Goal: Task Accomplishment & Management: Use online tool/utility

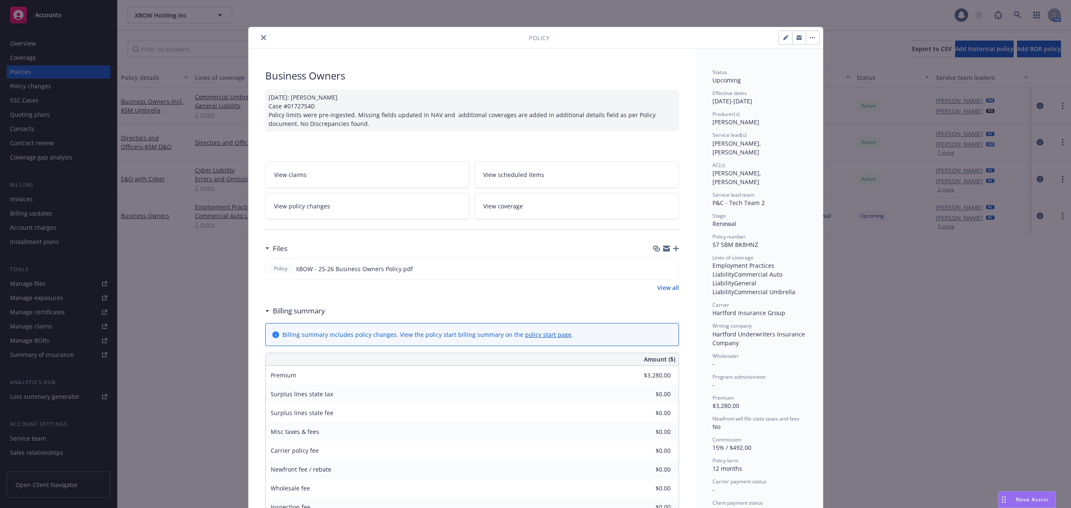
click at [261, 38] on icon "close" at bounding box center [263, 37] width 5 height 5
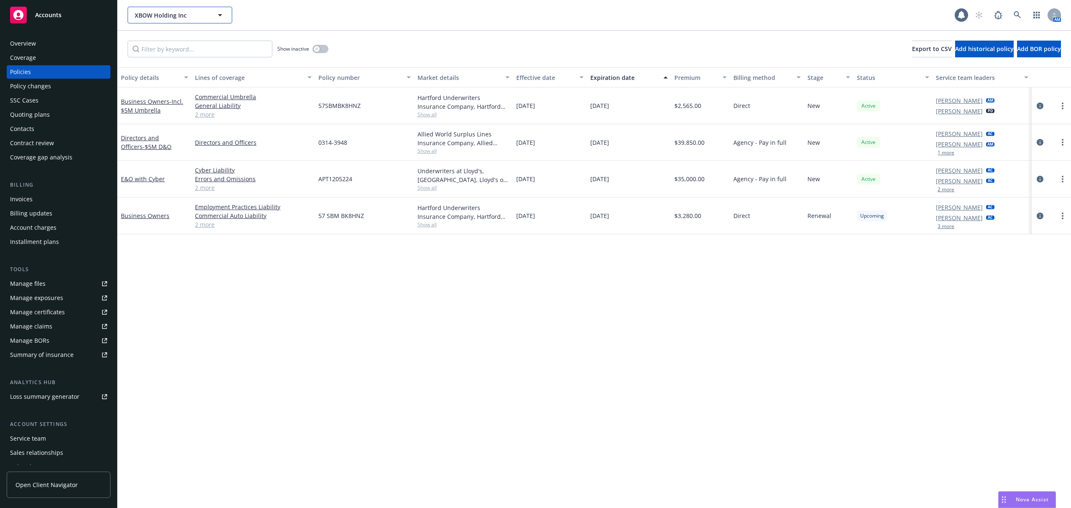
click at [199, 15] on span "XBOW Holding Inc" at bounding box center [171, 15] width 72 height 9
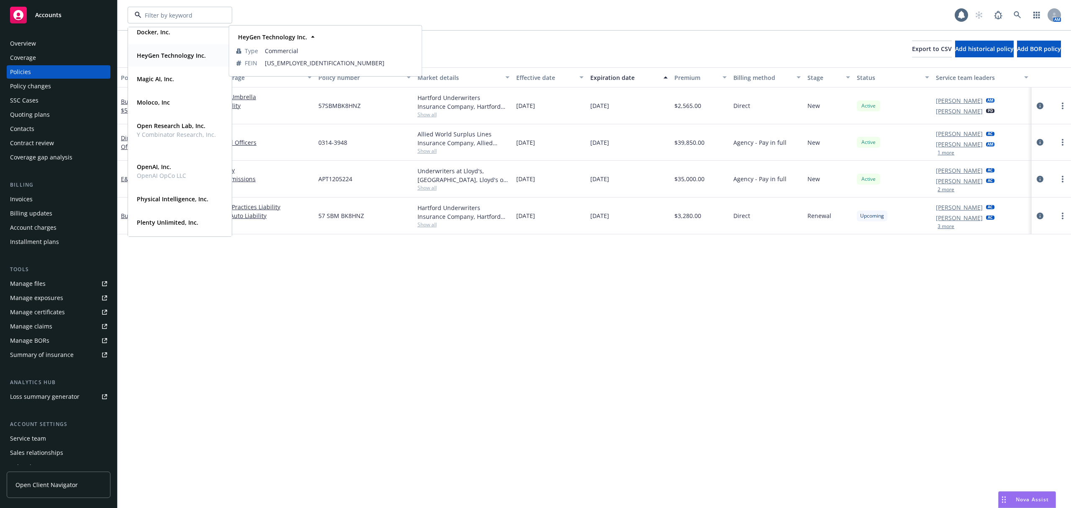
scroll to position [138, 0]
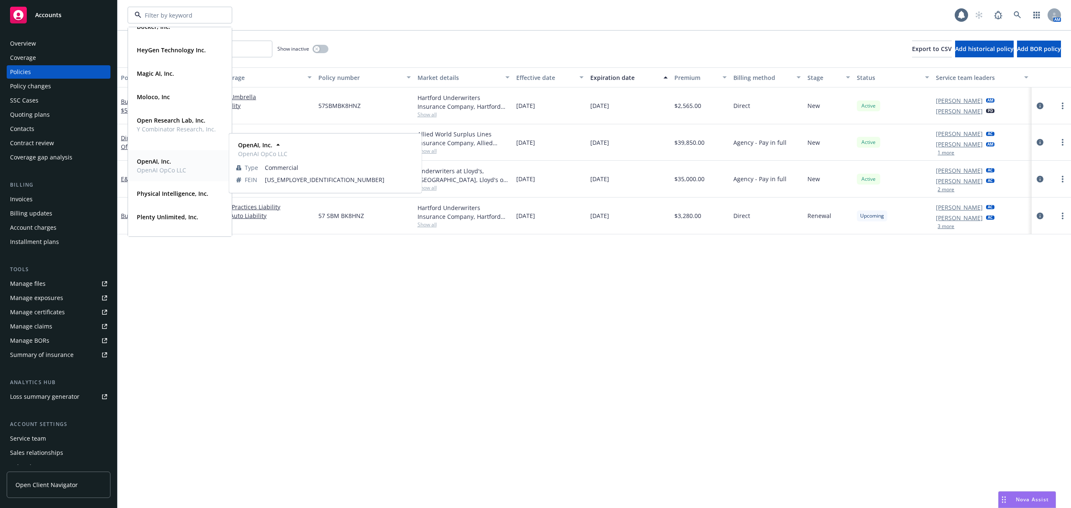
click at [173, 164] on span "OpenAI, Inc." at bounding box center [161, 161] width 49 height 9
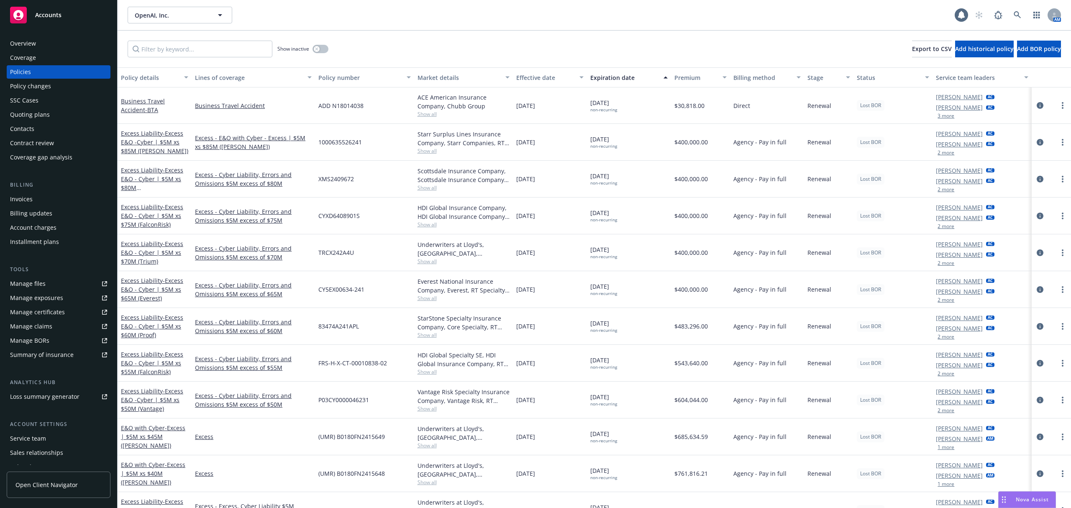
click at [39, 202] on div "Invoices" at bounding box center [58, 199] width 97 height 13
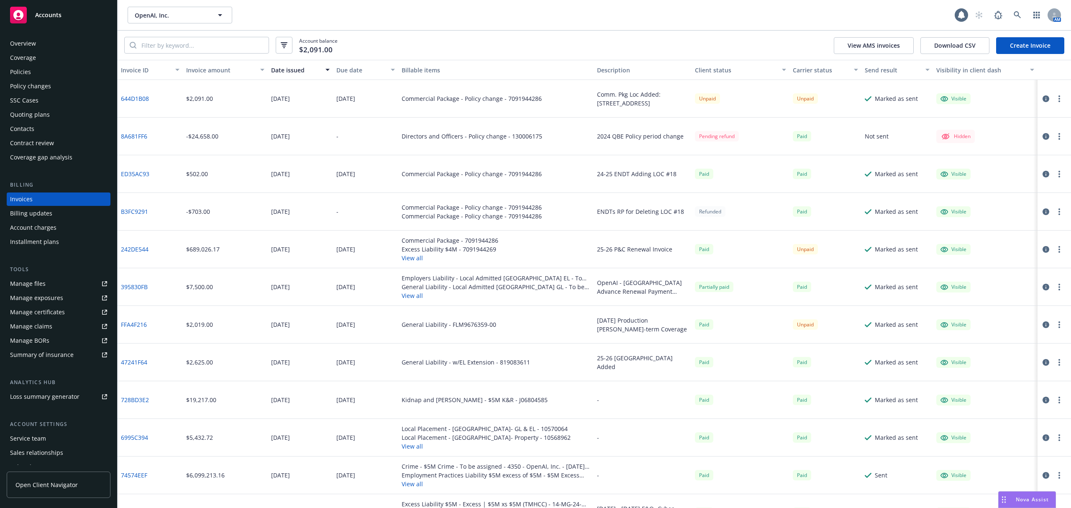
click at [133, 100] on link "644D1B08" at bounding box center [135, 98] width 28 height 9
click at [17, 70] on div "Policies" at bounding box center [20, 71] width 21 height 13
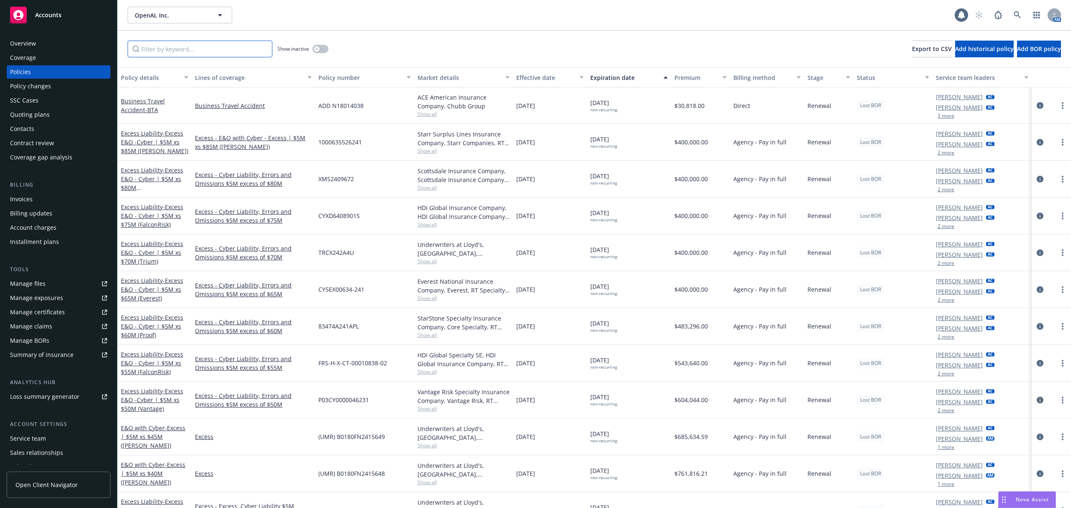
click at [188, 48] on input "Filter by keyword..." at bounding box center [200, 49] width 145 height 17
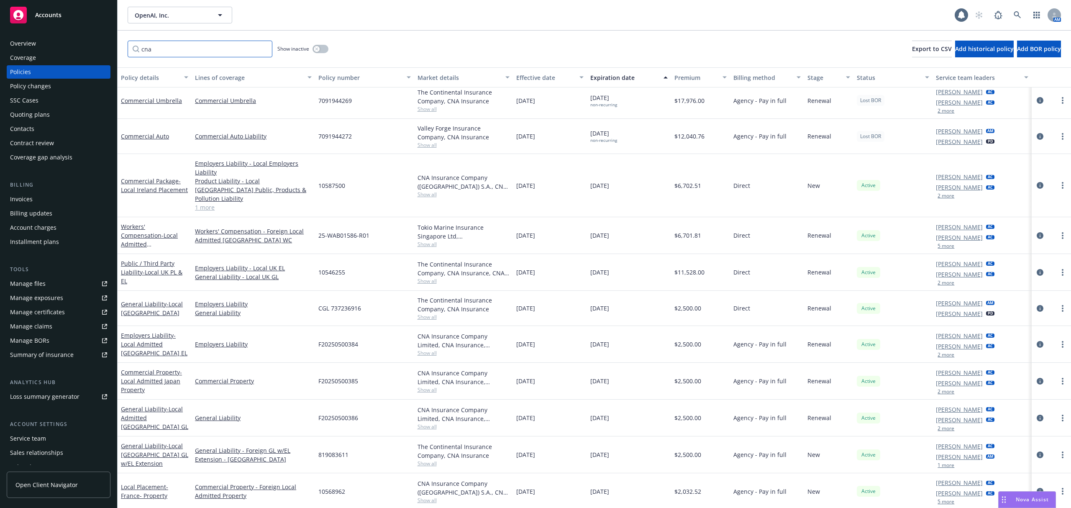
scroll to position [211, 0]
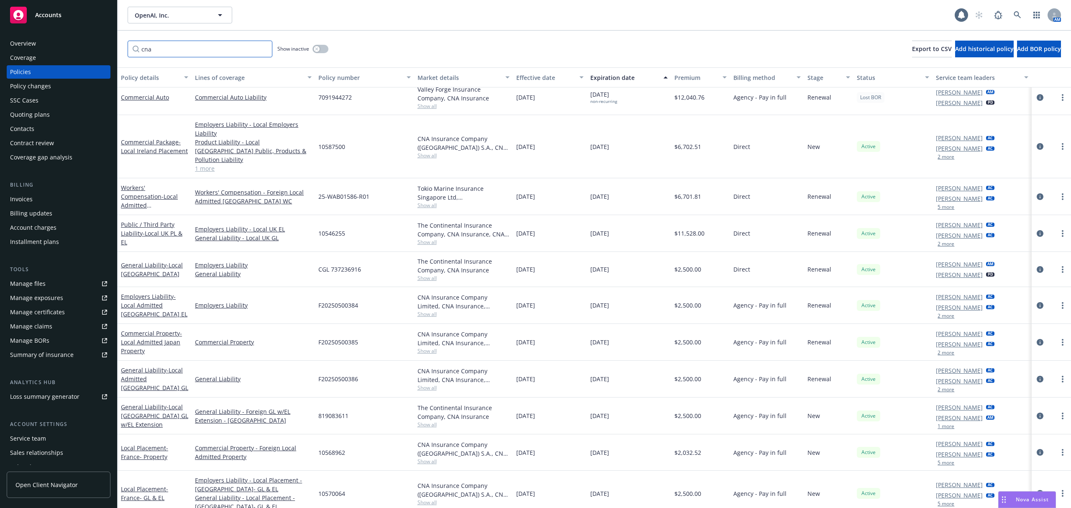
type input "cna"
click at [1037, 302] on icon "circleInformation" at bounding box center [1040, 305] width 7 height 7
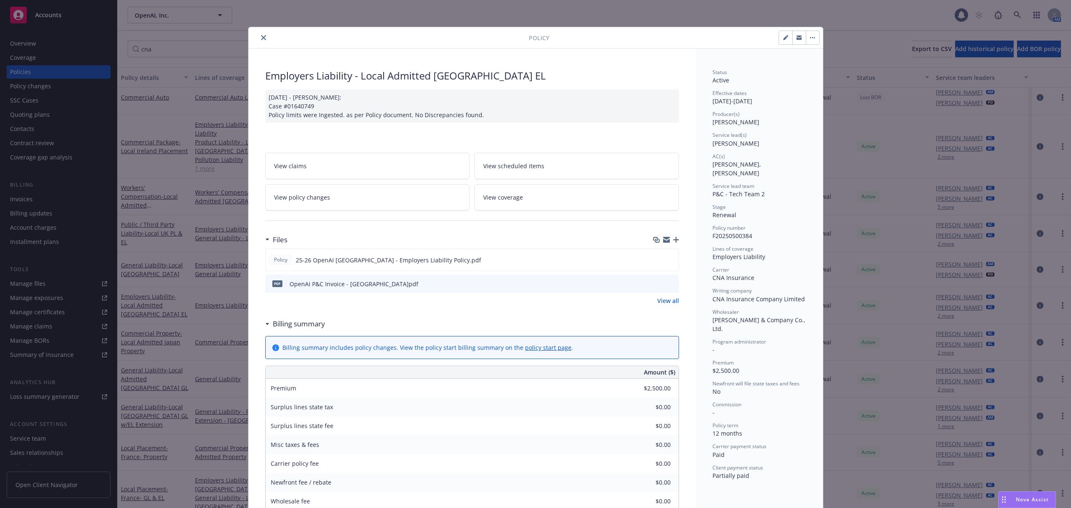
click at [259, 36] on button "close" at bounding box center [264, 38] width 10 height 10
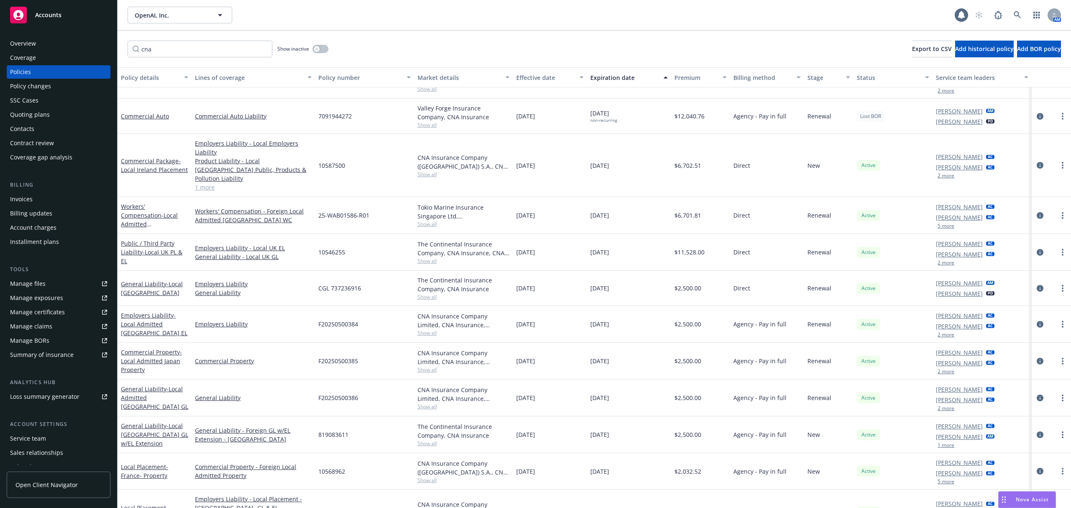
scroll to position [211, 0]
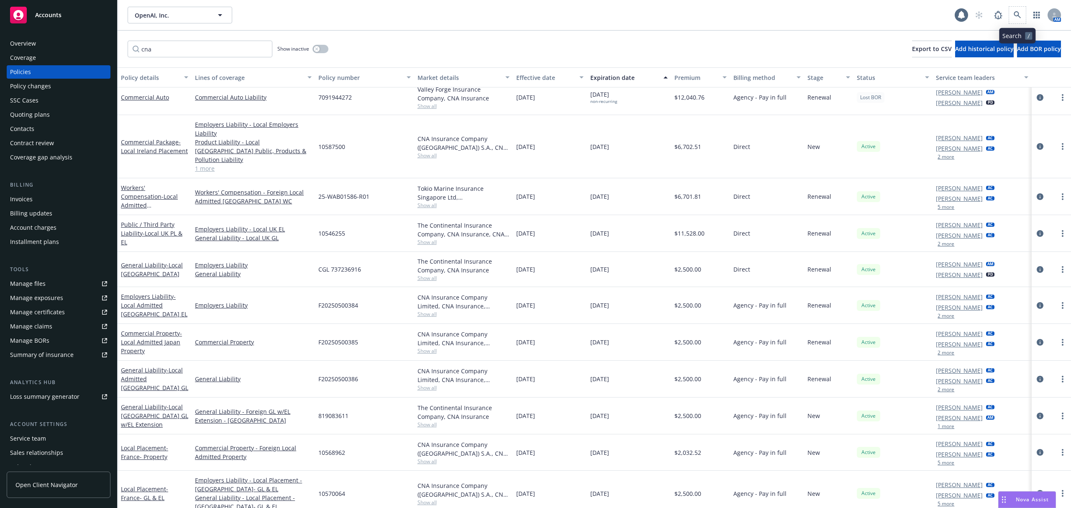
click at [1011, 8] on span at bounding box center [1017, 15] width 17 height 17
click at [1015, 13] on icon at bounding box center [1017, 14] width 7 height 7
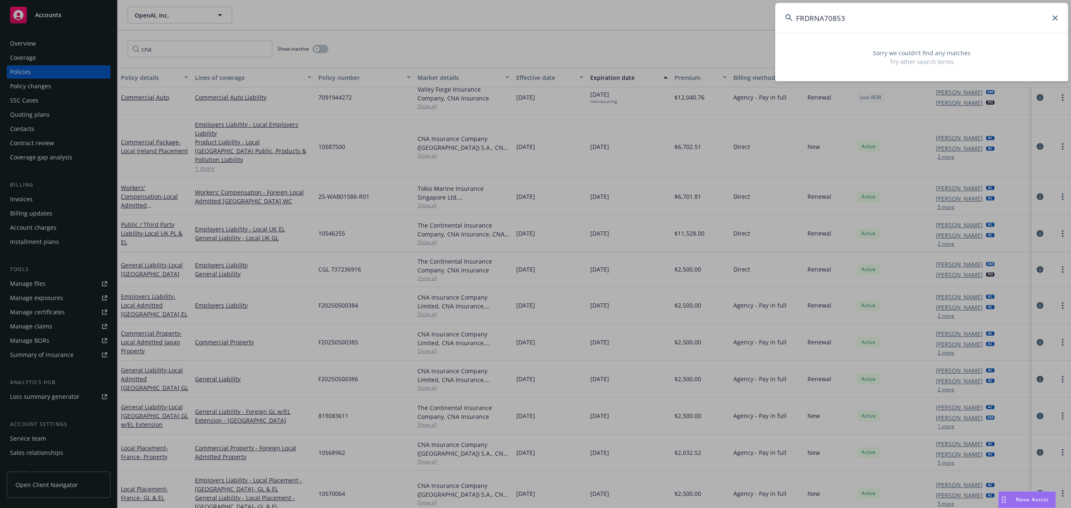
type input "FRDRNA70853"
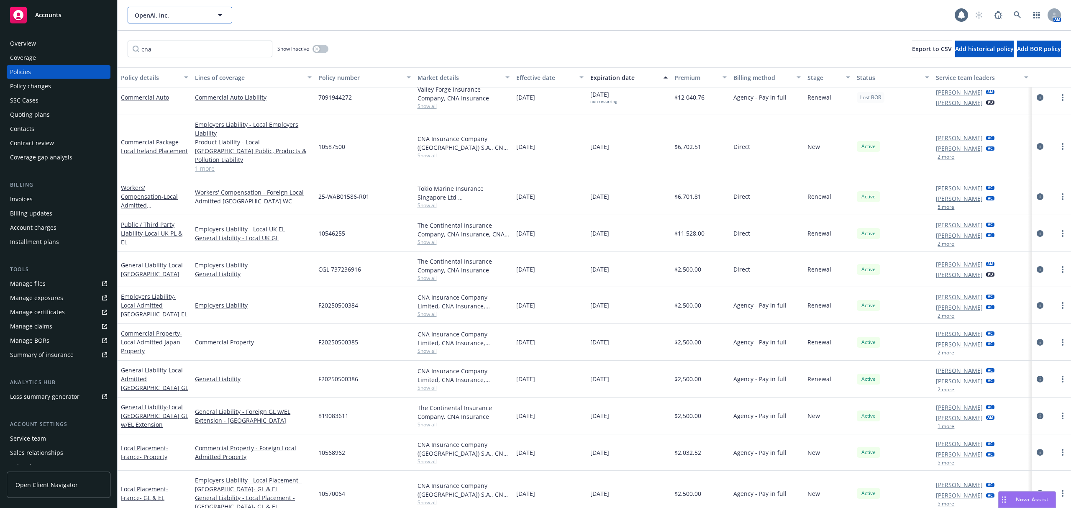
click at [146, 12] on span "OpenAI, Inc." at bounding box center [171, 15] width 72 height 9
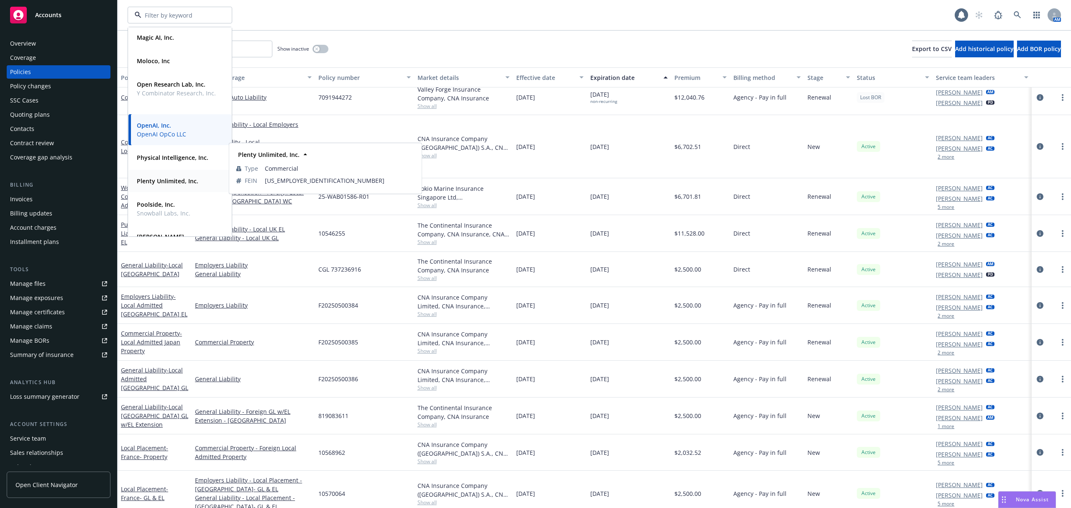
scroll to position [187, 0]
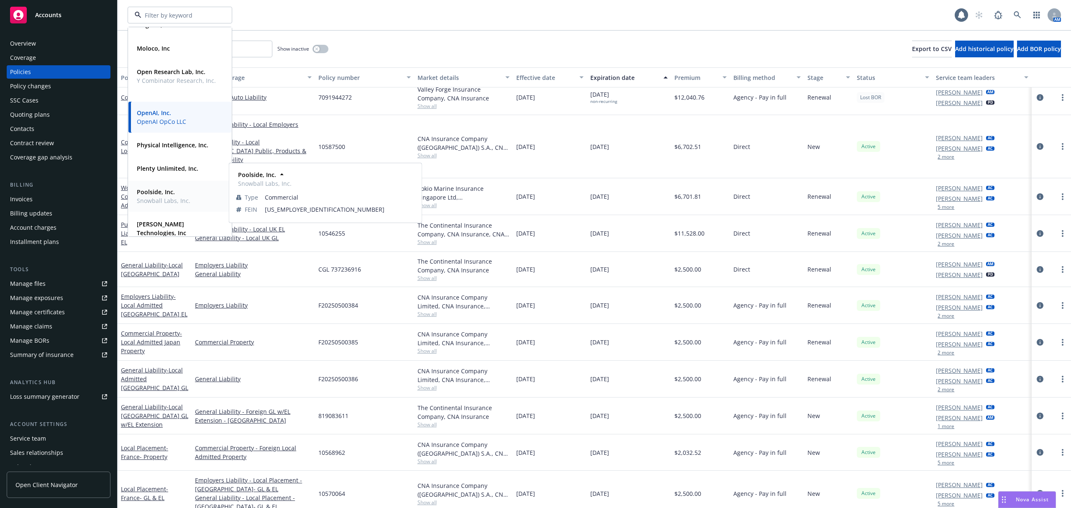
click at [174, 190] on strong "Poolside, Inc." at bounding box center [156, 192] width 38 height 8
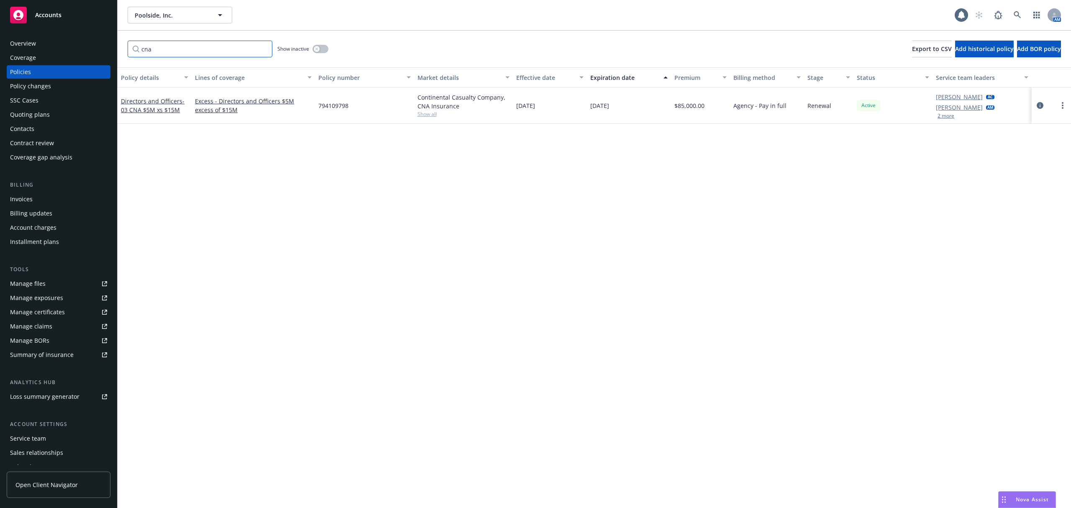
click at [265, 49] on input "cna" at bounding box center [200, 49] width 145 height 17
paste input "FRDRNA70853"
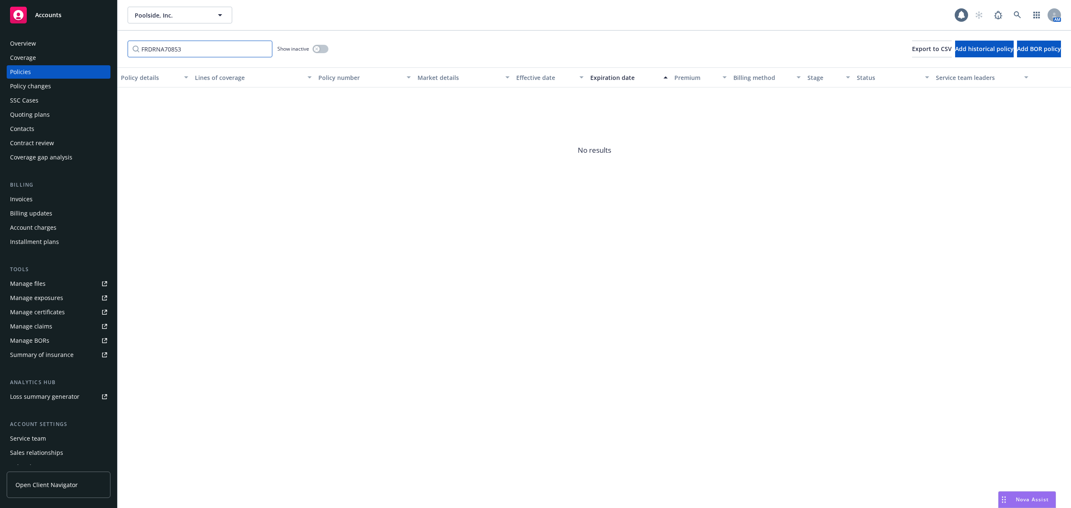
click at [270, 47] on input "FRDRNA70853" at bounding box center [200, 49] width 145 height 17
click at [268, 47] on input "FRDRNA70853" at bounding box center [200, 49] width 145 height 17
drag, startPoint x: 188, startPoint y: 46, endPoint x: 96, endPoint y: 44, distance: 92.1
click at [96, 44] on div "Accounts Overview Coverage Policies Policy changes SSC Cases Quoting plans Cont…" at bounding box center [535, 254] width 1071 height 508
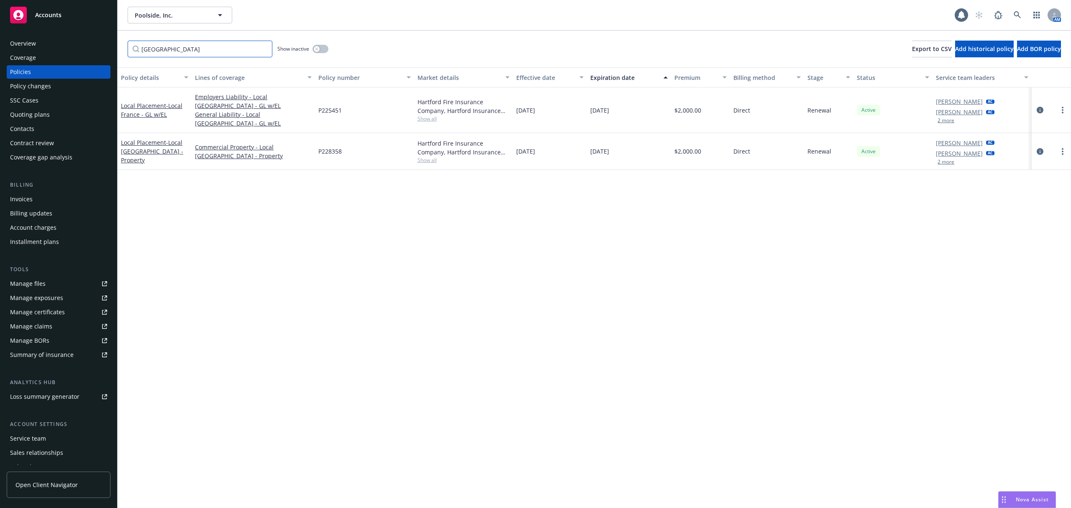
click at [241, 54] on input "france" at bounding box center [200, 49] width 145 height 17
drag, startPoint x: 240, startPoint y: 54, endPoint x: 106, endPoint y: 45, distance: 134.7
click at [106, 45] on div "Accounts Overview Coverage Policies Policy changes SSC Cases Quoting plans Cont…" at bounding box center [535, 254] width 1071 height 508
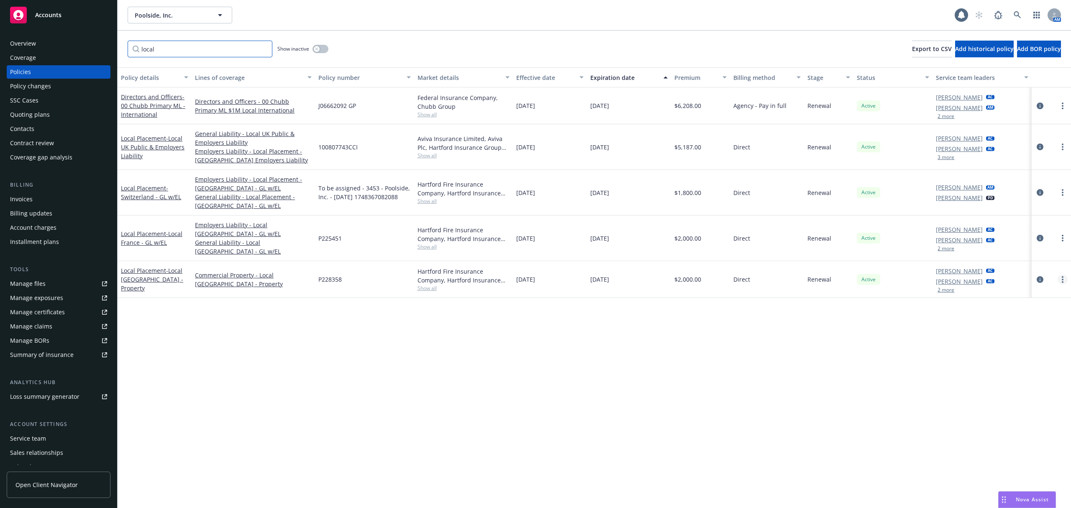
type input "local"
click at [1042, 235] on icon "circleInformation" at bounding box center [1040, 238] width 7 height 7
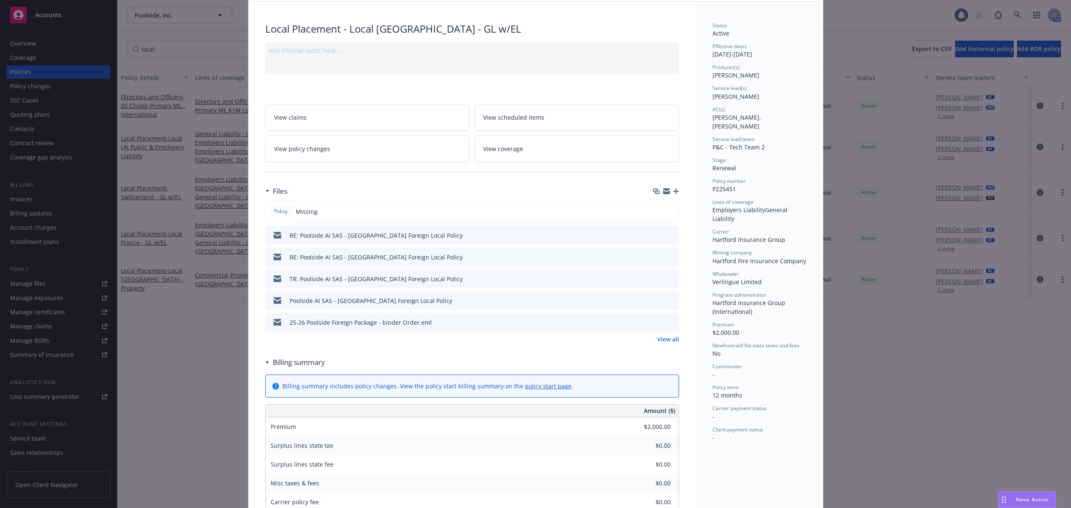
scroll to position [42, 0]
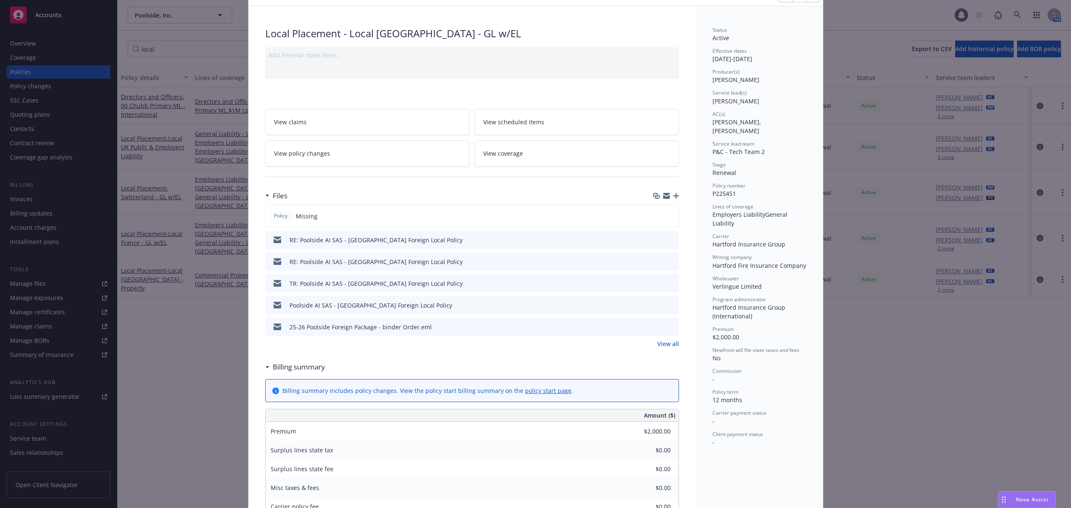
click at [673, 195] on icon "button" at bounding box center [676, 196] width 6 height 6
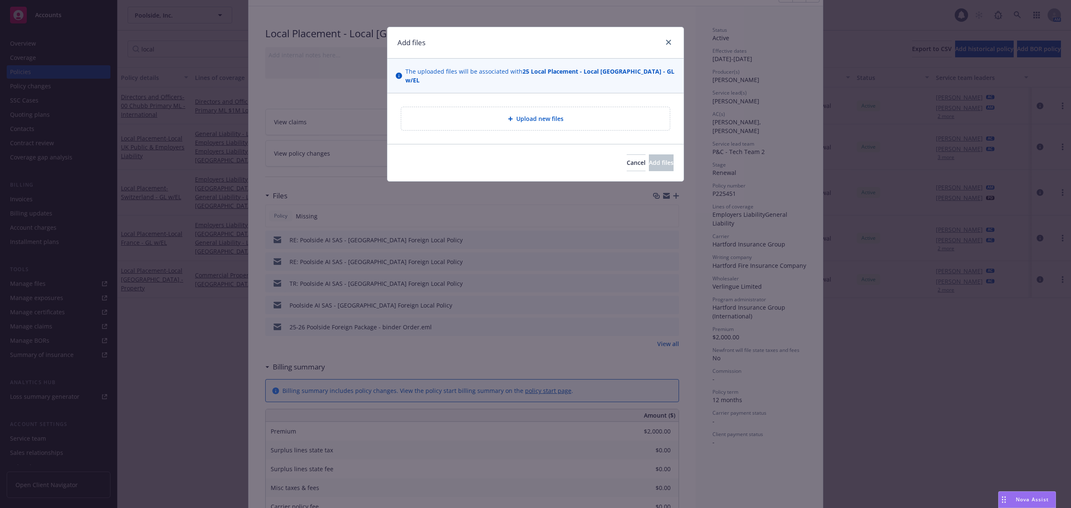
click at [537, 107] on div "Upload new files" at bounding box center [535, 118] width 269 height 23
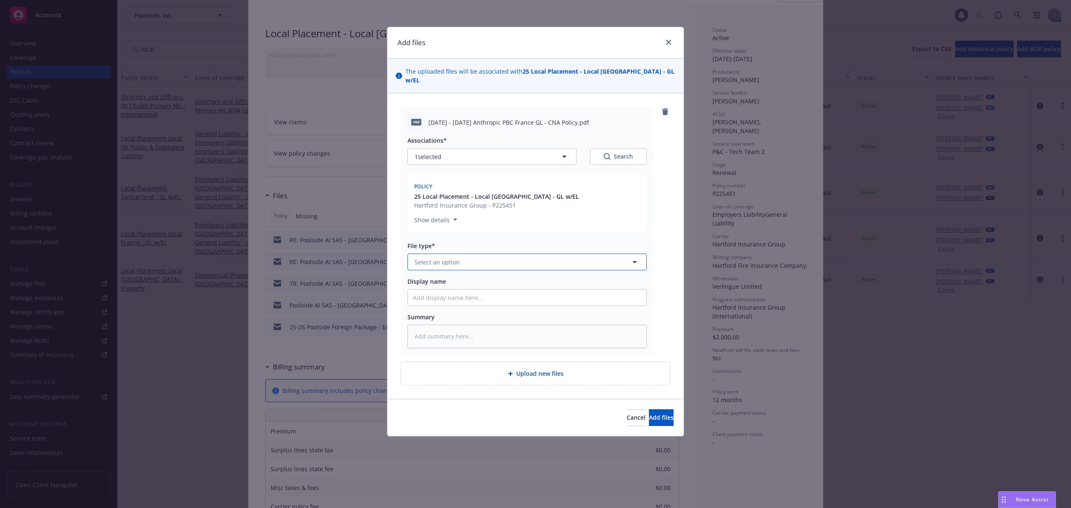
click at [503, 254] on button "Select an option" at bounding box center [527, 262] width 239 height 17
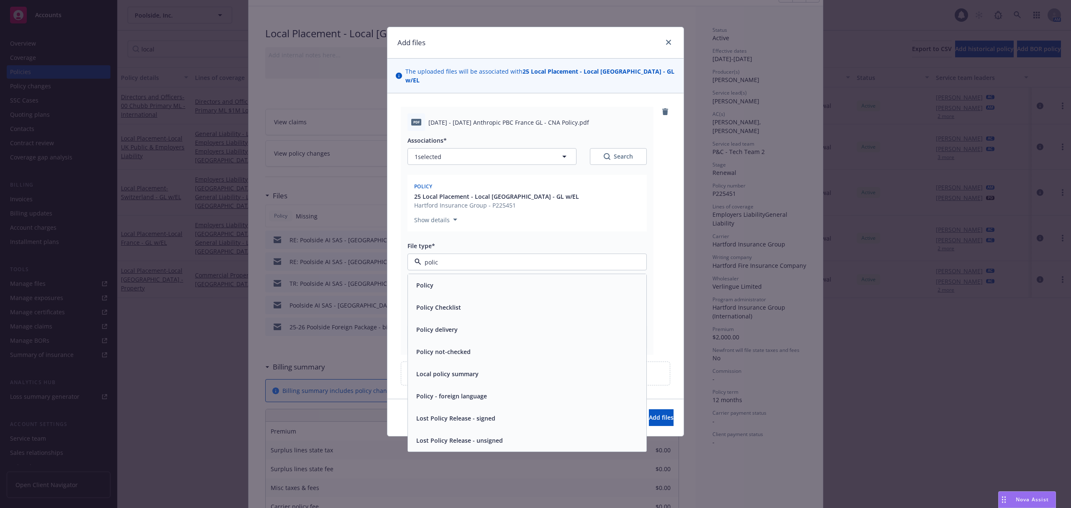
type input "policy"
click at [452, 280] on div "Policy" at bounding box center [527, 285] width 229 height 12
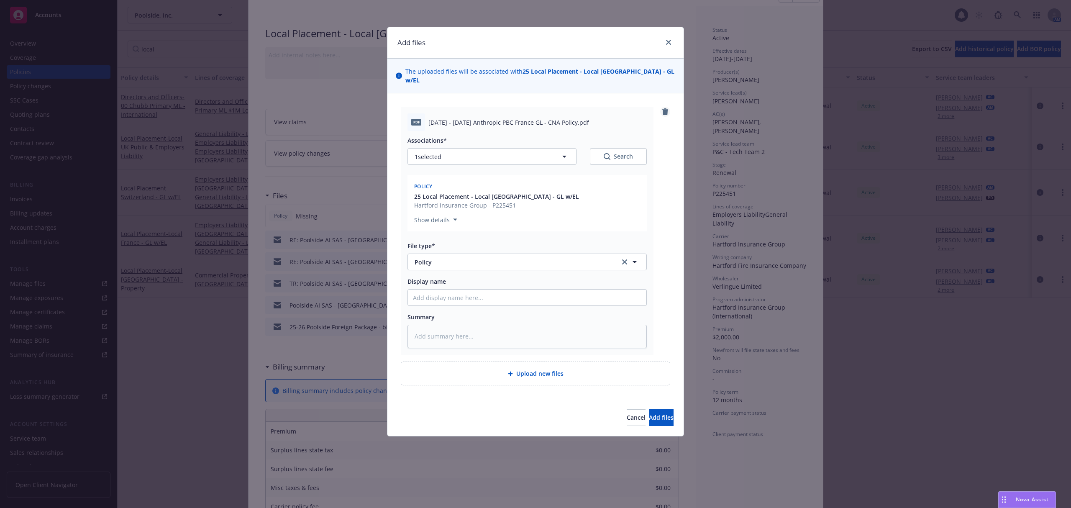
click at [666, 108] on icon "remove" at bounding box center [666, 111] width 6 height 7
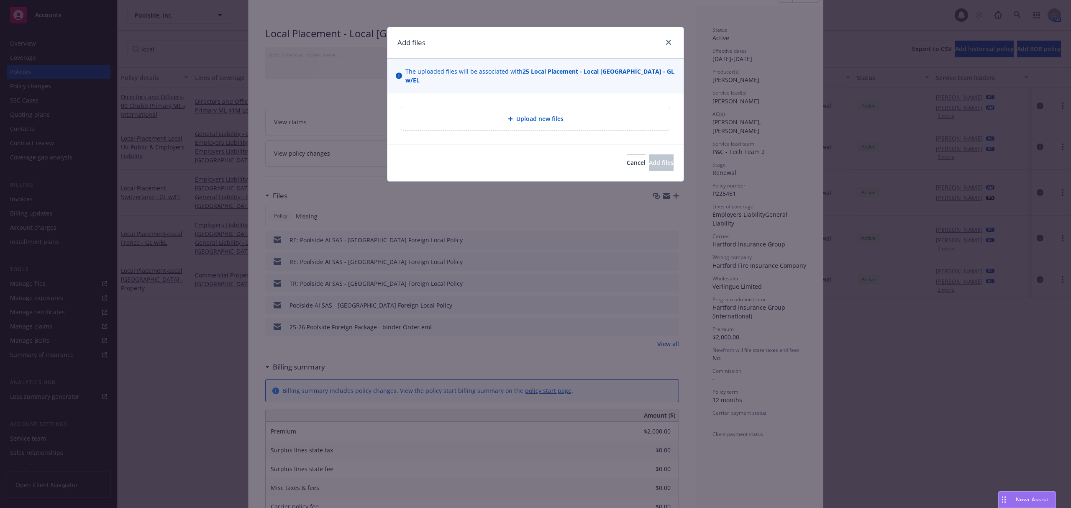
click at [578, 114] on div "Upload new files" at bounding box center [535, 119] width 255 height 10
type textarea "x"
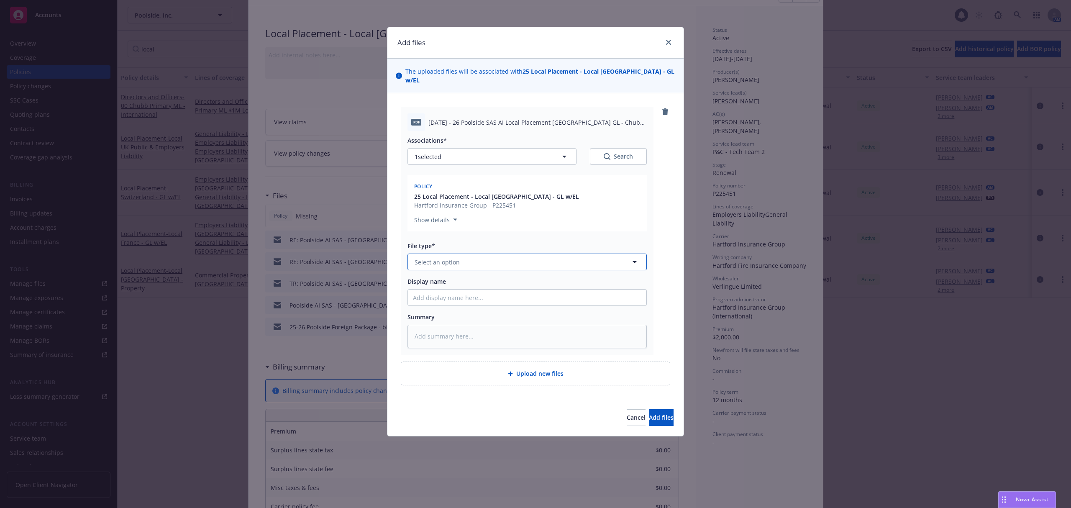
click at [453, 258] on span "Select an option" at bounding box center [437, 262] width 45 height 9
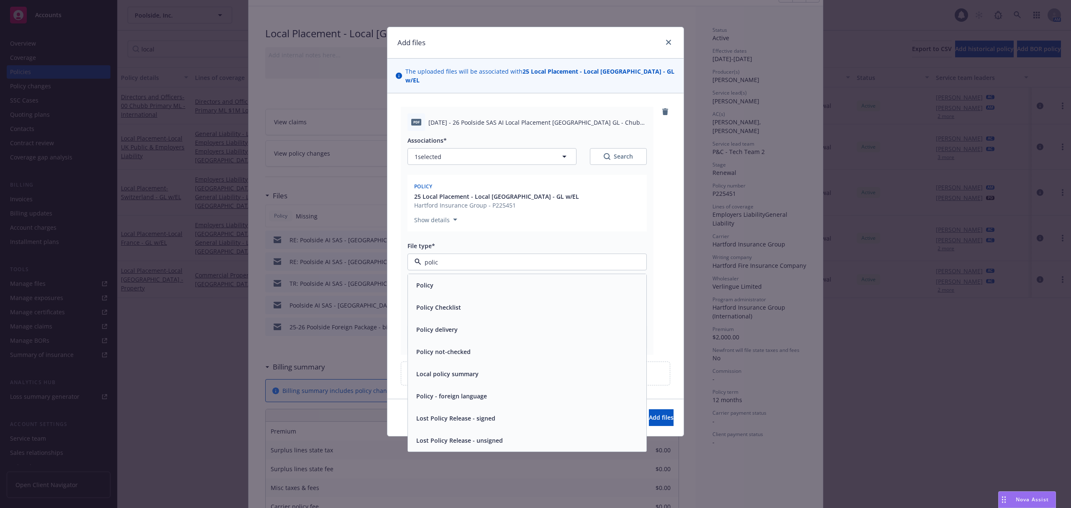
type input "policy"
click at [450, 280] on div "Policy" at bounding box center [527, 285] width 229 height 12
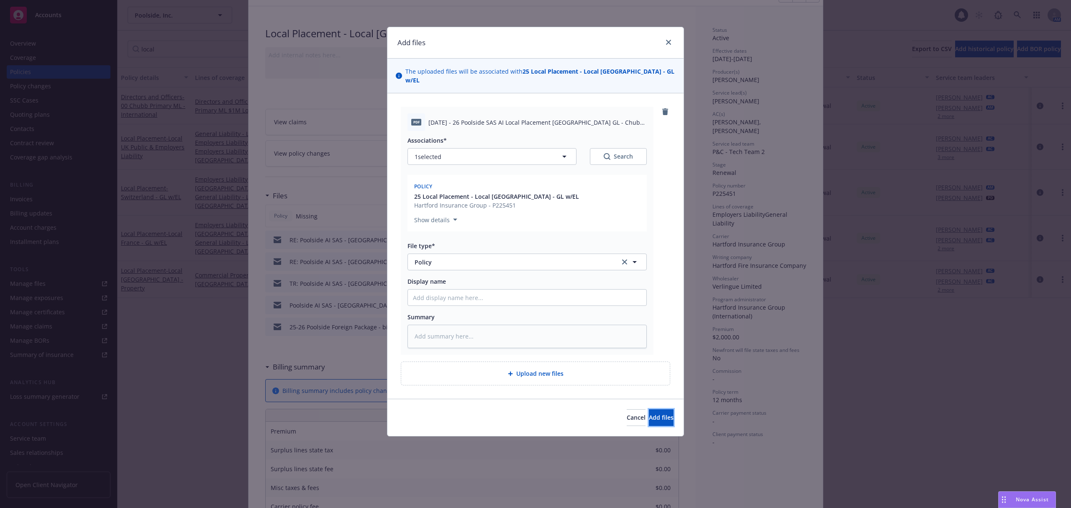
click at [650, 414] on span "Add files" at bounding box center [661, 418] width 25 height 8
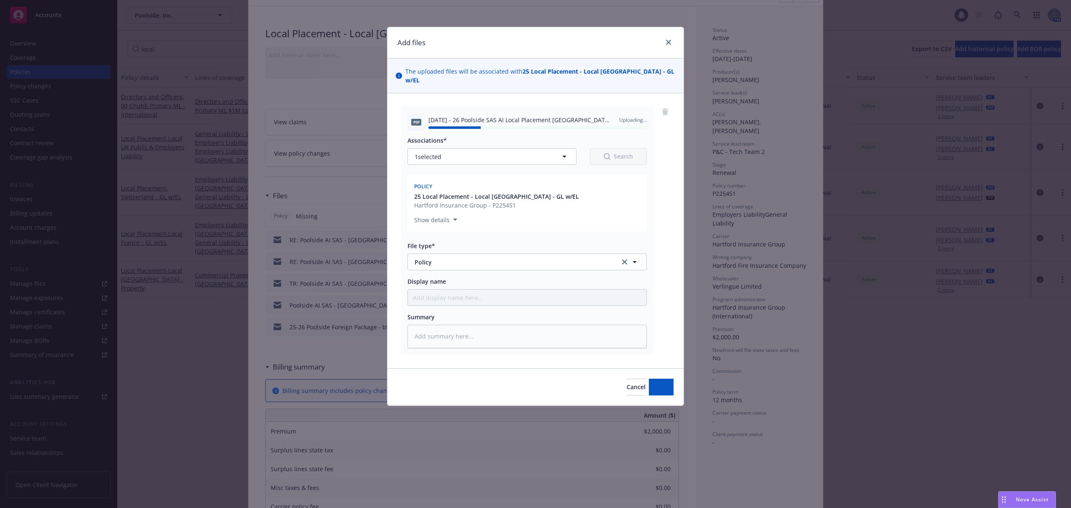
type textarea "x"
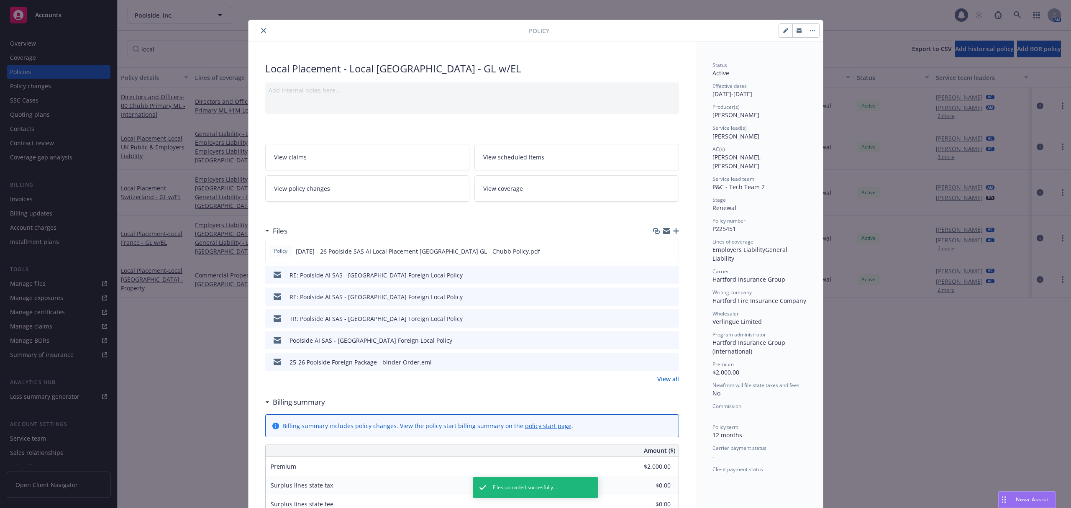
scroll to position [7, 0]
click at [779, 33] on button "button" at bounding box center [785, 30] width 13 height 13
select select "RENEWAL"
select select "12"
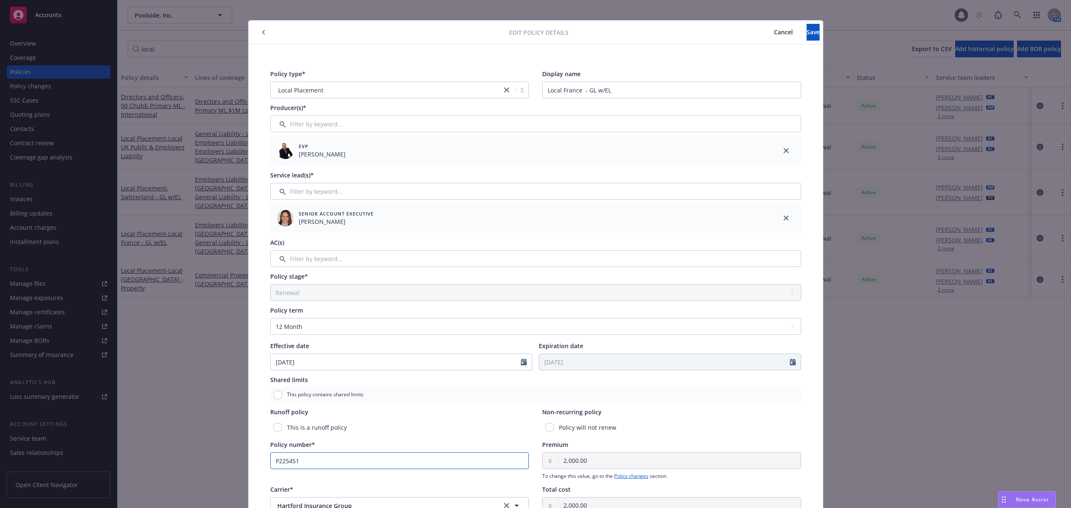
drag, startPoint x: 298, startPoint y: 466, endPoint x: 233, endPoint y: 459, distance: 66.1
click at [233, 459] on div "Edit policy details Cancel Save Policy type* Local Placement Display name Local…" at bounding box center [535, 254] width 1071 height 508
paste input "FRDRNA70853"
type input "FRDRNA70853"
click at [807, 28] on button "Save" at bounding box center [813, 32] width 13 height 17
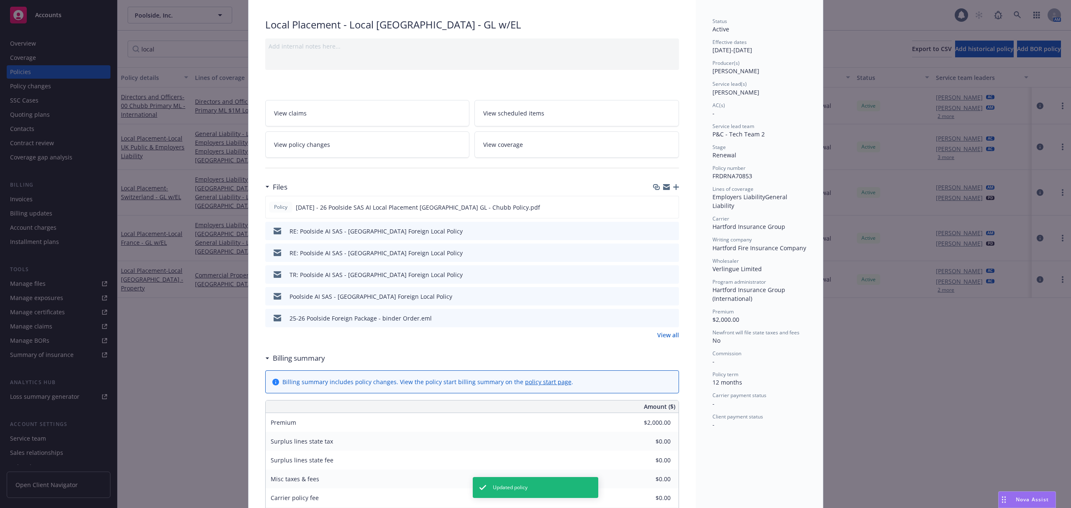
scroll to position [0, 0]
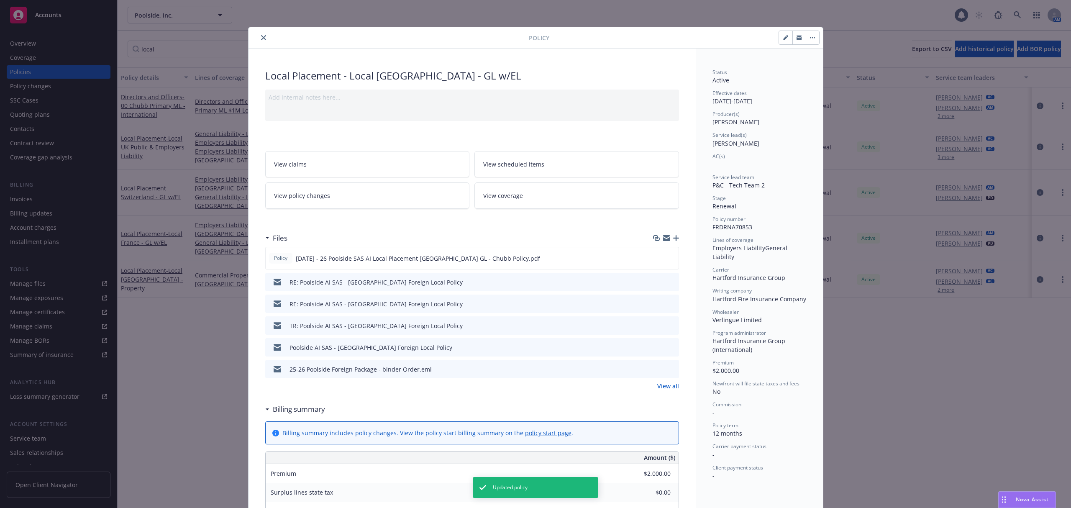
click at [783, 39] on icon "button" at bounding box center [785, 38] width 4 height 4
select select "RENEWAL"
select select "12"
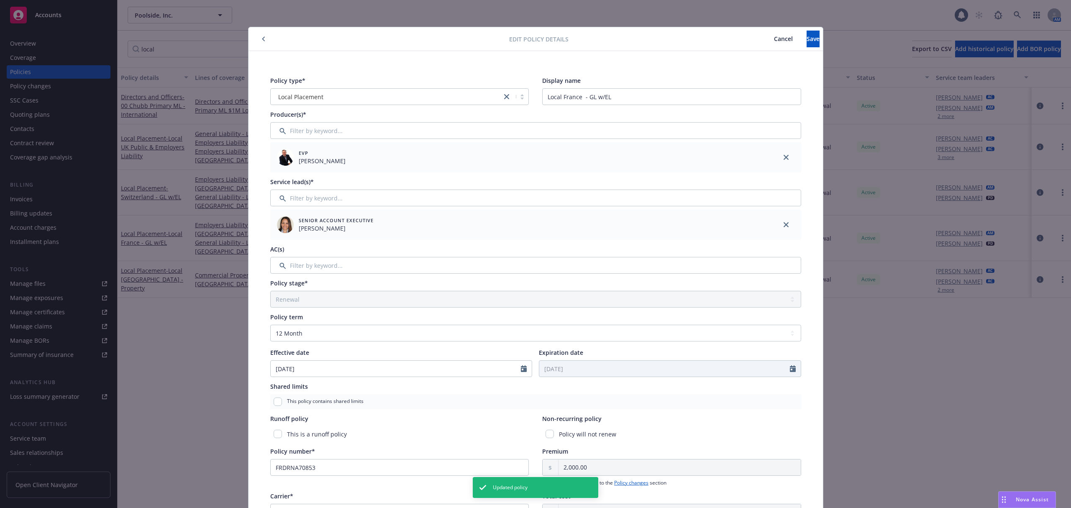
scroll to position [30, 0]
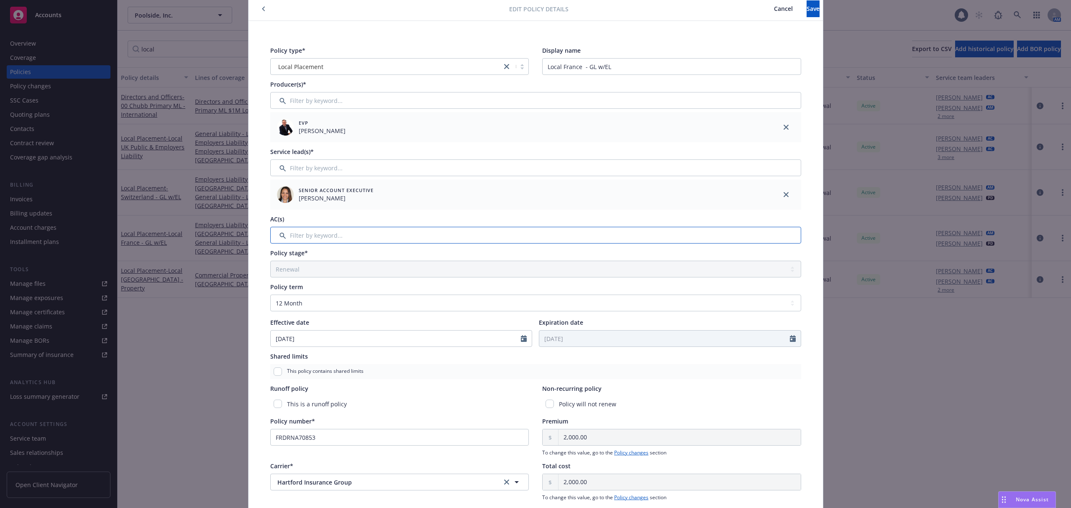
click at [328, 236] on input "Filter by keyword..." at bounding box center [535, 235] width 531 height 17
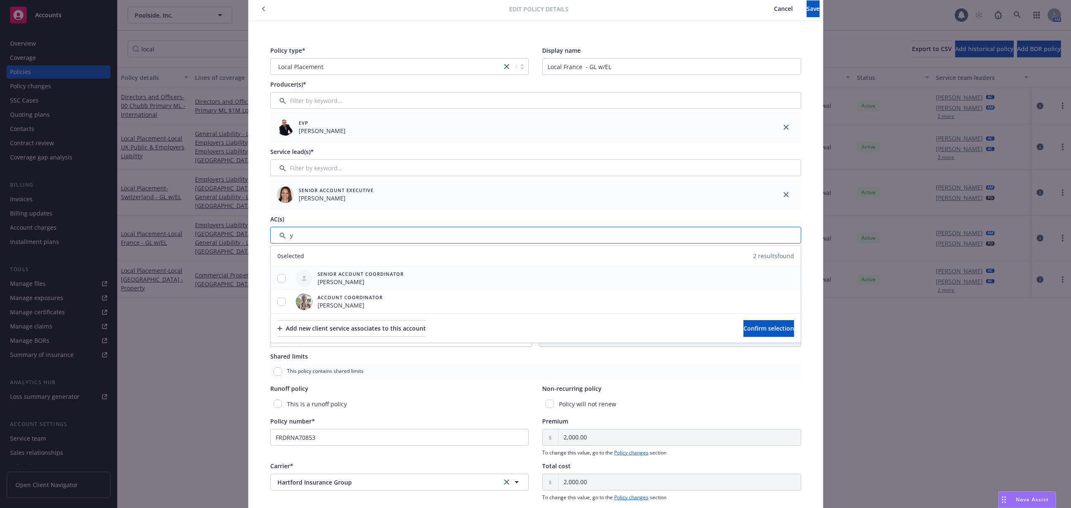
type input "y"
click at [280, 274] on div at bounding box center [282, 278] width 22 height 9
click at [277, 304] on input "checkbox" at bounding box center [281, 302] width 8 height 8
checkbox input "true"
click at [277, 277] on input "checkbox" at bounding box center [281, 278] width 8 height 8
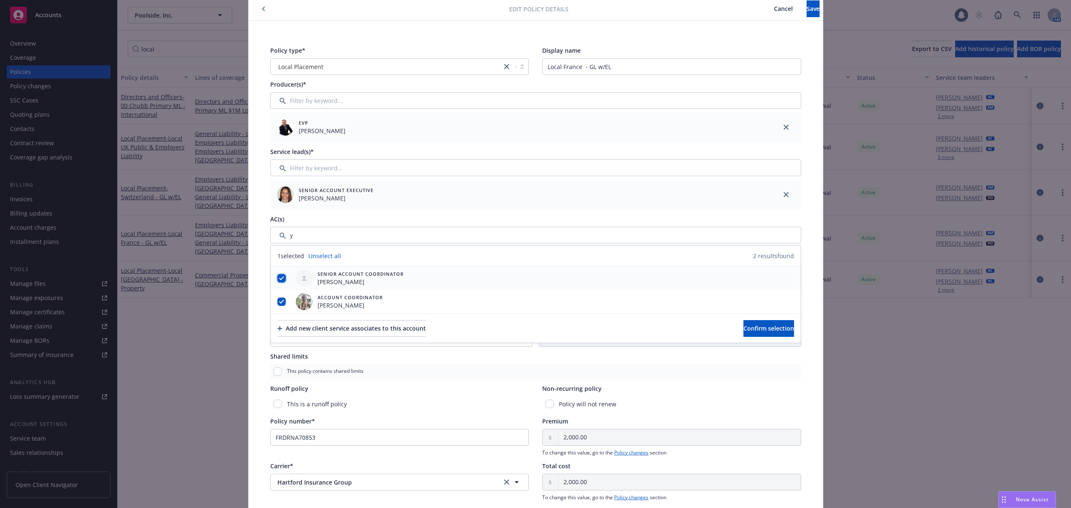
checkbox input "true"
click at [744, 329] on span "Confirm selection" at bounding box center [769, 328] width 51 height 8
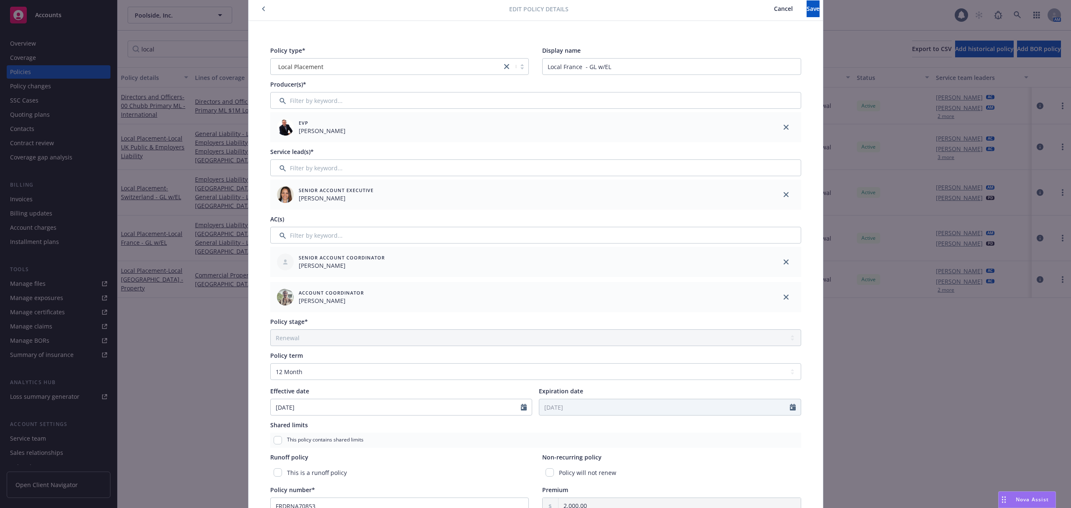
scroll to position [0, 0]
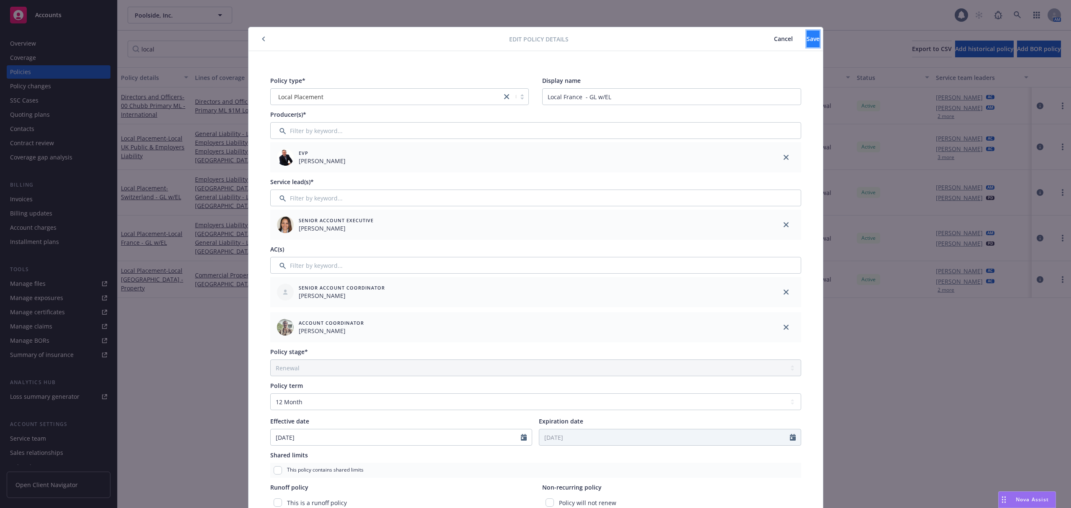
click at [807, 34] on button "Save" at bounding box center [813, 39] width 13 height 17
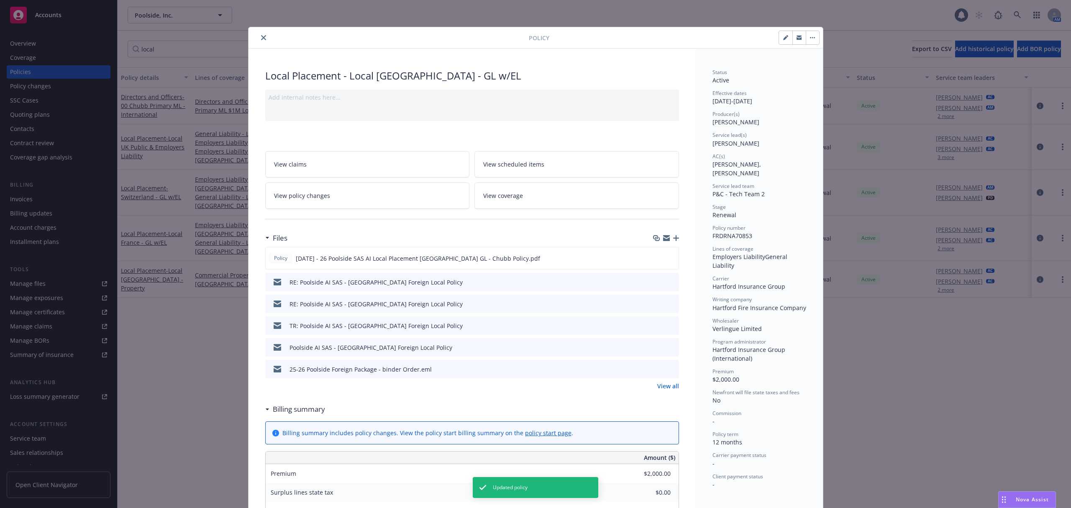
click at [261, 36] on icon "close" at bounding box center [263, 37] width 5 height 5
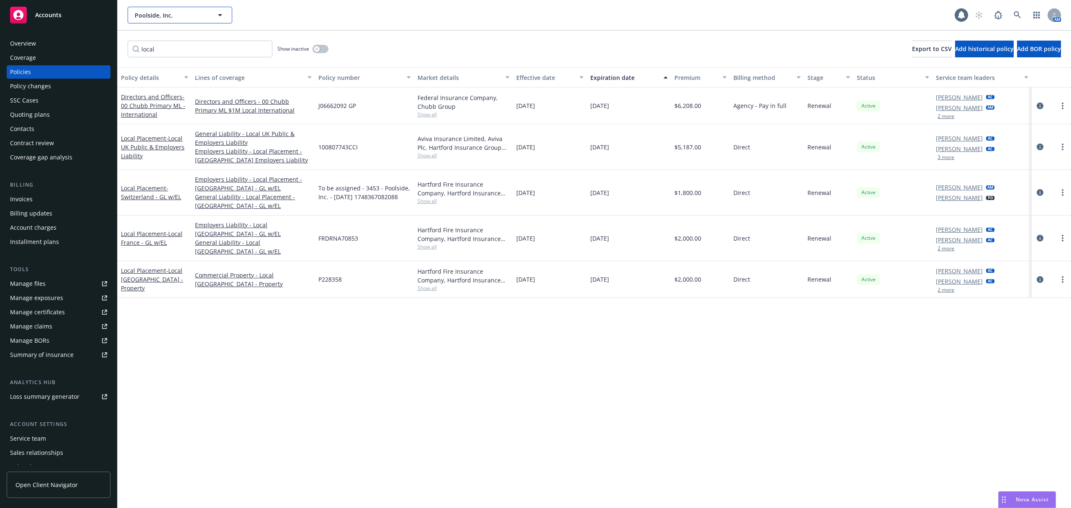
click at [186, 18] on span "Poolside, Inc." at bounding box center [171, 15] width 72 height 9
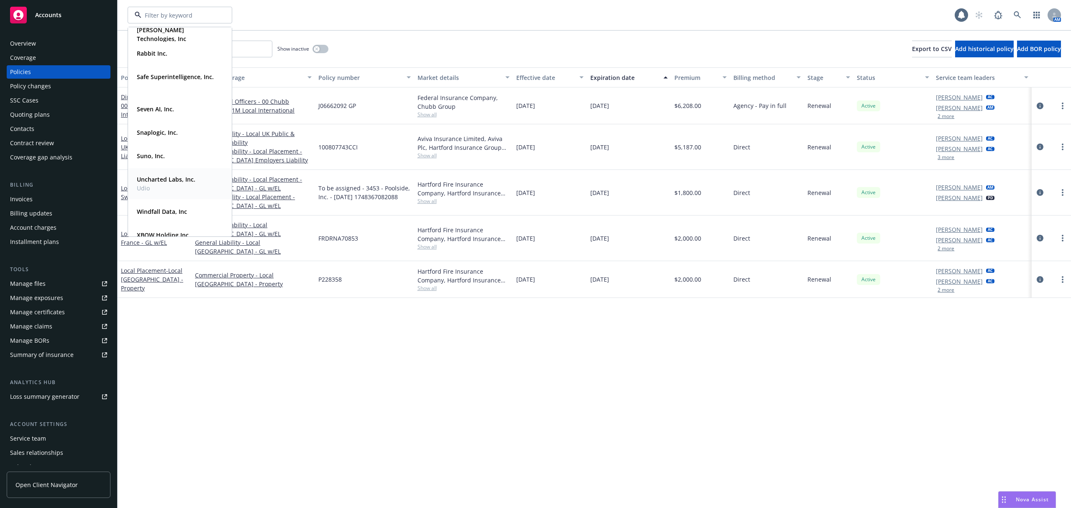
scroll to position [382, 0]
click at [179, 209] on strong "Windfall Data, Inc" at bounding box center [162, 211] width 50 height 8
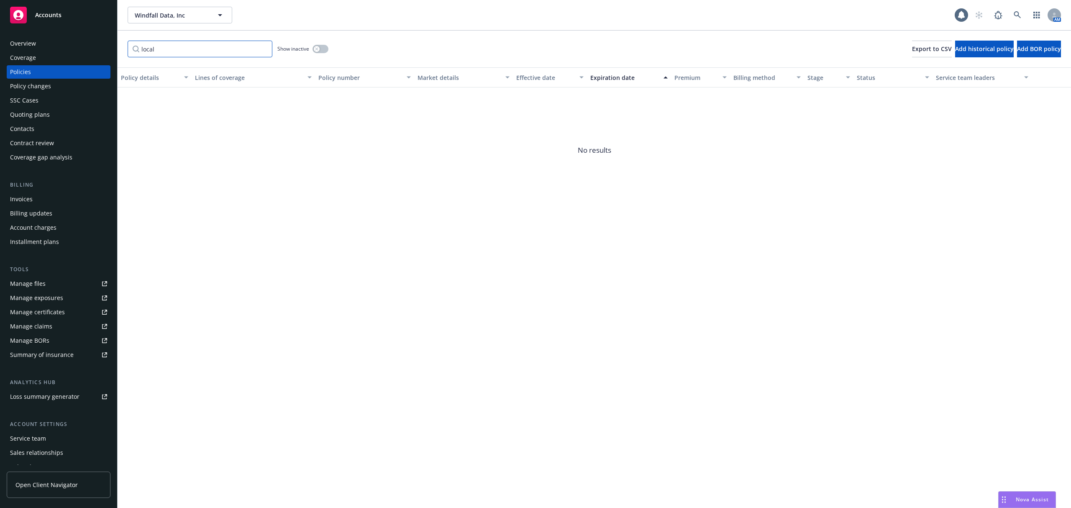
click at [268, 49] on input "local" at bounding box center [200, 49] width 145 height 17
click at [261, 49] on input "local" at bounding box center [200, 49] width 145 height 17
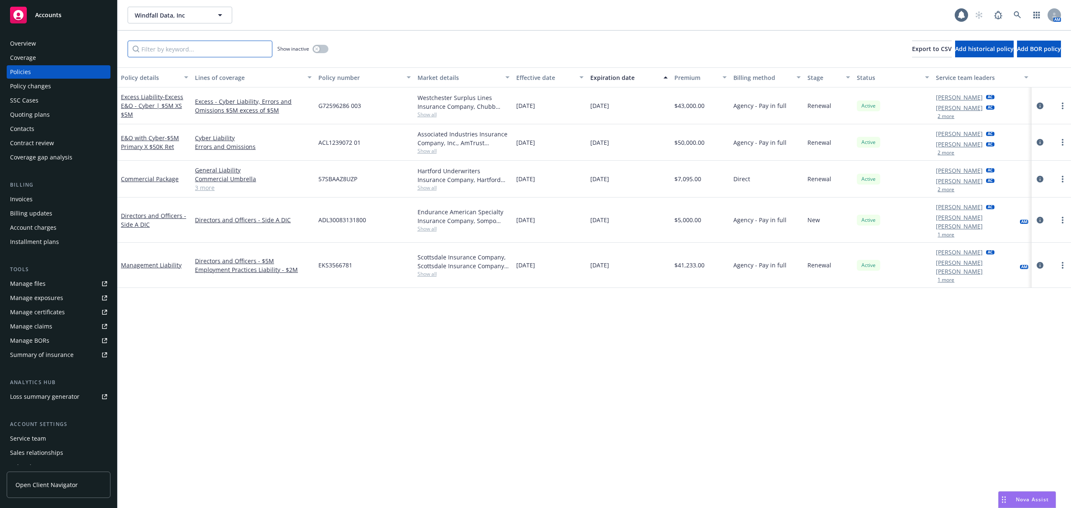
click at [220, 53] on input "Filter by keyword..." at bounding box center [200, 49] width 145 height 17
click at [1042, 179] on icon "circleInformation" at bounding box center [1040, 179] width 7 height 7
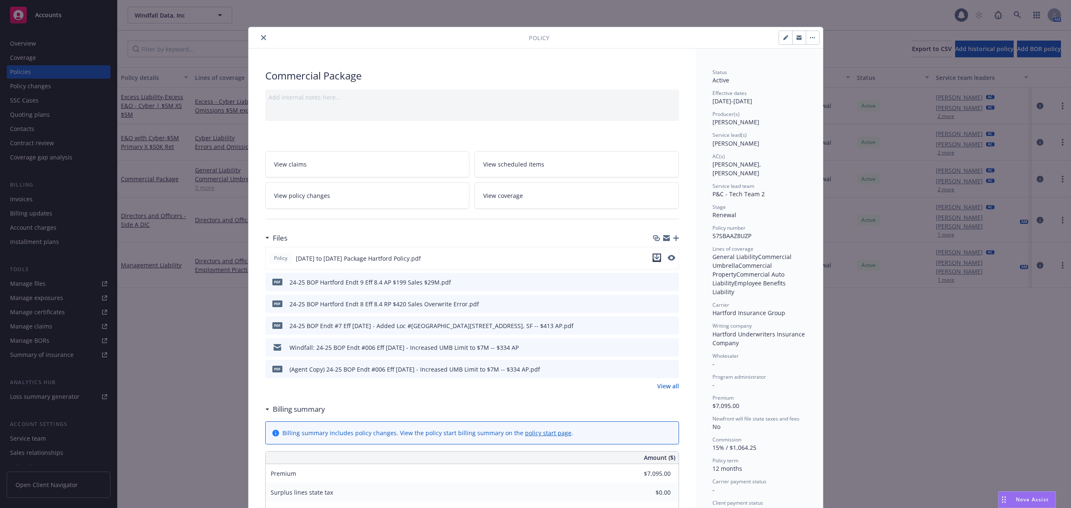
click at [654, 260] on icon "download file" at bounding box center [657, 257] width 7 height 7
click at [259, 38] on button "close" at bounding box center [264, 38] width 10 height 10
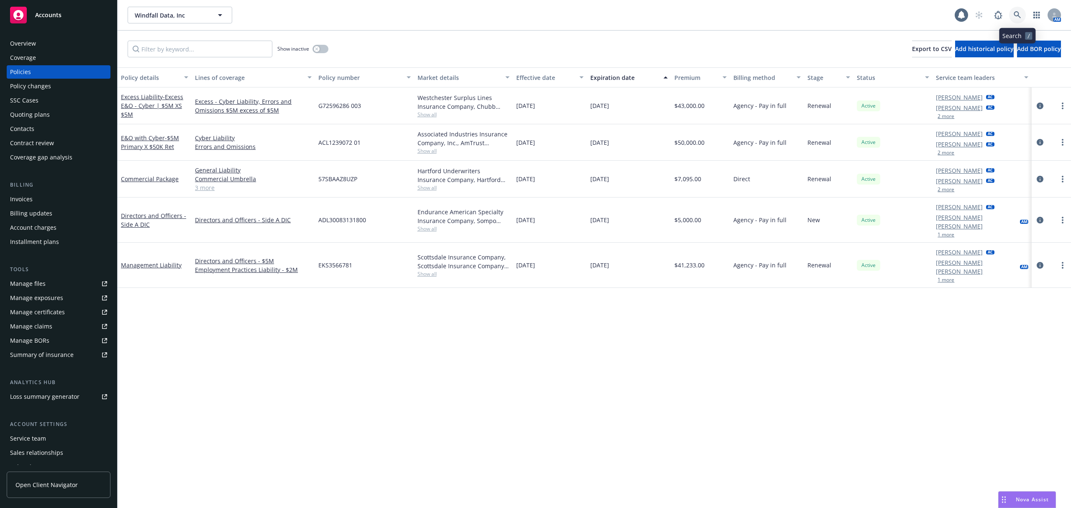
click at [1022, 9] on link at bounding box center [1017, 15] width 17 height 17
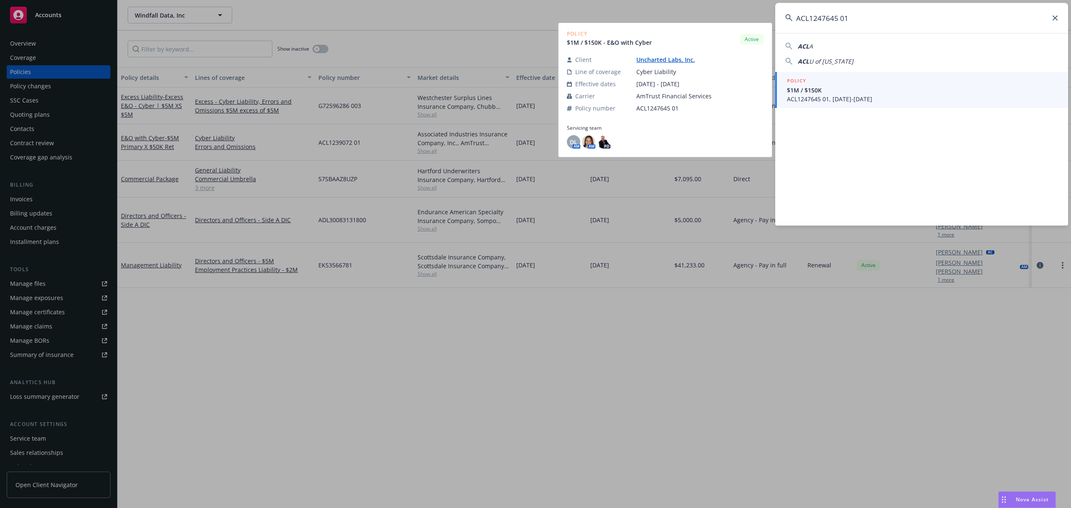
type input "ACL1247645 01"
click at [933, 96] on span "ACL1247645 01, 07/07/2025-07/07/2026" at bounding box center [922, 99] width 271 height 9
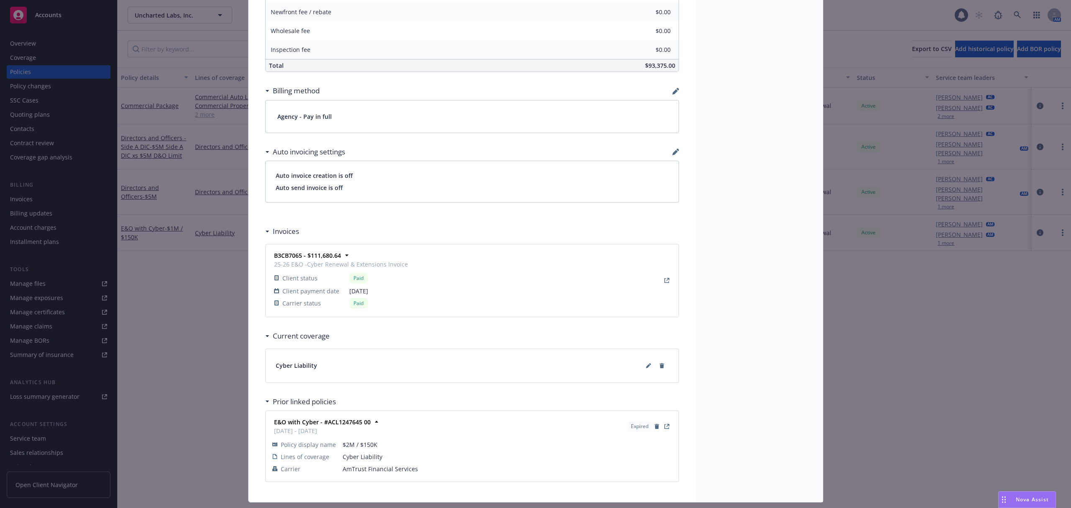
scroll to position [519, 0]
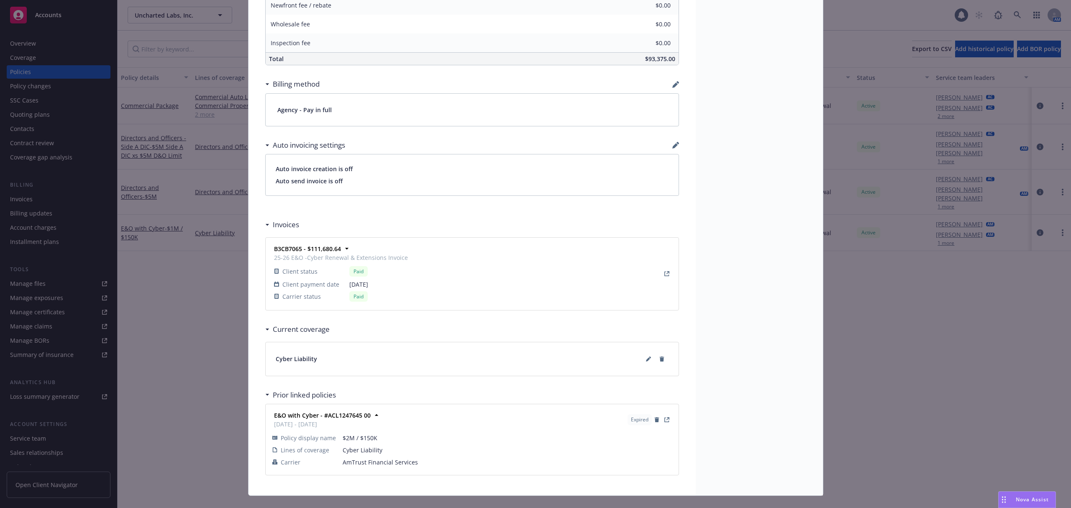
click at [221, 343] on div "Policy E&O with Cyber - $1M / $150K Add internal notes here... View claims View…" at bounding box center [535, 254] width 1071 height 508
click at [207, 25] on div "Policy E&O with Cyber - $1M / $150K Add internal notes here... View claims View…" at bounding box center [535, 254] width 1071 height 508
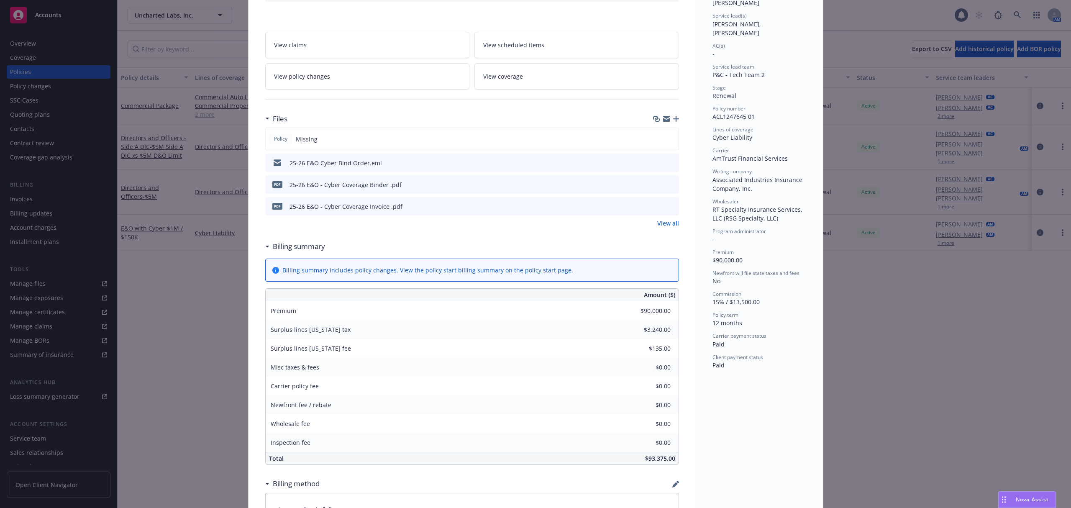
scroll to position [0, 0]
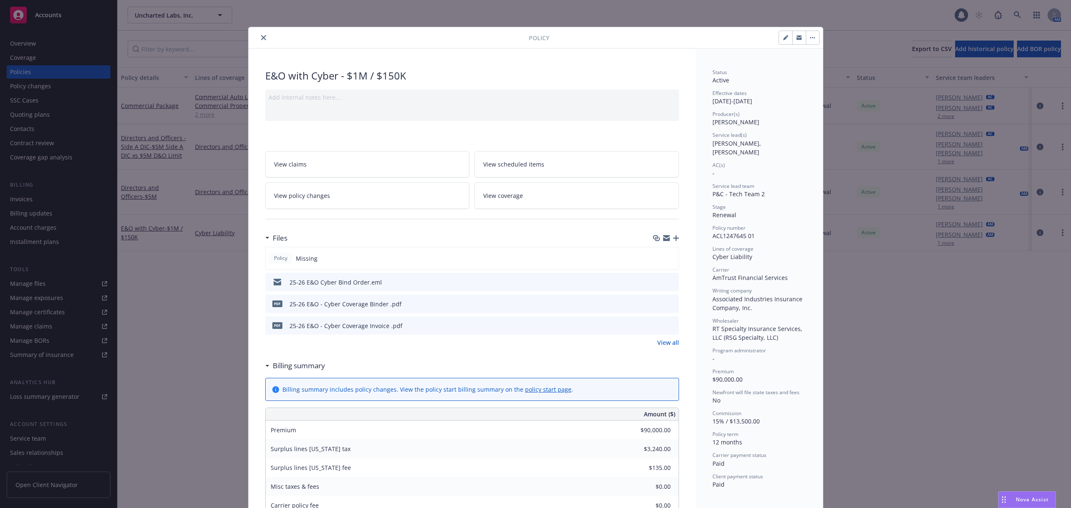
click at [259, 34] on button "close" at bounding box center [264, 38] width 10 height 10
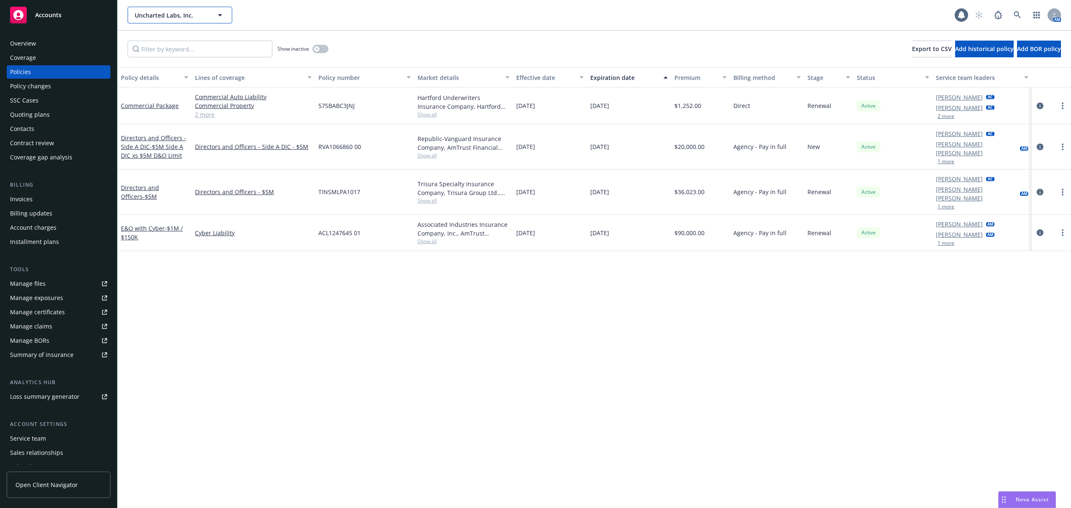
click at [198, 19] on span "Uncharted Labs, Inc." at bounding box center [171, 15] width 72 height 9
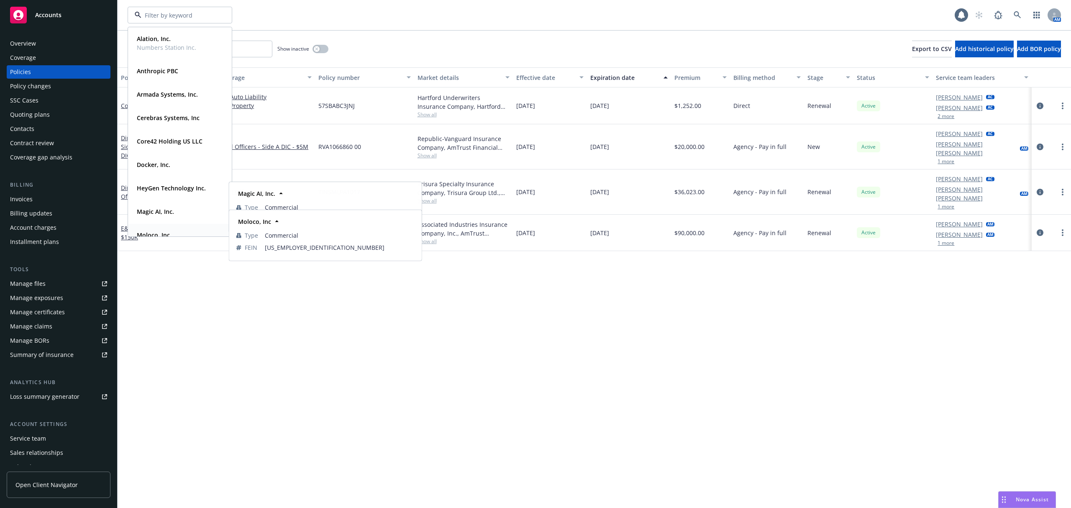
click at [155, 230] on div "Moloco, Inc" at bounding box center [153, 235] width 38 height 12
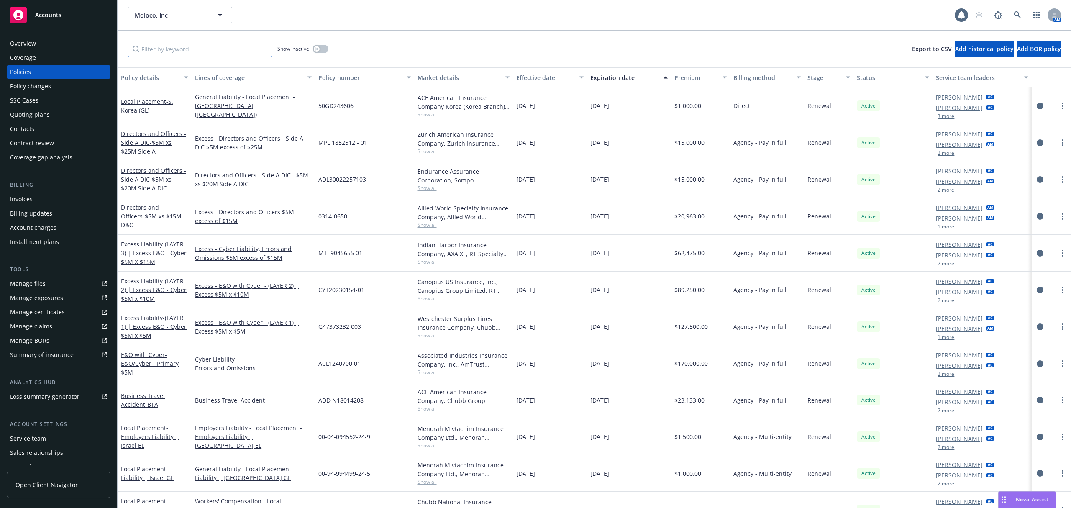
click at [182, 49] on input "Filter by keyword..." at bounding box center [200, 49] width 145 height 17
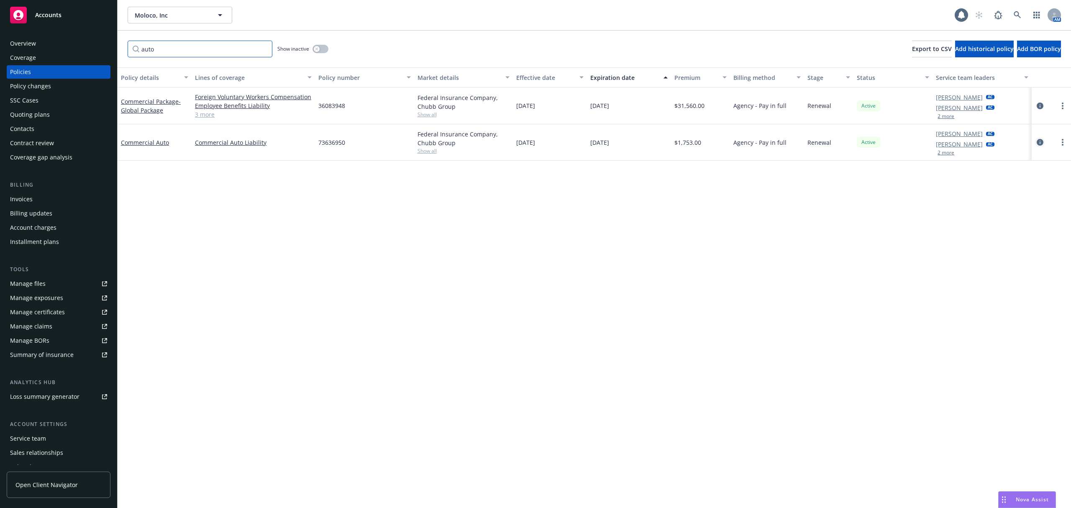
type input "auto"
click at [1041, 143] on icon "circleInformation" at bounding box center [1040, 142] width 7 height 7
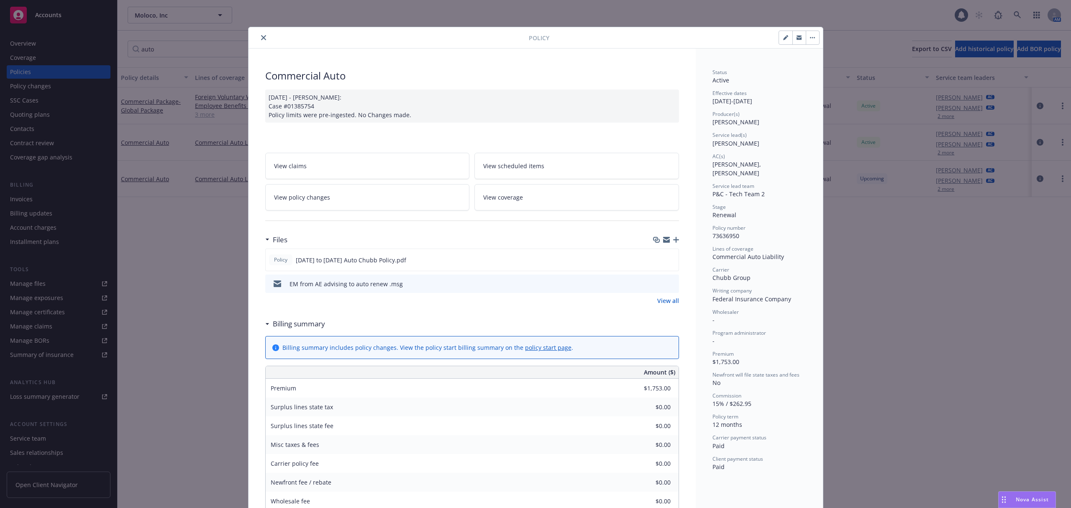
click at [261, 39] on icon "close" at bounding box center [263, 37] width 5 height 5
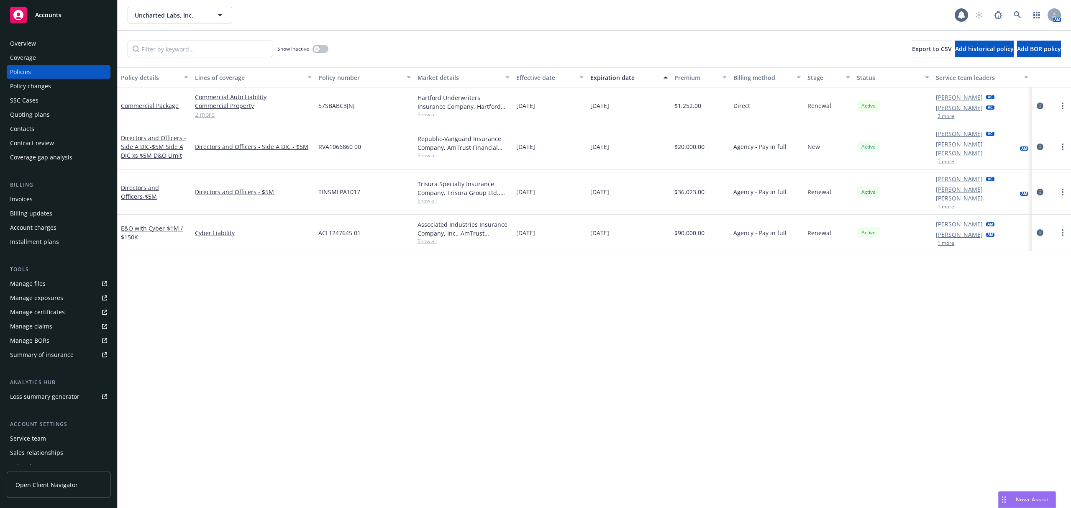
click at [59, 200] on div "Invoices" at bounding box center [58, 199] width 97 height 13
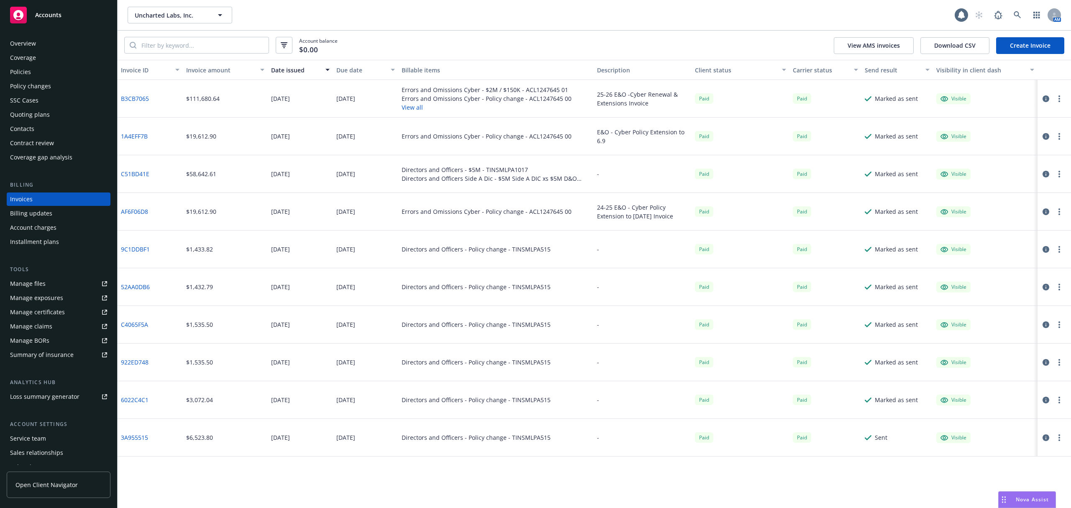
click at [49, 87] on div "Policy changes" at bounding box center [30, 86] width 41 height 13
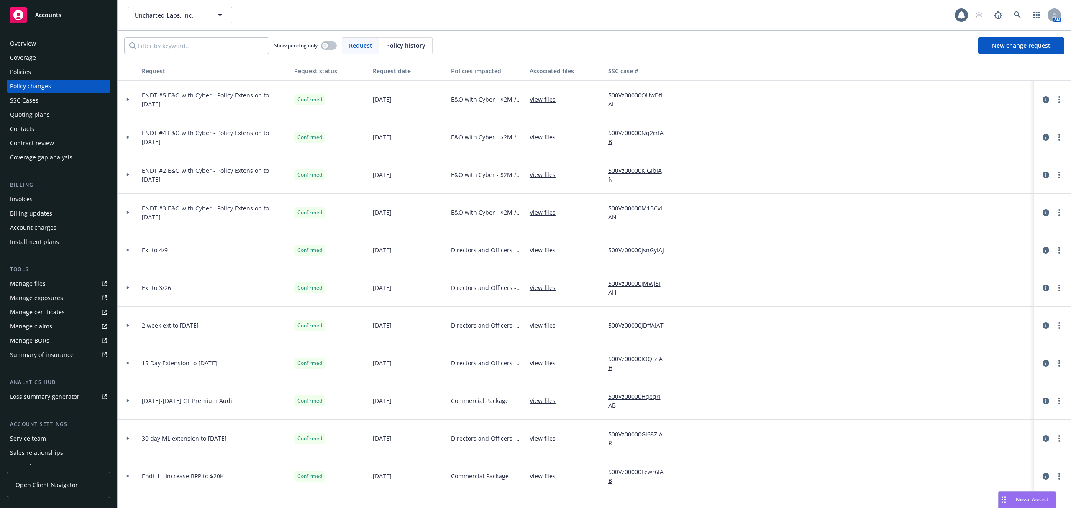
click at [129, 101] on div at bounding box center [128, 100] width 21 height 38
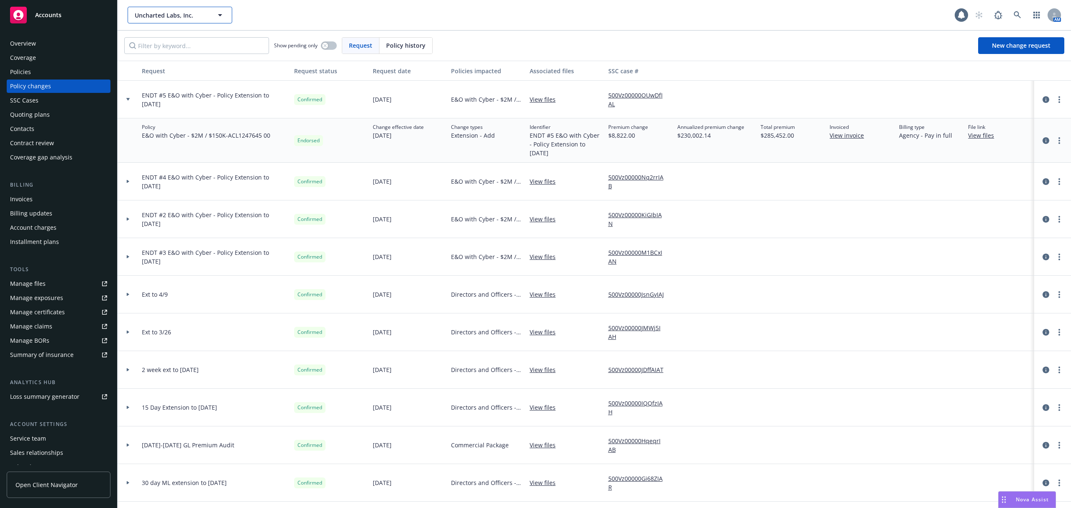
click at [164, 21] on button "Uncharted Labs, Inc." at bounding box center [180, 15] width 105 height 17
type input "moloco"
click at [175, 48] on div "Moloco, Inc Type Commercial FEIN 46-4189499" at bounding box center [179, 39] width 103 height 22
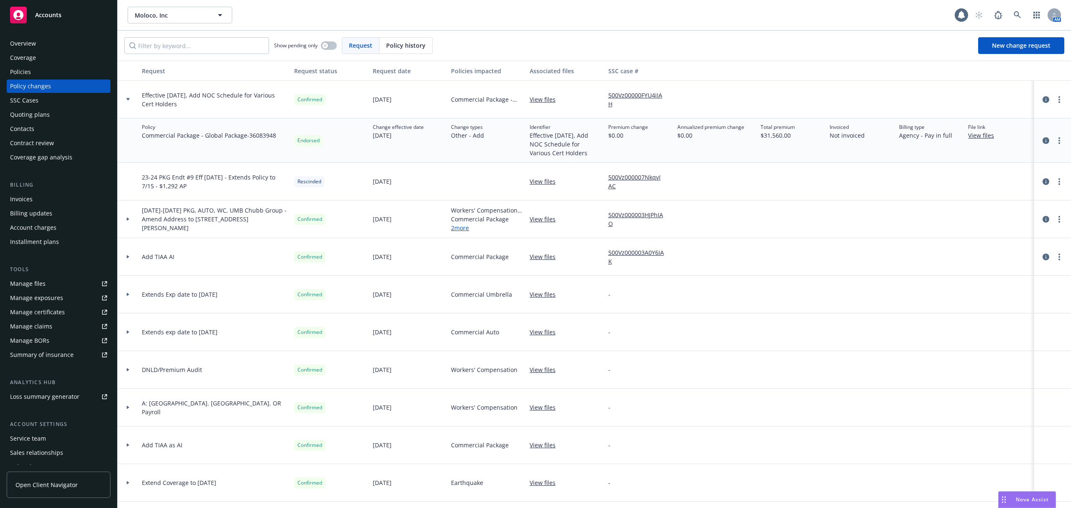
click at [131, 101] on div at bounding box center [128, 99] width 14 height 3
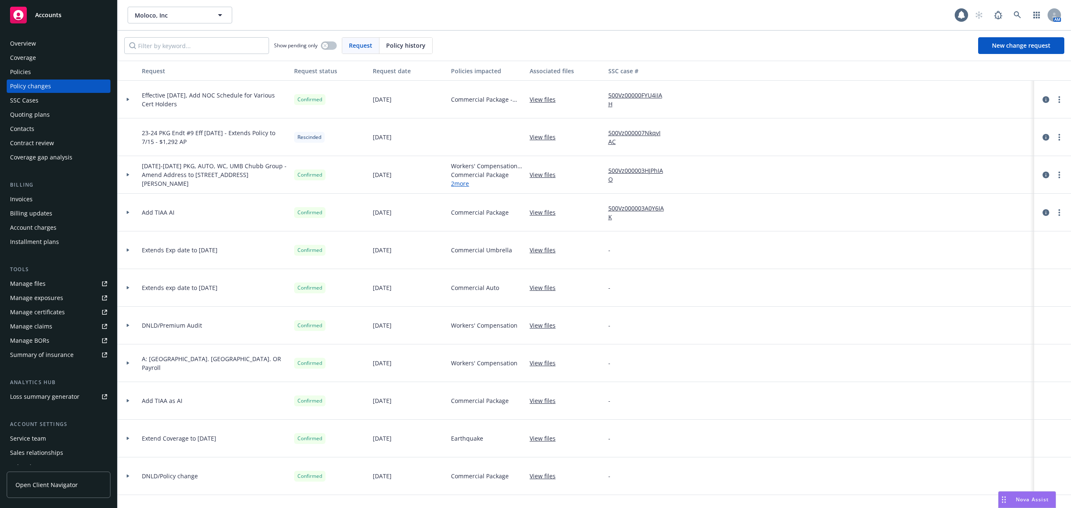
click at [15, 79] on div "Overview Coverage Policies Policy changes SSC Cases Quoting plans Contacts Cont…" at bounding box center [59, 100] width 104 height 127
click at [15, 77] on div "Policies" at bounding box center [20, 71] width 21 height 13
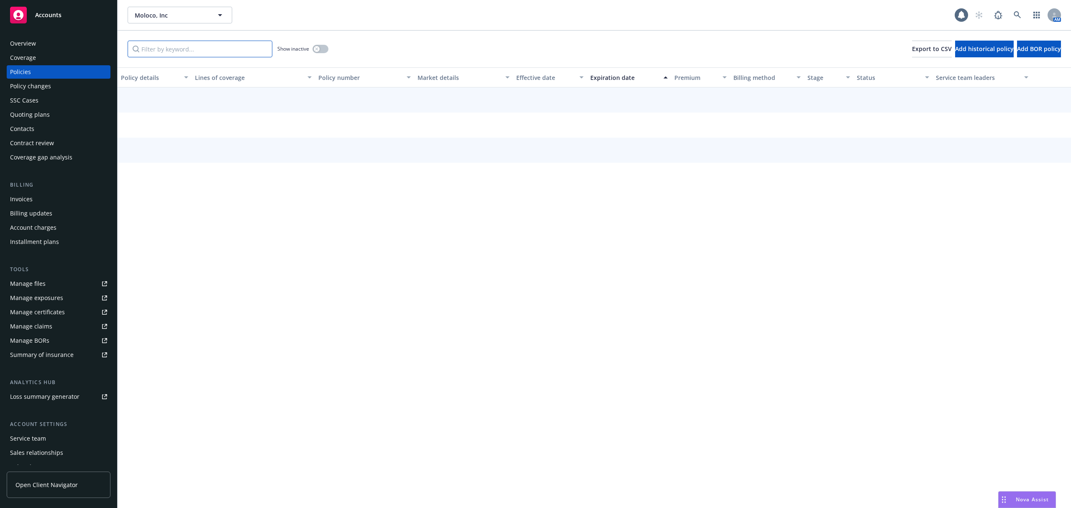
click at [166, 49] on input "Filter by keyword..." at bounding box center [200, 49] width 145 height 17
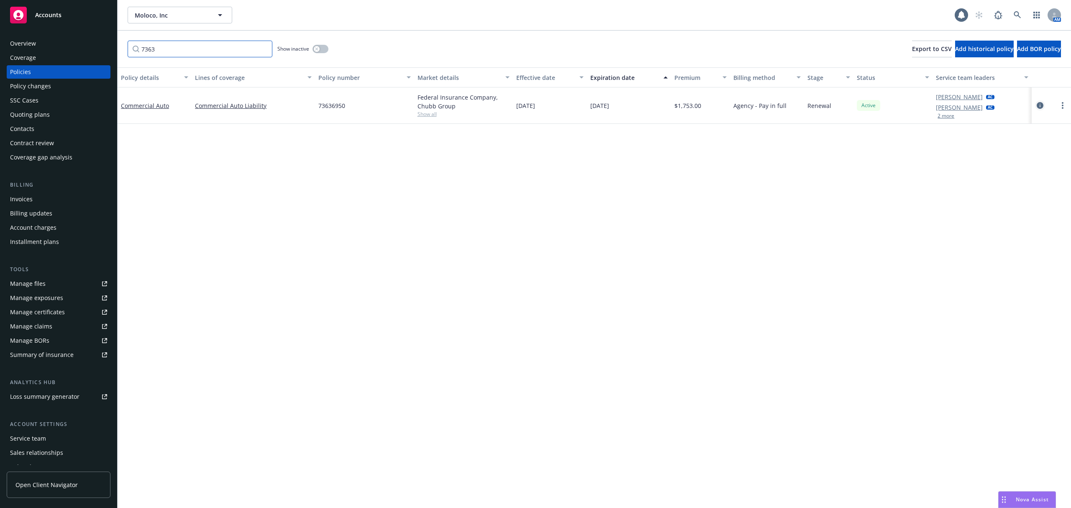
type input "7363"
click at [1038, 109] on icon "circleInformation" at bounding box center [1040, 105] width 7 height 7
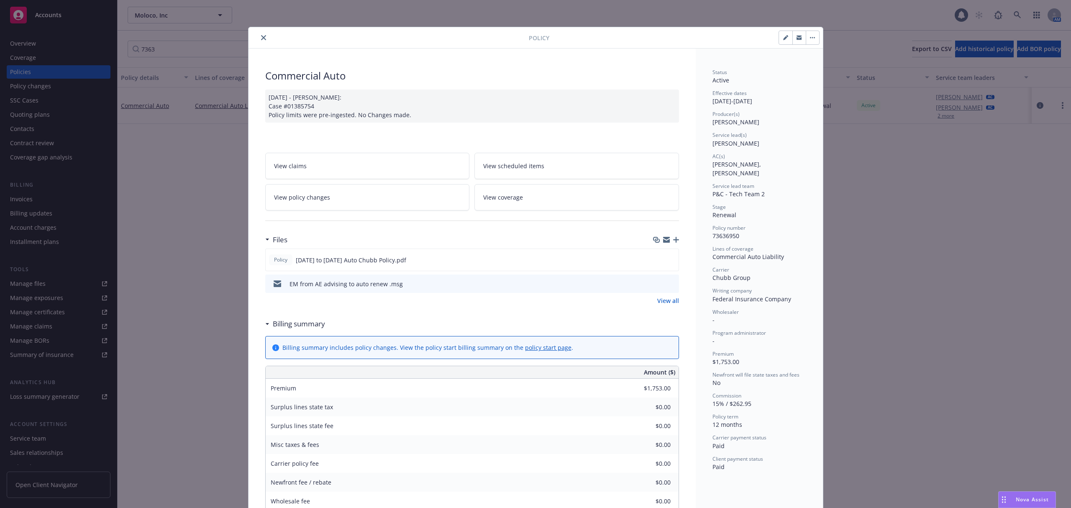
click at [261, 39] on icon "close" at bounding box center [263, 37] width 5 height 5
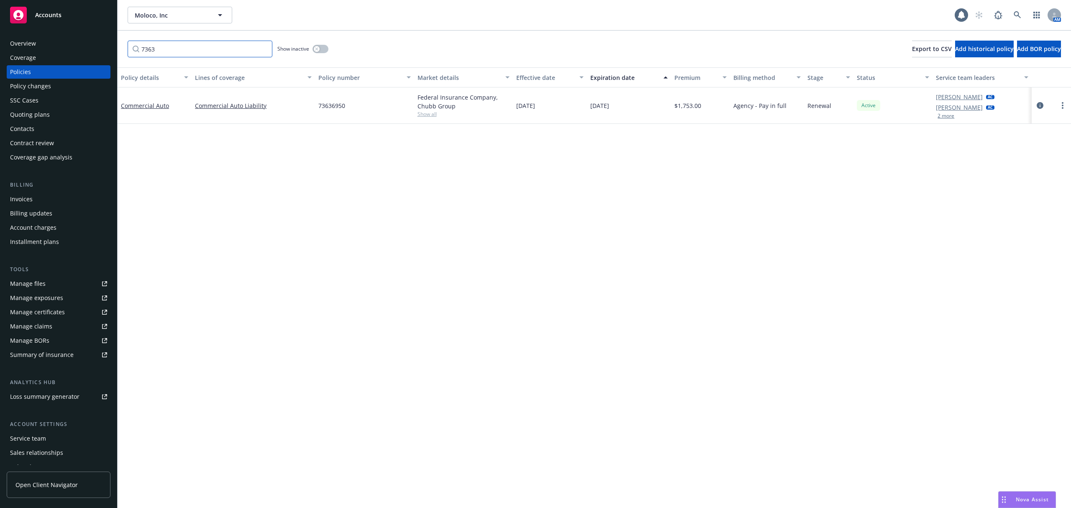
click at [261, 48] on input "7363" at bounding box center [200, 49] width 145 height 17
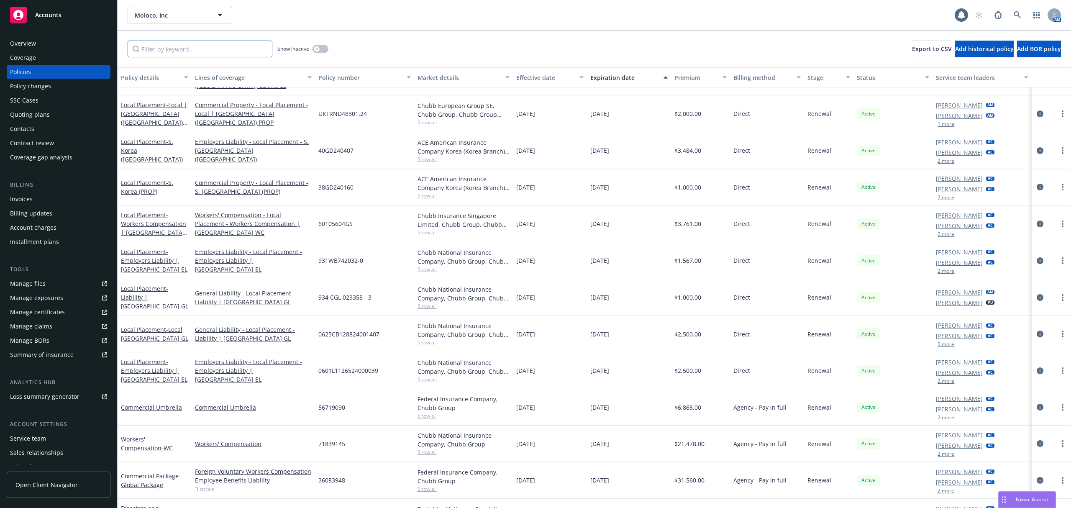
click at [177, 49] on input "Filter by keyword..." at bounding box center [200, 49] width 145 height 17
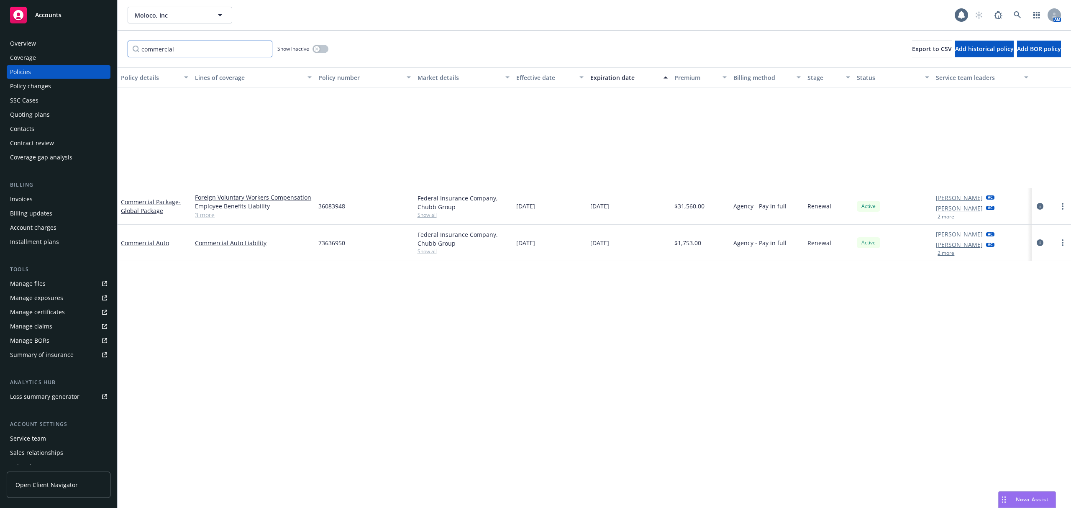
scroll to position [0, 0]
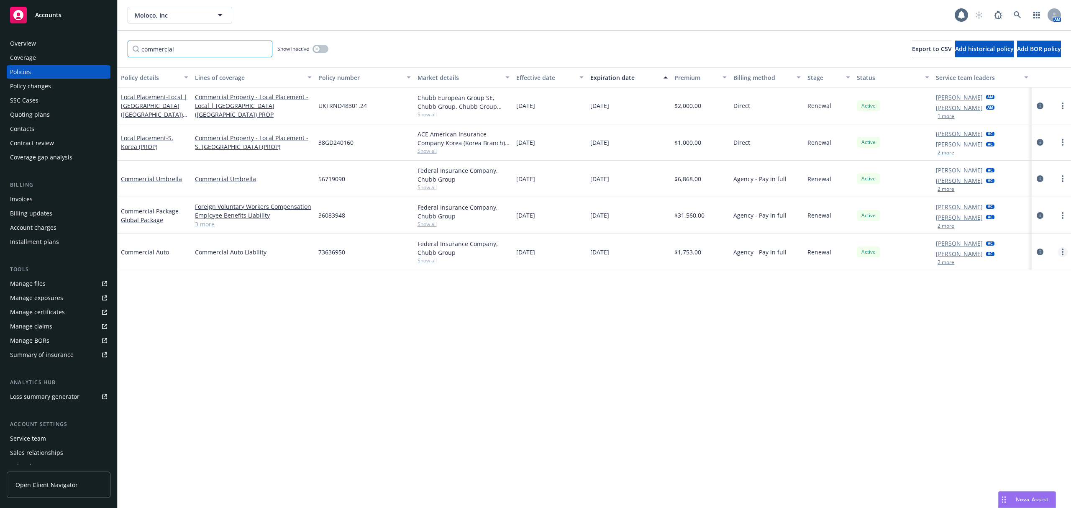
type input "commercial"
click at [1062, 252] on circle "more" at bounding box center [1063, 252] width 2 height 2
click at [1023, 282] on link "Renew with incumbent" at bounding box center [1018, 286] width 98 height 17
select select "12"
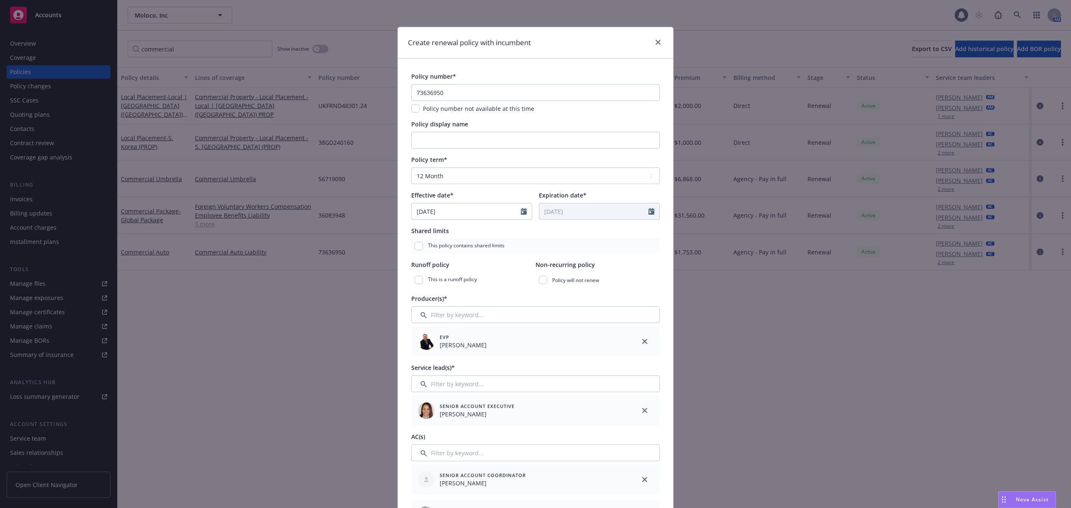
scroll to position [244, 0]
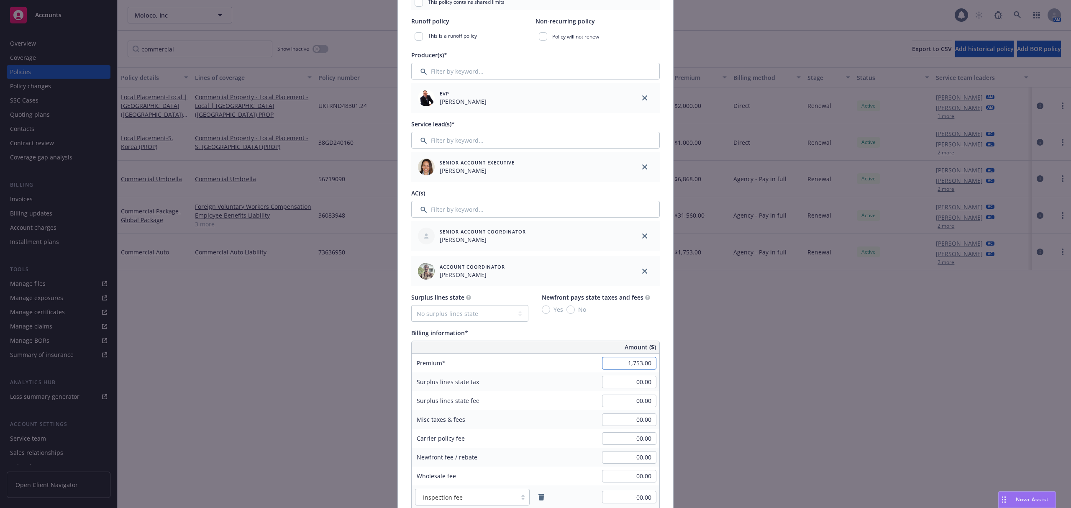
click at [633, 363] on input "1,753.00" at bounding box center [629, 363] width 54 height 13
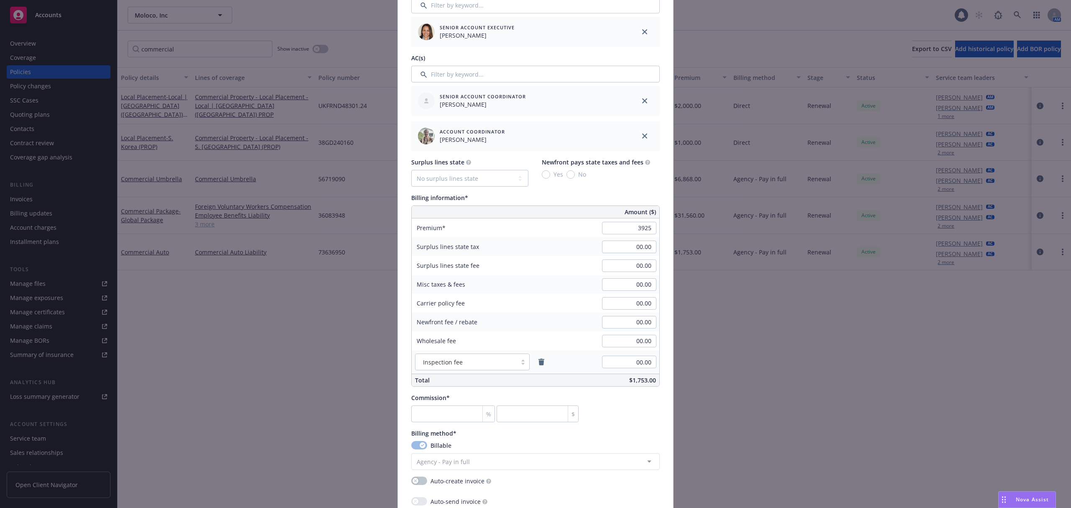
click at [518, 275] on div "Misc taxes & fees" at bounding box center [475, 284] width 126 height 19
type input "3,925.00"
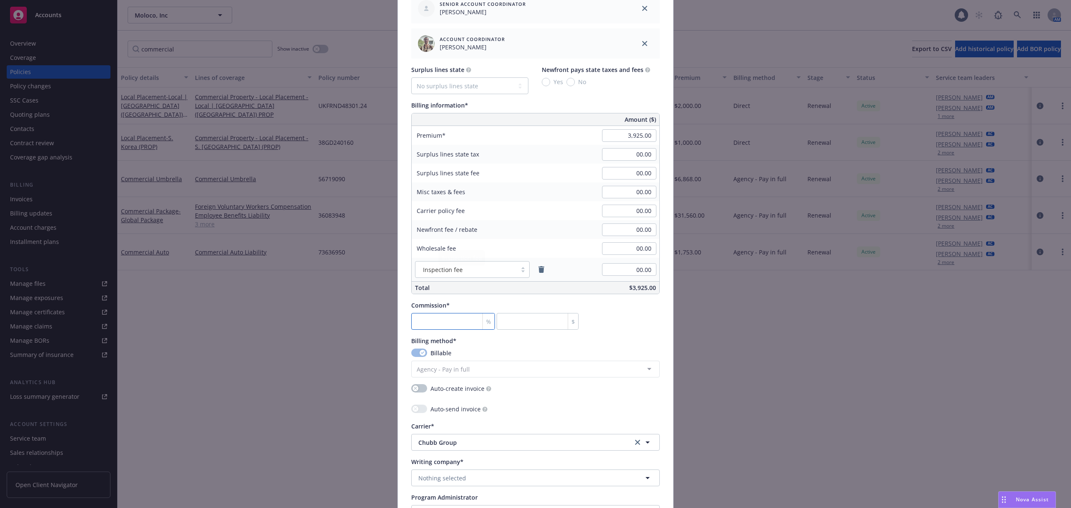
click at [457, 316] on input "number" at bounding box center [453, 321] width 84 height 17
type input "1"
type input "39.25"
type input "15"
type input "588.75"
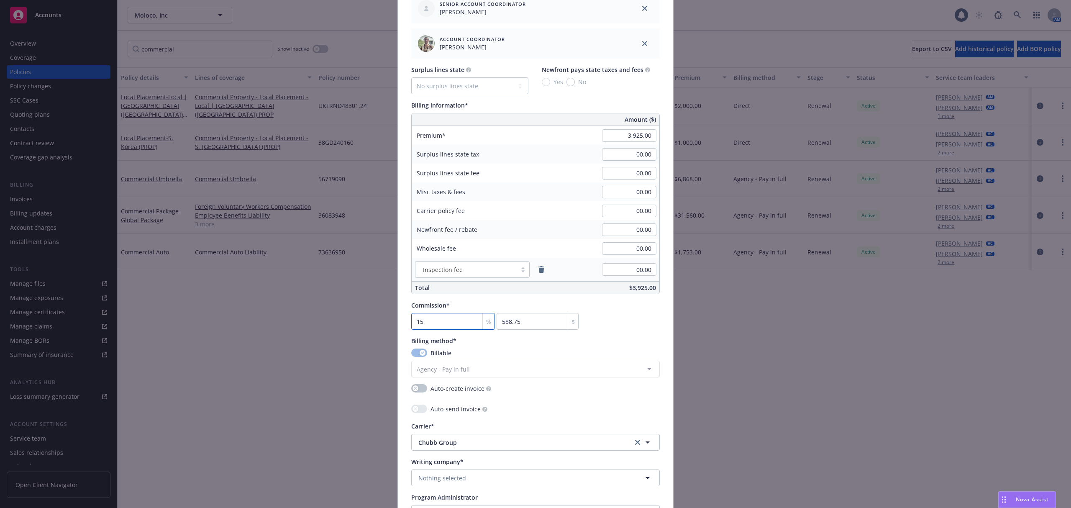
type input "15"
click at [602, 324] on div "Commission* 15 % 588.75 $" at bounding box center [535, 315] width 249 height 29
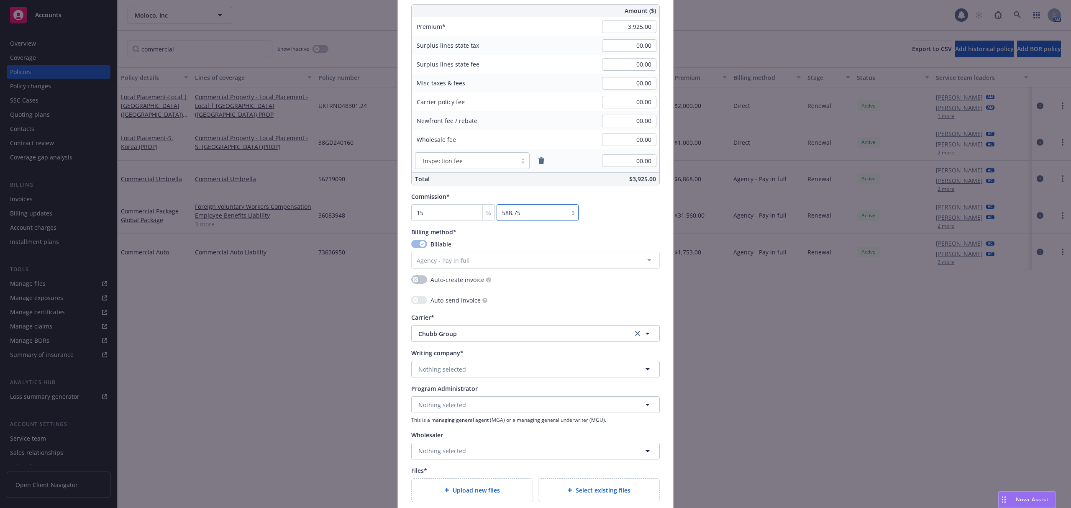
scroll to position [582, 0]
click at [461, 370] on button "Nothing selected" at bounding box center [535, 367] width 249 height 17
type input "federa"
click at [444, 343] on span "Domestic - 20281" at bounding box center [461, 343] width 80 height 9
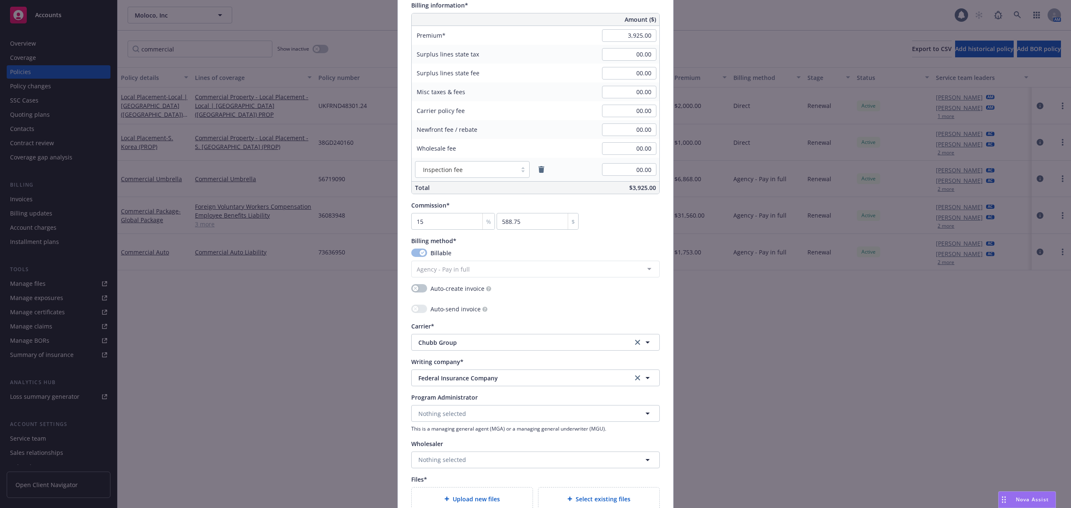
scroll to position [751, 0]
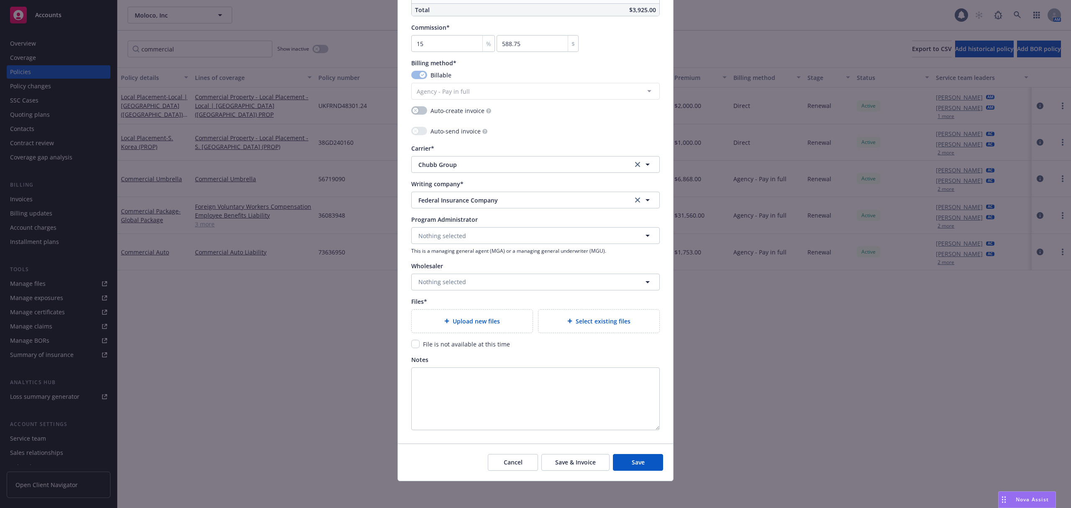
click at [485, 319] on span "Upload new files" at bounding box center [476, 321] width 47 height 9
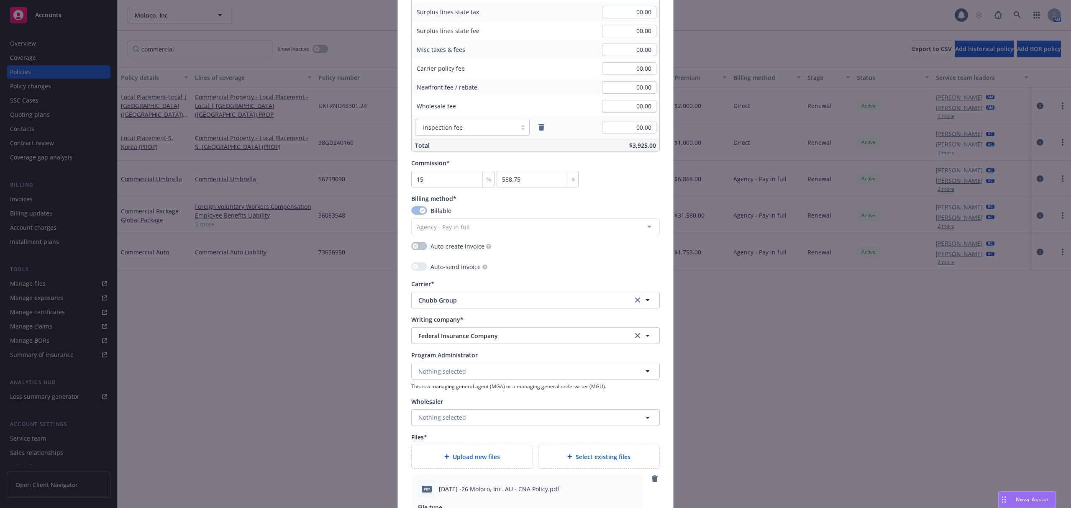
scroll to position [899, 0]
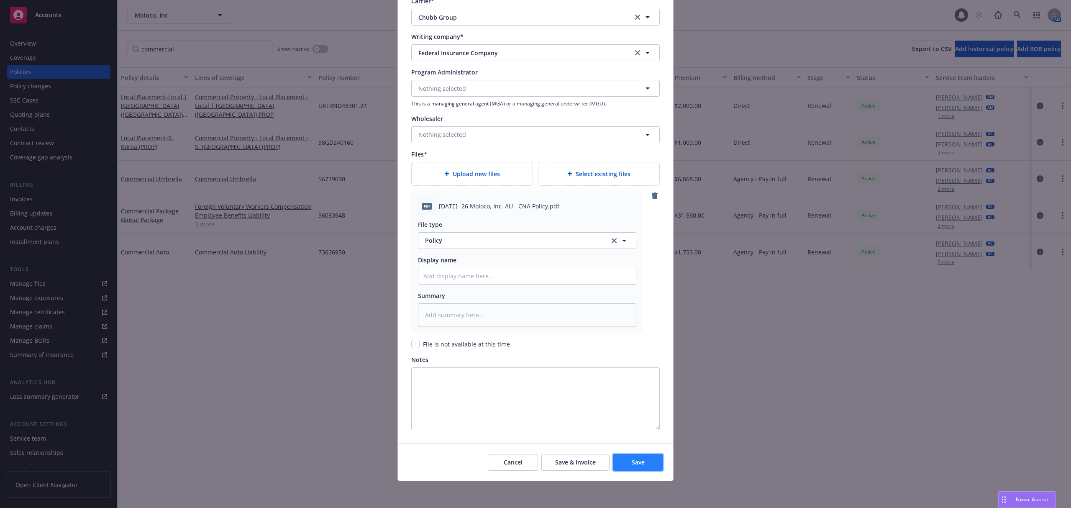
click at [638, 457] on button "Save" at bounding box center [638, 462] width 50 height 17
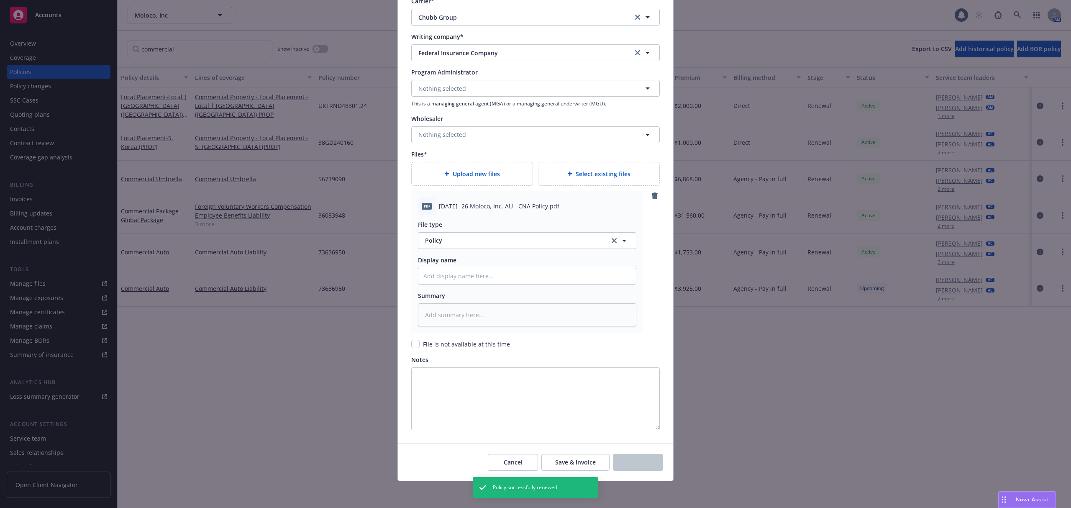
type textarea "x"
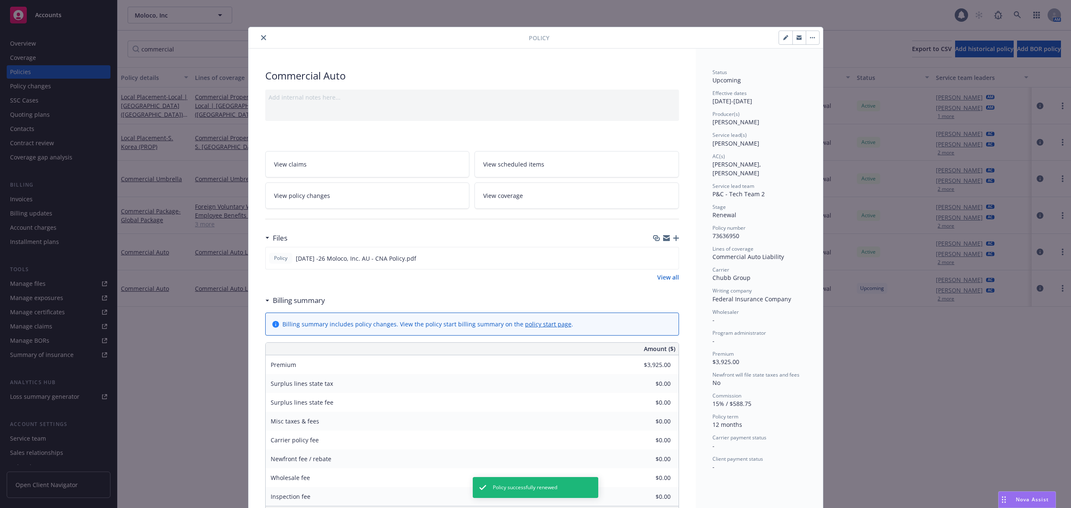
click at [259, 42] on button "close" at bounding box center [264, 38] width 10 height 10
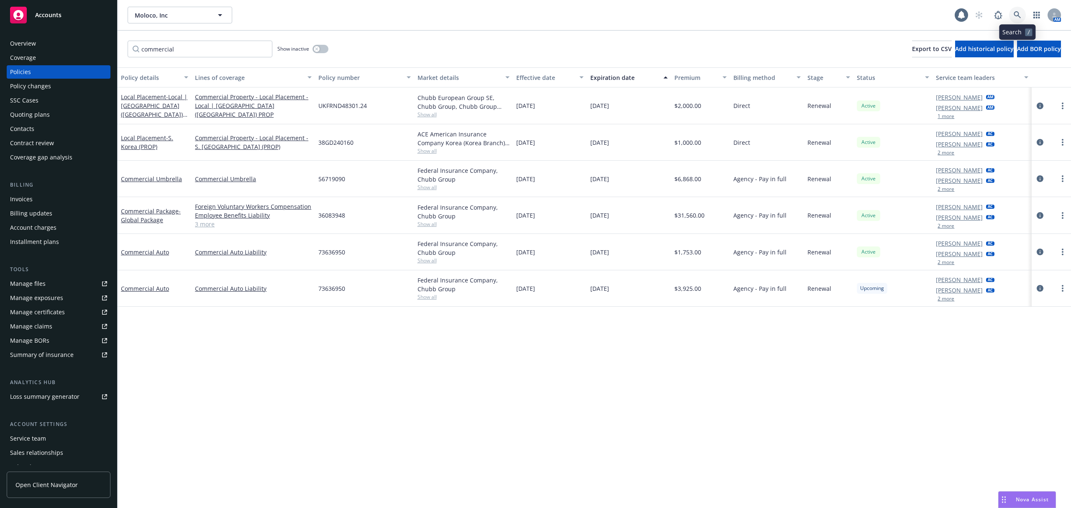
click at [1018, 22] on link at bounding box center [1017, 15] width 17 height 17
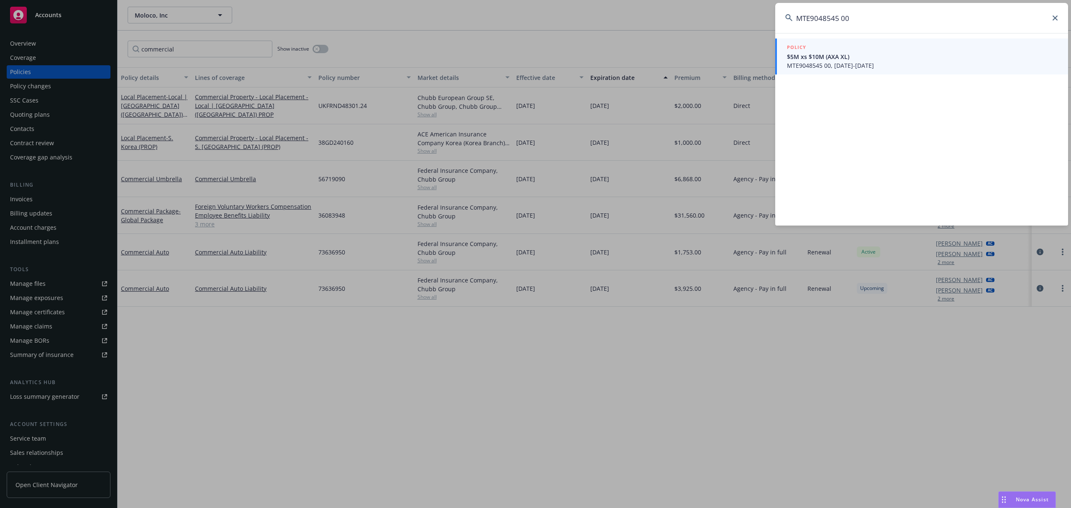
type input "MTE9048545 00"
click at [881, 58] on span "$5M xs $10M (AXA XL)" at bounding box center [922, 56] width 271 height 9
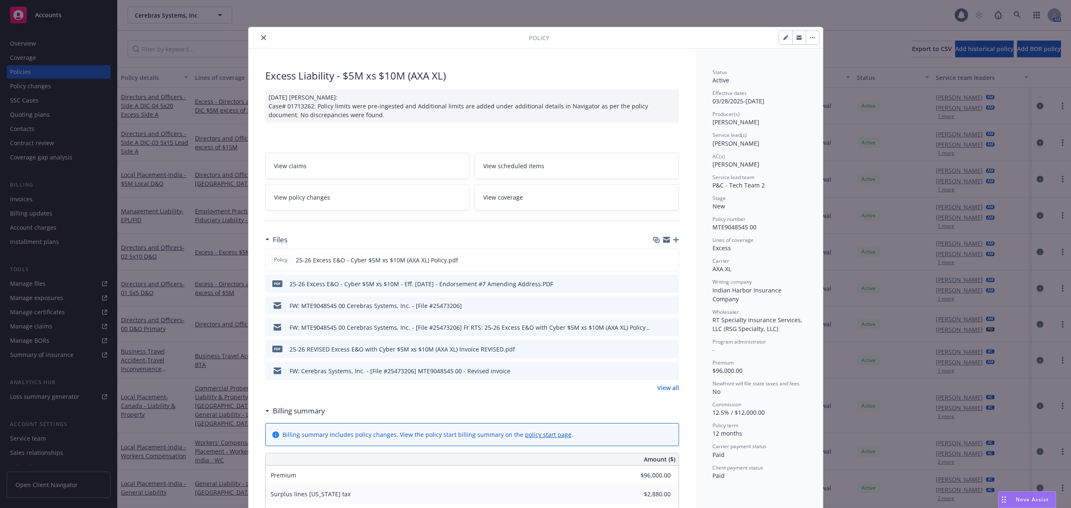
click at [261, 37] on icon "close" at bounding box center [263, 37] width 5 height 5
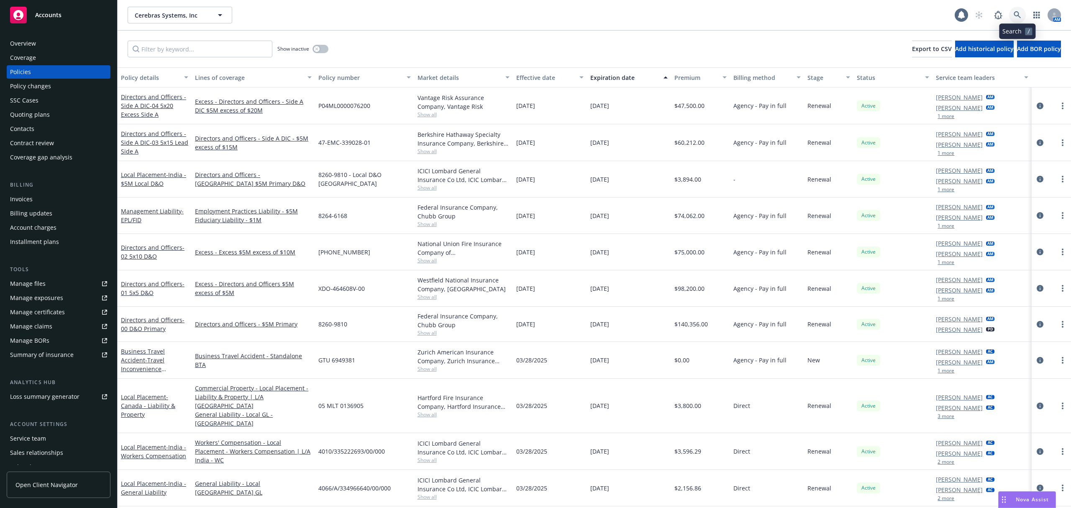
click at [1018, 17] on icon at bounding box center [1018, 15] width 8 height 8
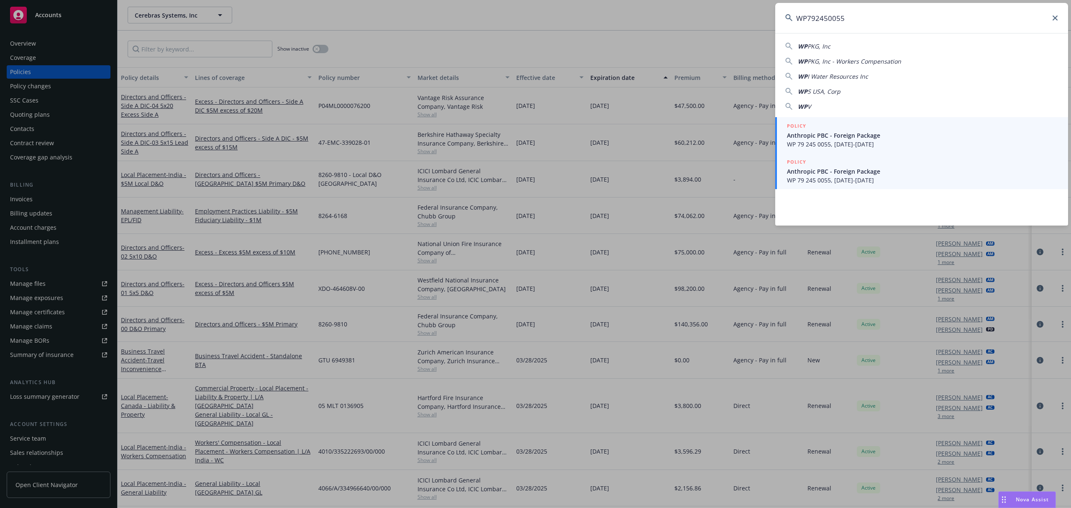
type input "WP792450055"
click at [936, 177] on span "WP 79 245 0055, 08/01/2025-08/01/2026" at bounding box center [922, 180] width 271 height 9
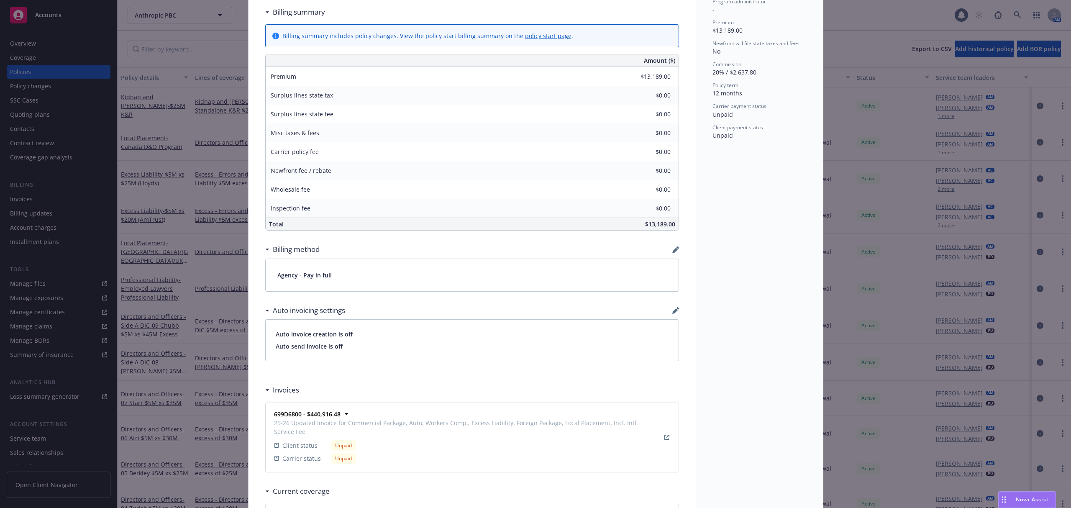
scroll to position [373, 0]
drag, startPoint x: 573, startPoint y: 401, endPoint x: 486, endPoint y: 238, distance: 184.6
click at [486, 238] on div "Billing summary Billing summary includes policy changes. View the policy start …" at bounding box center [472, 123] width 414 height 237
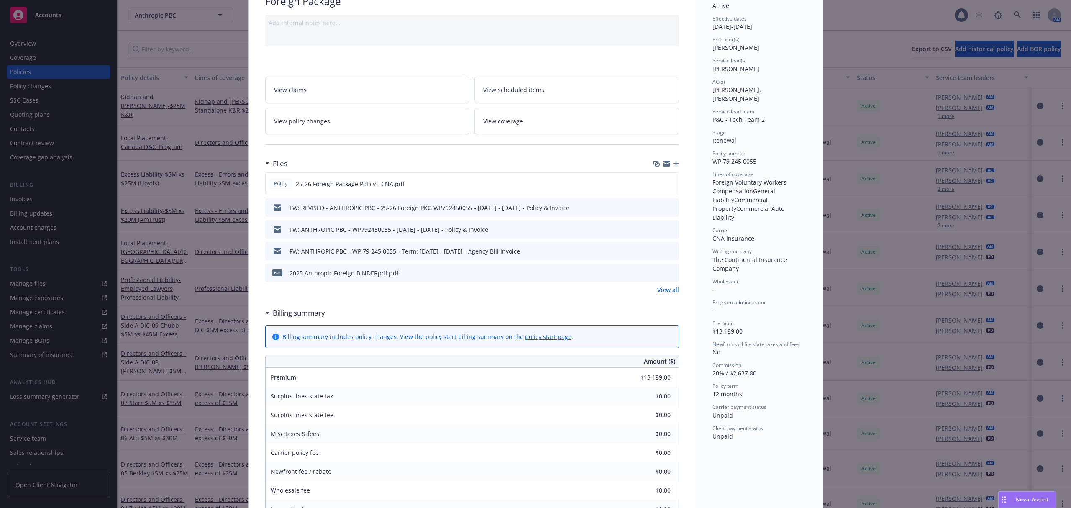
scroll to position [0, 0]
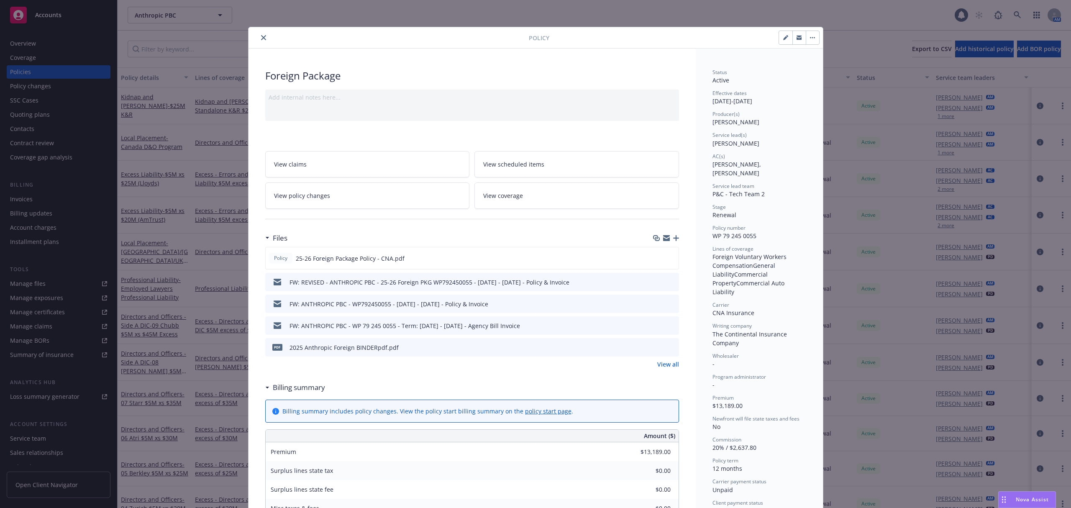
click at [262, 36] on button "close" at bounding box center [264, 38] width 10 height 10
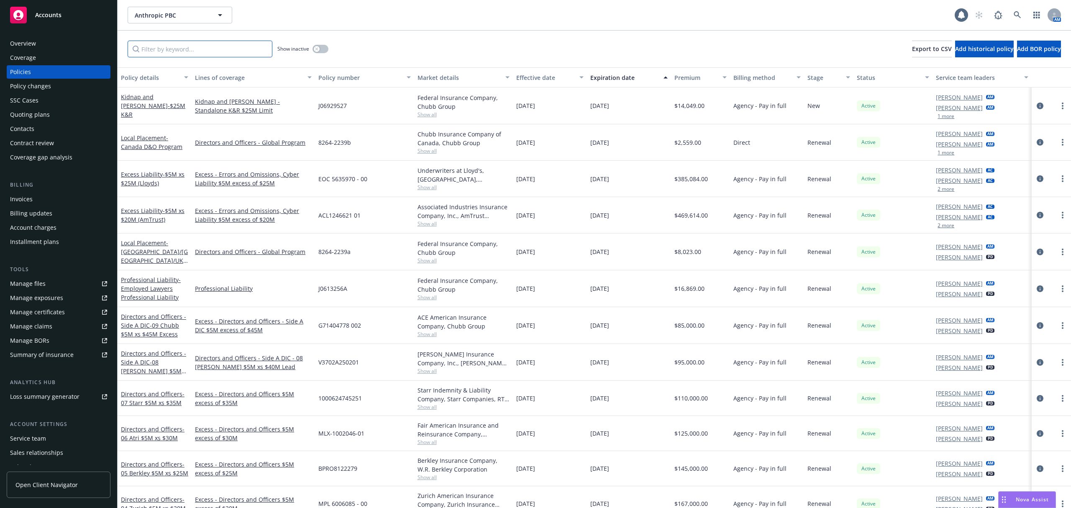
click at [159, 49] on input "Filter by keyword..." at bounding box center [200, 49] width 145 height 17
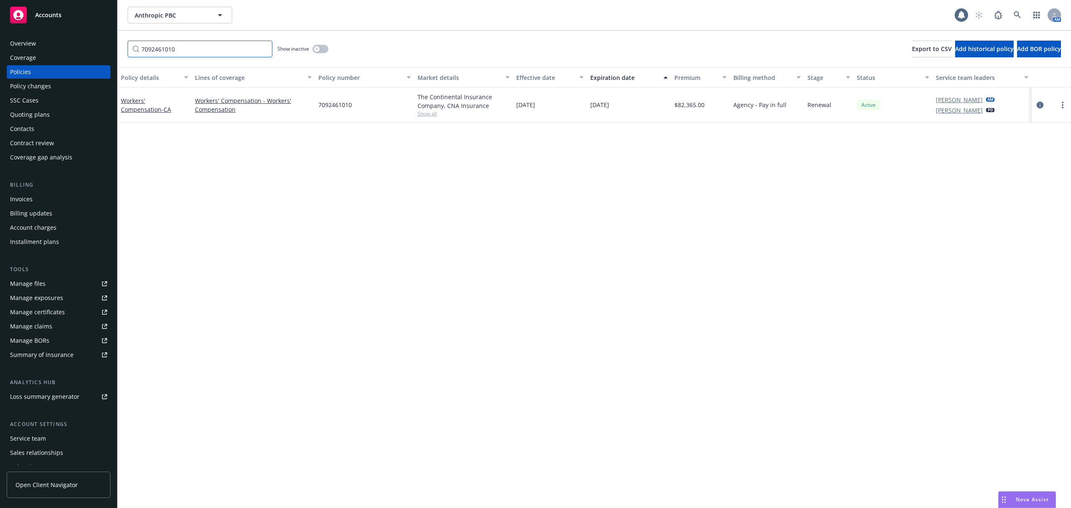
type input "7092461010"
click at [1040, 106] on icon "circleInformation" at bounding box center [1040, 105] width 7 height 7
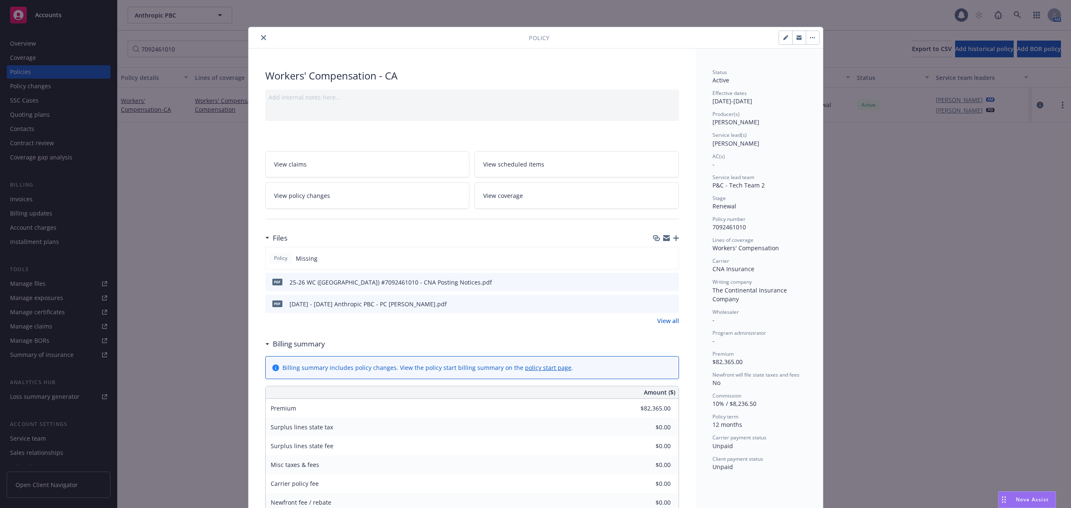
click at [673, 237] on icon "button" at bounding box center [676, 238] width 6 height 6
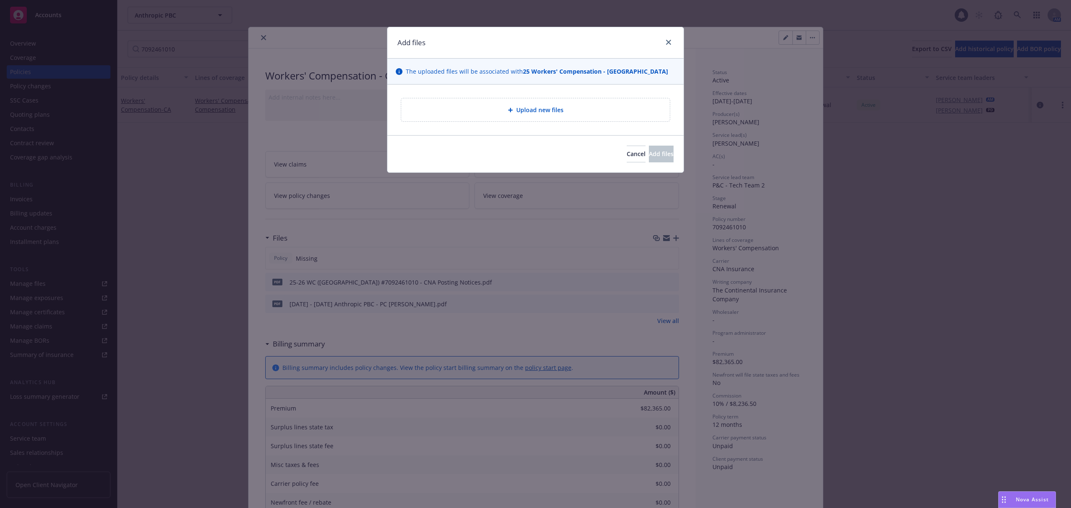
click at [528, 90] on div "Upload new files" at bounding box center [536, 110] width 296 height 51
click at [469, 120] on div "Upload new files" at bounding box center [535, 109] width 269 height 23
type textarea "x"
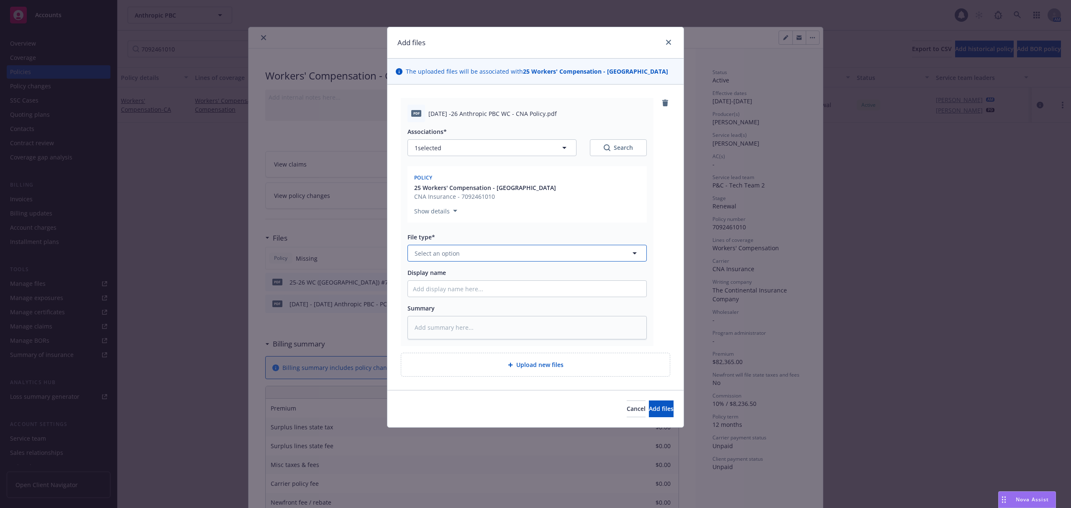
click at [502, 254] on button "Select an option" at bounding box center [527, 253] width 239 height 17
type input "poli"
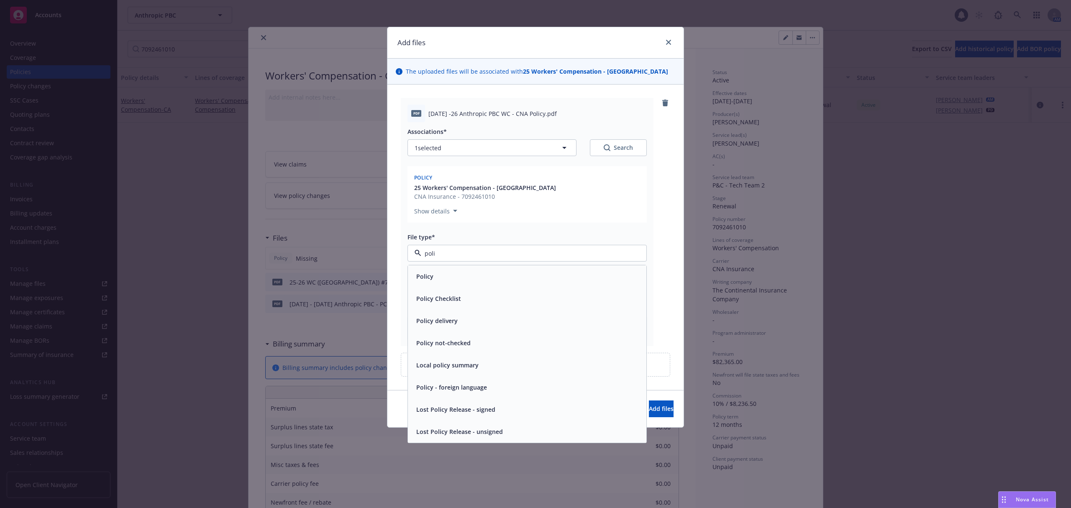
click at [473, 277] on div "Policy" at bounding box center [527, 276] width 229 height 12
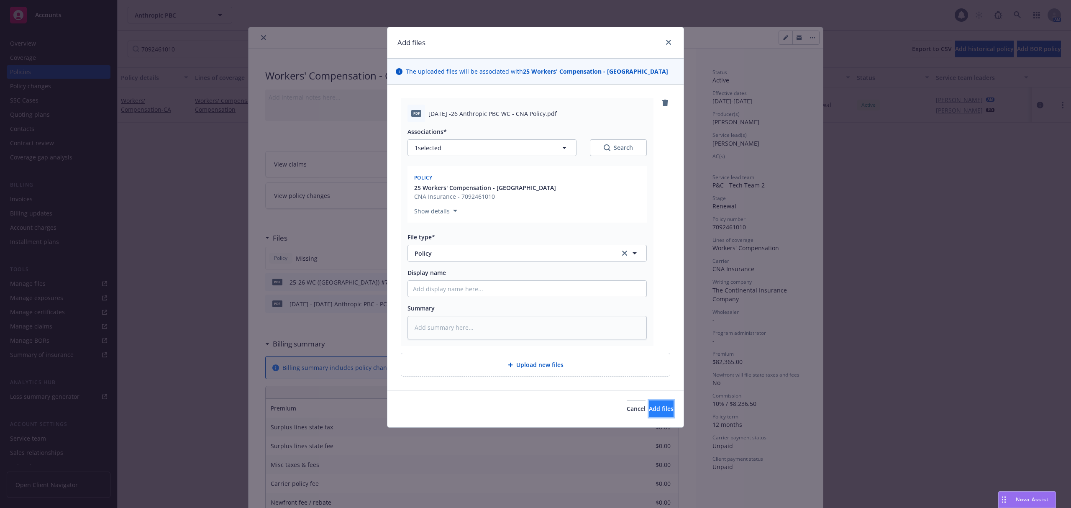
click at [652, 411] on span "Add files" at bounding box center [661, 409] width 25 height 8
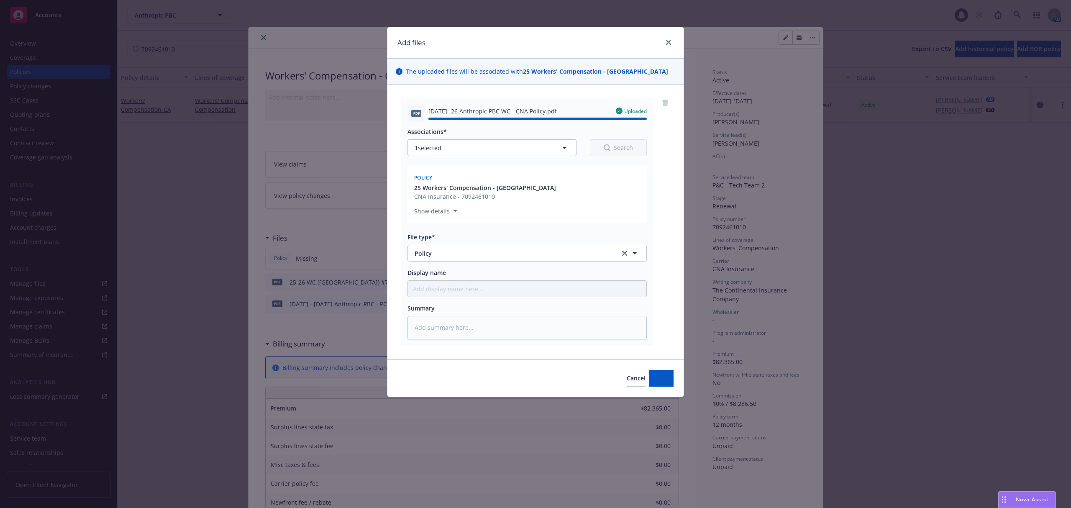
type textarea "x"
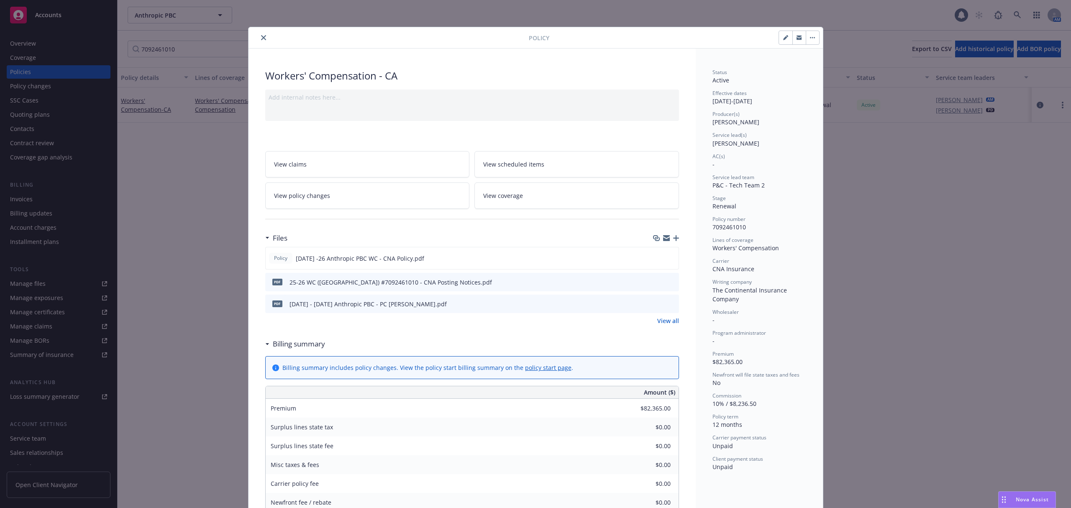
click at [259, 37] on button "close" at bounding box center [264, 38] width 10 height 10
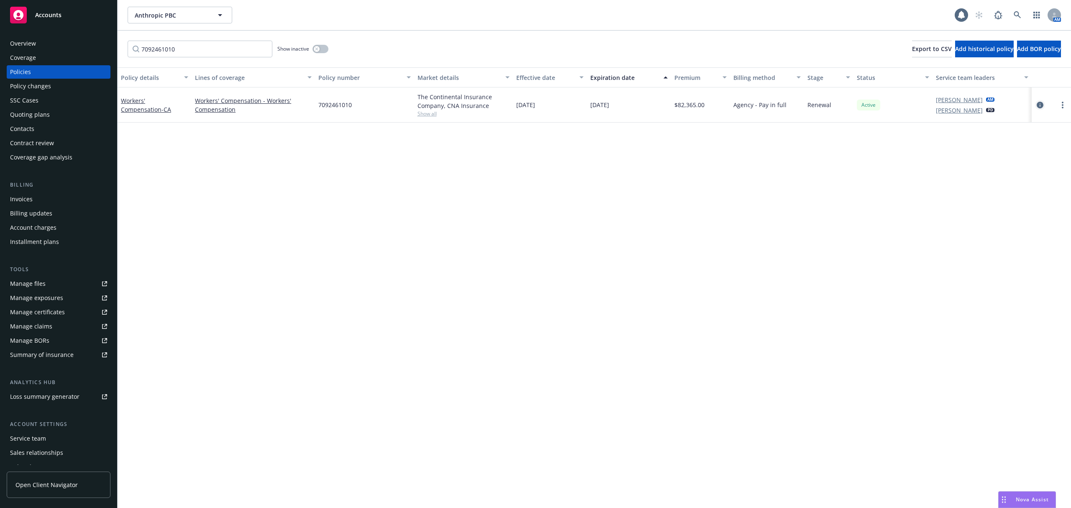
click at [1040, 108] on icon "circleInformation" at bounding box center [1040, 105] width 7 height 7
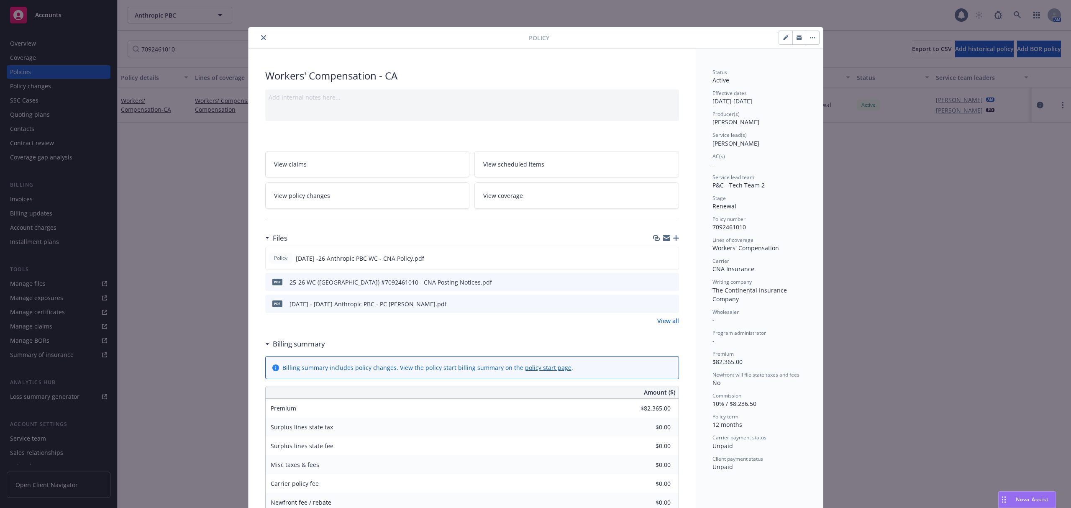
click at [259, 37] on button "close" at bounding box center [264, 38] width 10 height 10
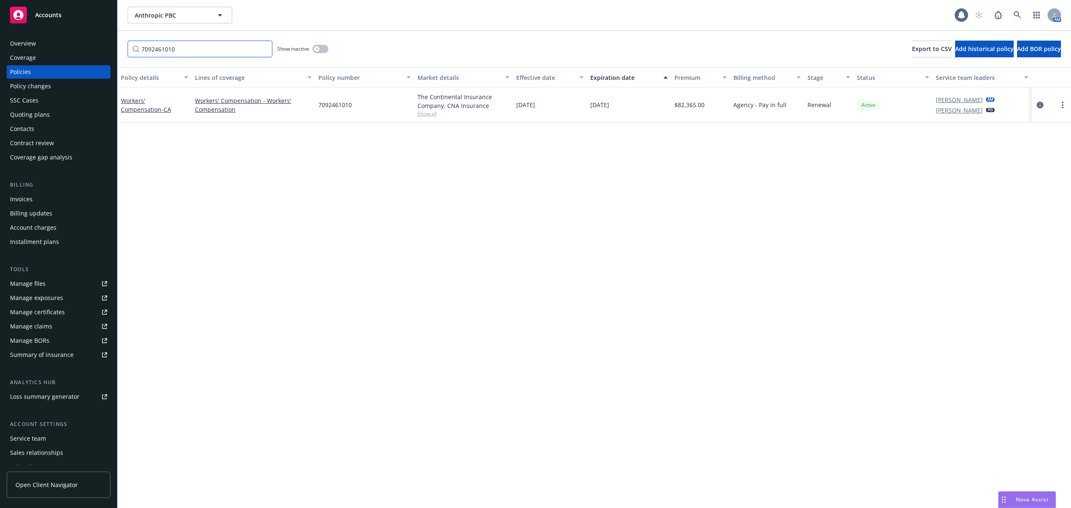
drag, startPoint x: 186, startPoint y: 51, endPoint x: 108, endPoint y: 51, distance: 78.7
click at [108, 51] on div "Accounts Overview Coverage Policies Policy changes SSC Cases Quoting plans Cont…" at bounding box center [535, 254] width 1071 height 508
click at [107, 51] on div "Overview Coverage Policies Policy changes SSC Cases Quoting plans Contacts Cont…" at bounding box center [58, 267] width 117 height 481
drag, startPoint x: 210, startPoint y: 47, endPoint x: 96, endPoint y: 51, distance: 113.9
click at [96, 51] on div "Accounts Overview Coverage Policies Policy changes SSC Cases Quoting plans Cont…" at bounding box center [535, 254] width 1071 height 508
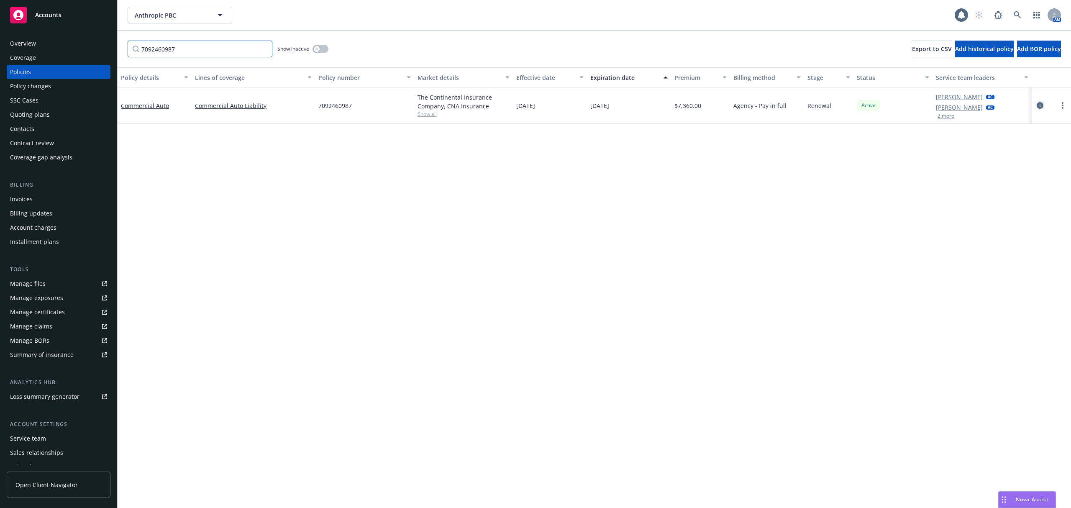
type input "7092460987"
click at [1040, 106] on icon "circleInformation" at bounding box center [1040, 105] width 7 height 7
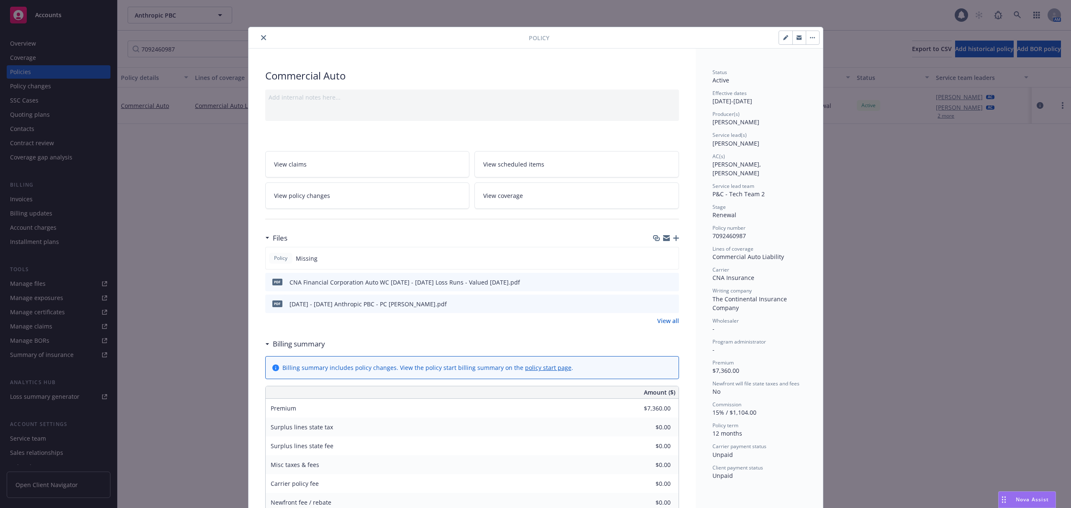
click at [673, 238] on icon "button" at bounding box center [676, 238] width 6 height 6
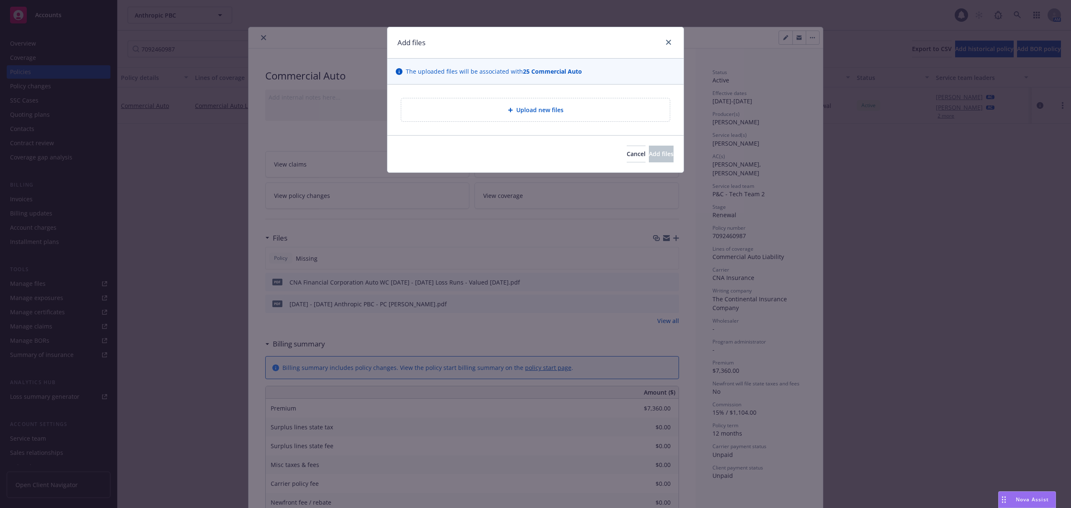
click at [591, 106] on div "Upload new files" at bounding box center [535, 110] width 255 height 10
type textarea "x"
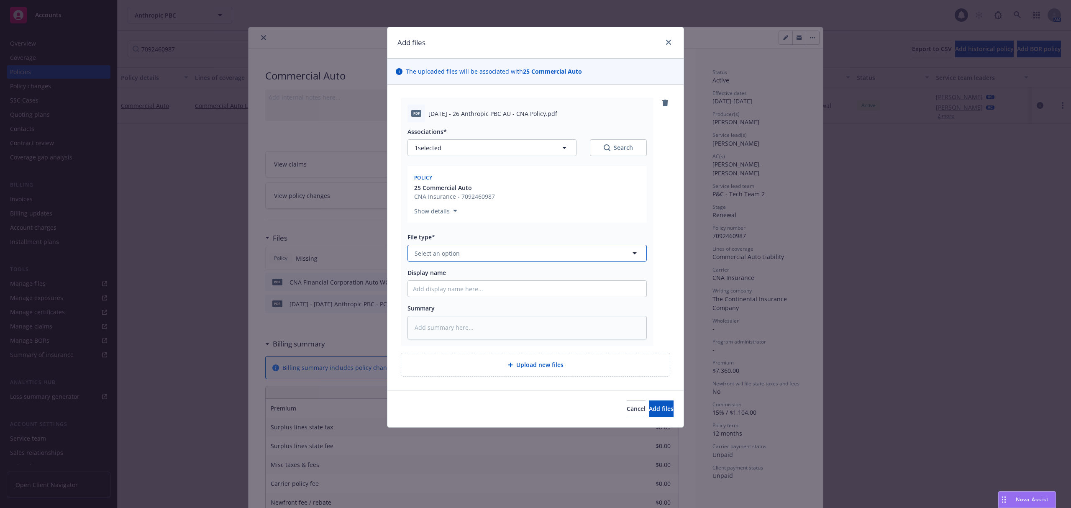
click at [481, 260] on button "Select an option" at bounding box center [527, 253] width 239 height 17
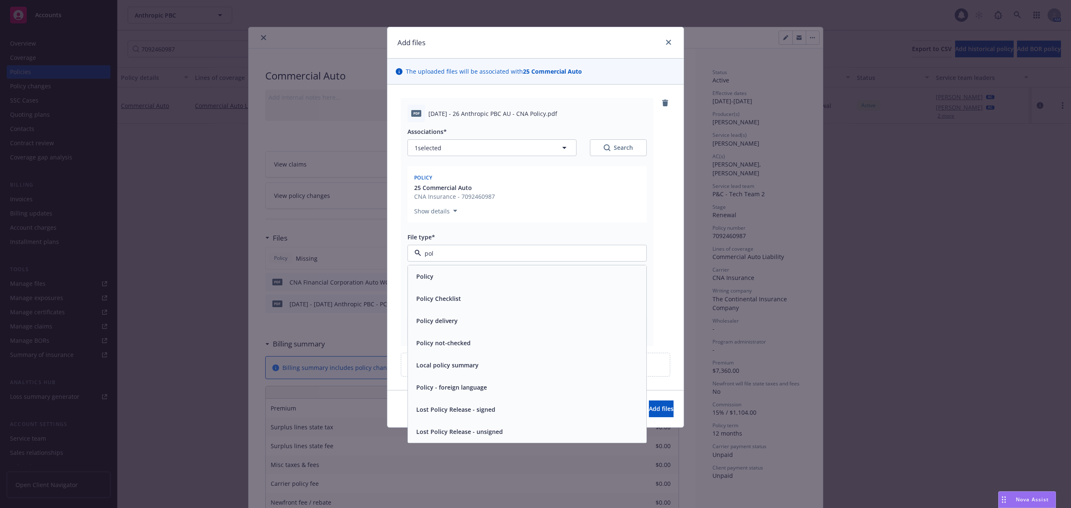
type input "poli"
click at [458, 276] on div "Policy" at bounding box center [527, 276] width 229 height 12
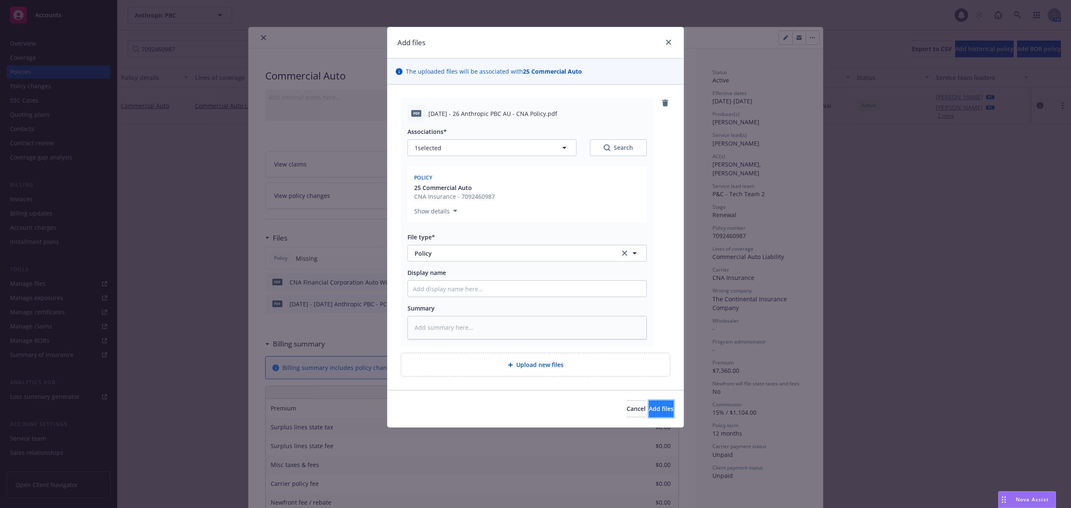
click at [649, 415] on button "Add files" at bounding box center [661, 409] width 25 height 17
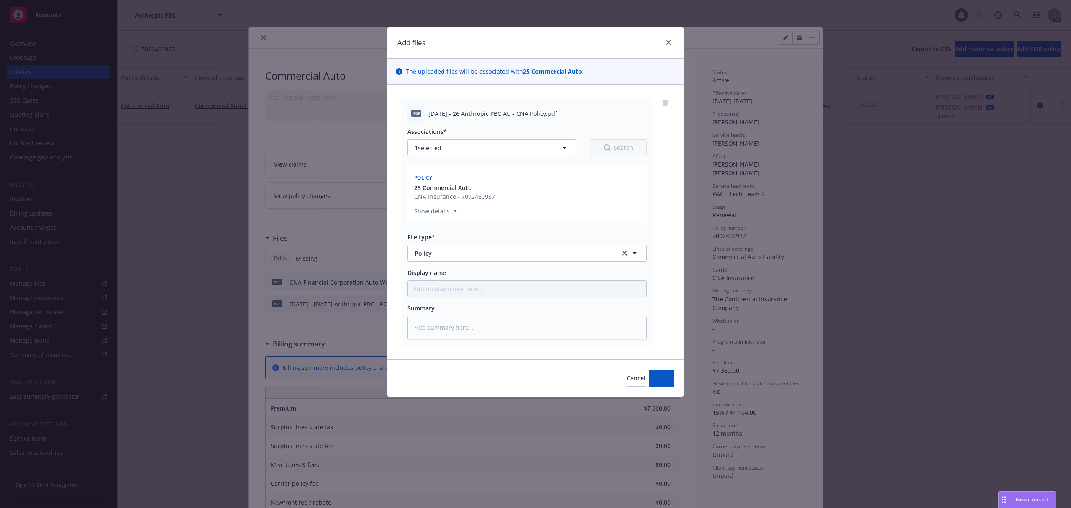
type textarea "x"
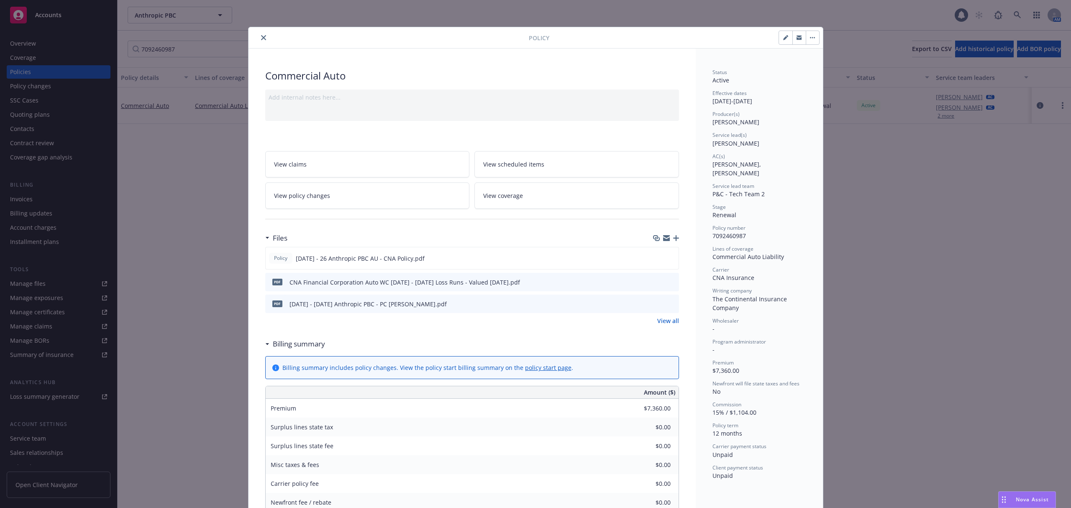
click at [261, 39] on icon "close" at bounding box center [263, 37] width 5 height 5
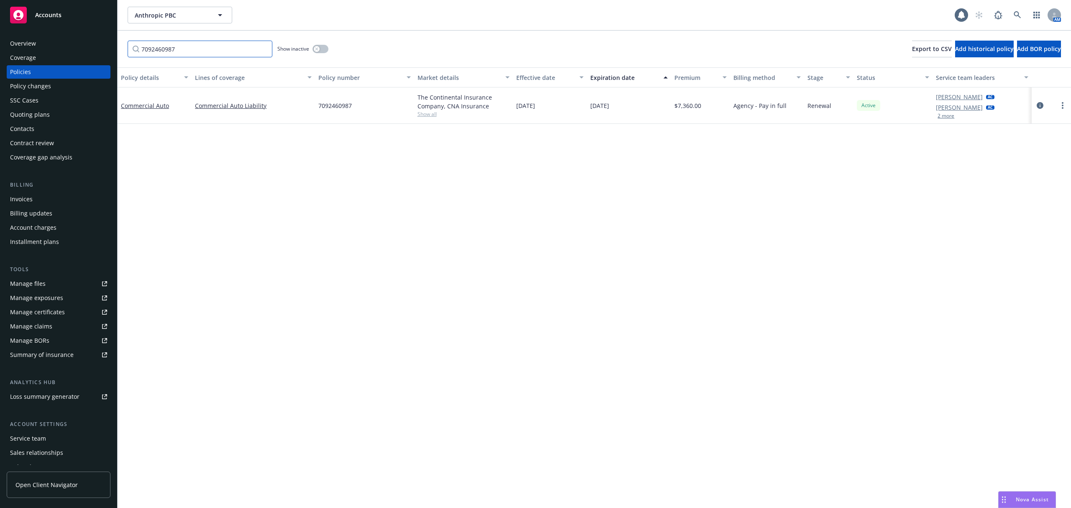
drag, startPoint x: 224, startPoint y: 55, endPoint x: 72, endPoint y: 27, distance: 155.0
click at [72, 27] on div "Accounts Overview Coverage Policies Policy changes SSC Cases Quoting plans Cont…" at bounding box center [535, 254] width 1071 height 508
click at [71, 27] on div "Overview Coverage Policies Policy changes SSC Cases Quoting plans Contacts Cont…" at bounding box center [58, 267] width 117 height 481
drag, startPoint x: 190, startPoint y: 51, endPoint x: 64, endPoint y: 53, distance: 125.6
click at [64, 53] on div "Accounts Overview Coverage Policies Policy changes SSC Cases Quoting plans Cont…" at bounding box center [535, 254] width 1071 height 508
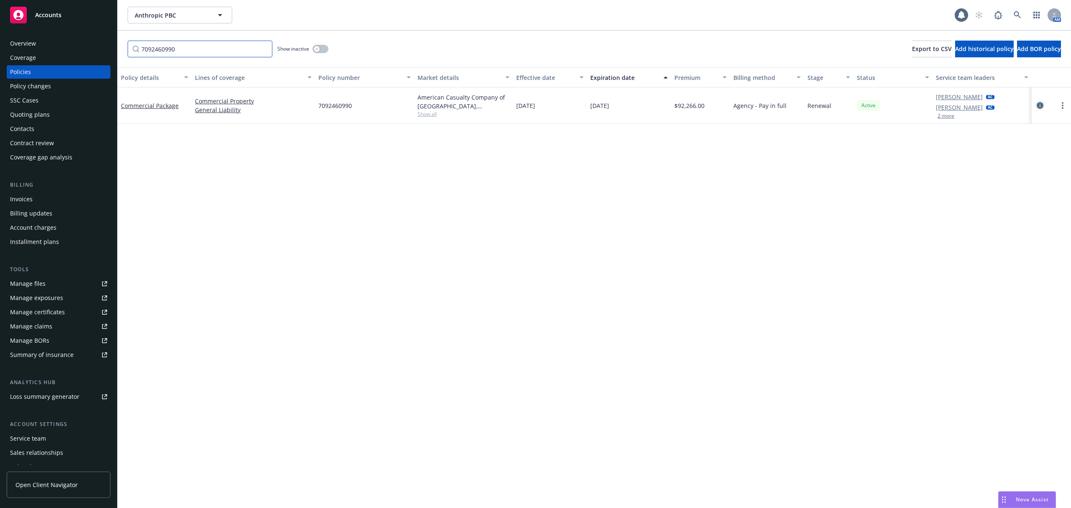
type input "7092460990"
click at [1037, 108] on icon "circleInformation" at bounding box center [1040, 105] width 7 height 7
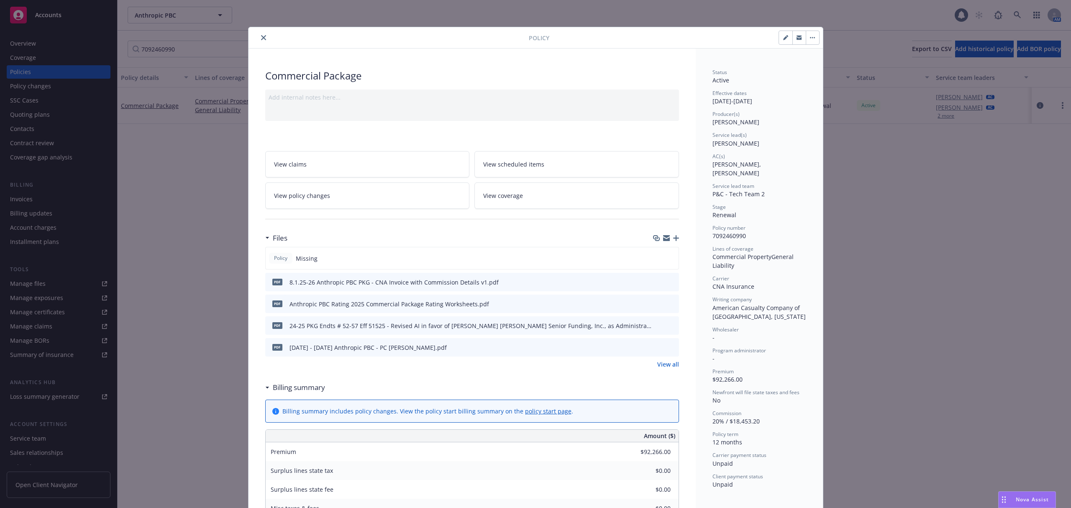
click at [673, 238] on icon "button" at bounding box center [676, 238] width 6 height 6
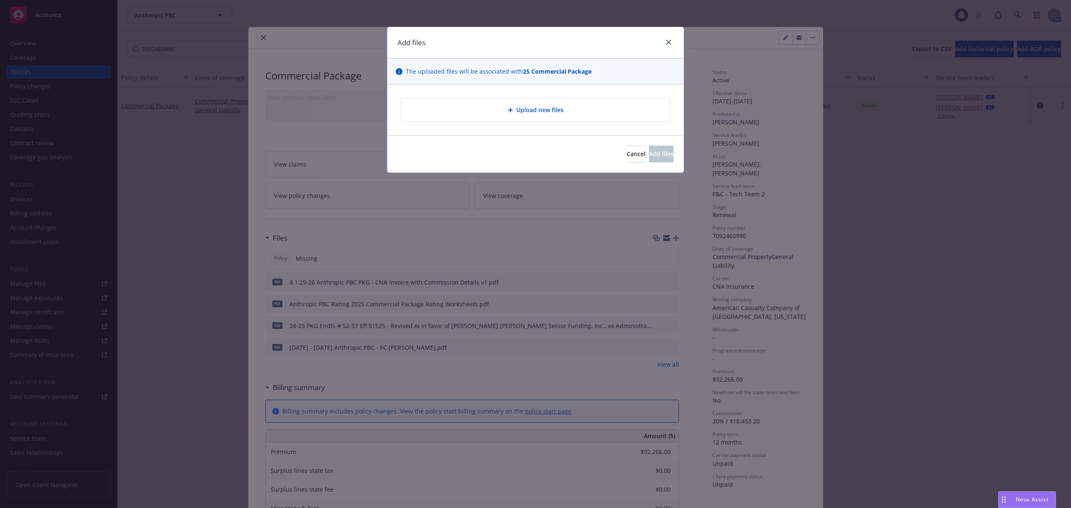
click at [546, 110] on span "Upload new files" at bounding box center [539, 109] width 47 height 9
type textarea "x"
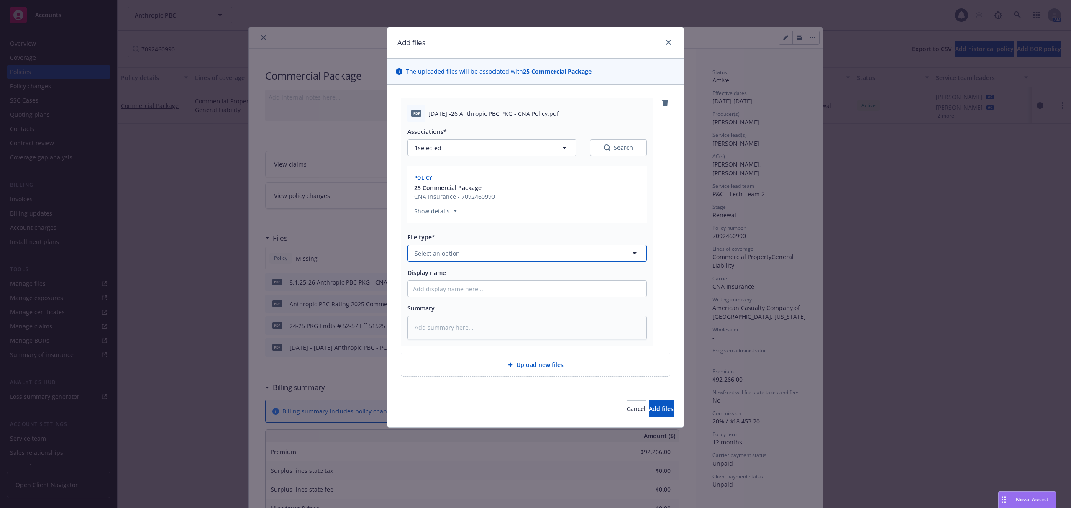
click at [493, 250] on button "Select an option" at bounding box center [527, 253] width 239 height 17
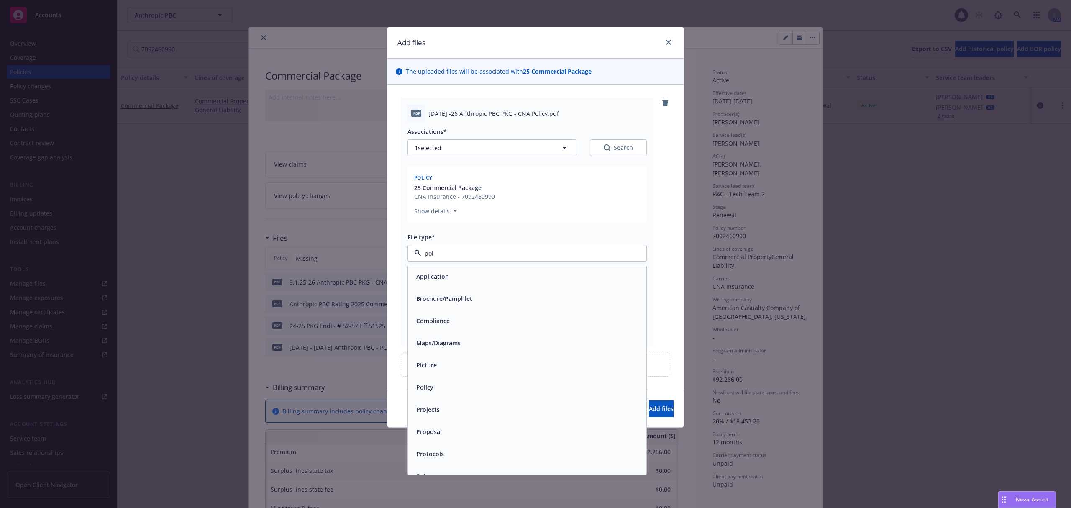
type input "poli"
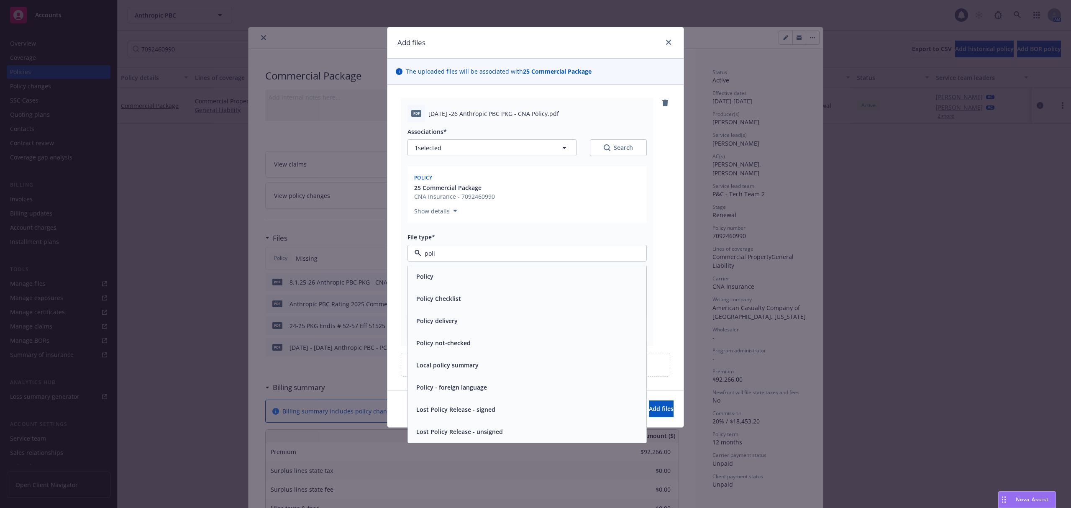
click at [459, 281] on div "Policy" at bounding box center [527, 276] width 229 height 12
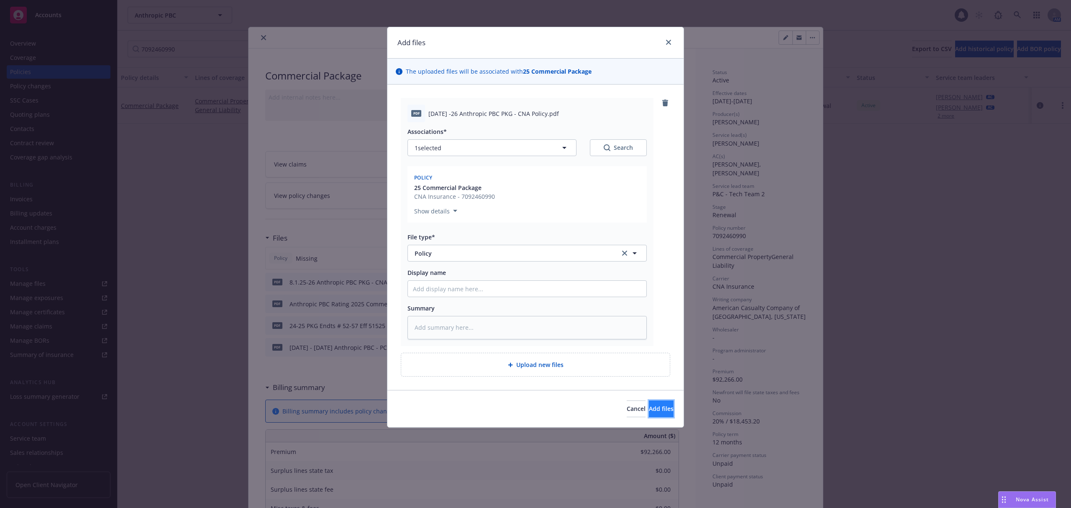
click at [651, 405] on button "Add files" at bounding box center [661, 409] width 25 height 17
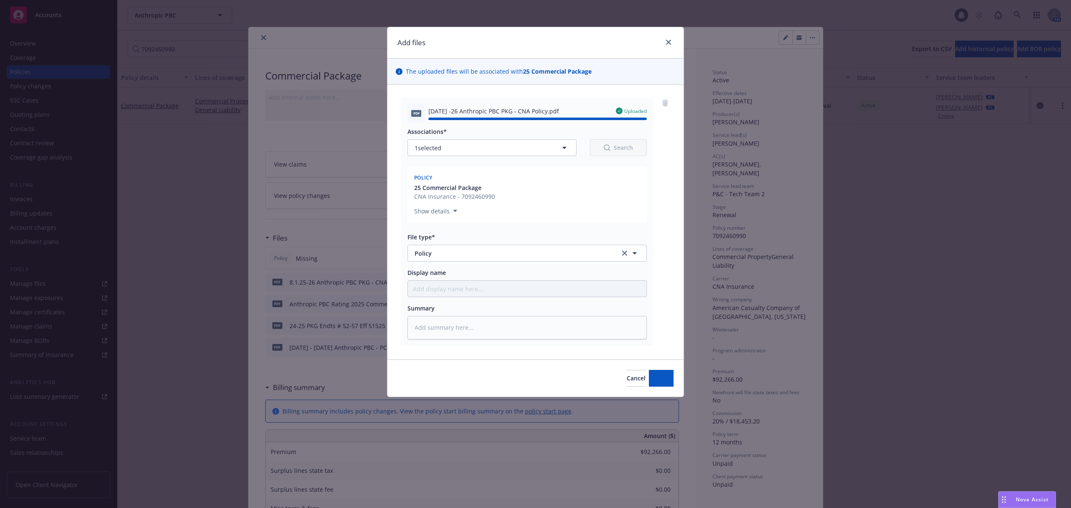
type textarea "x"
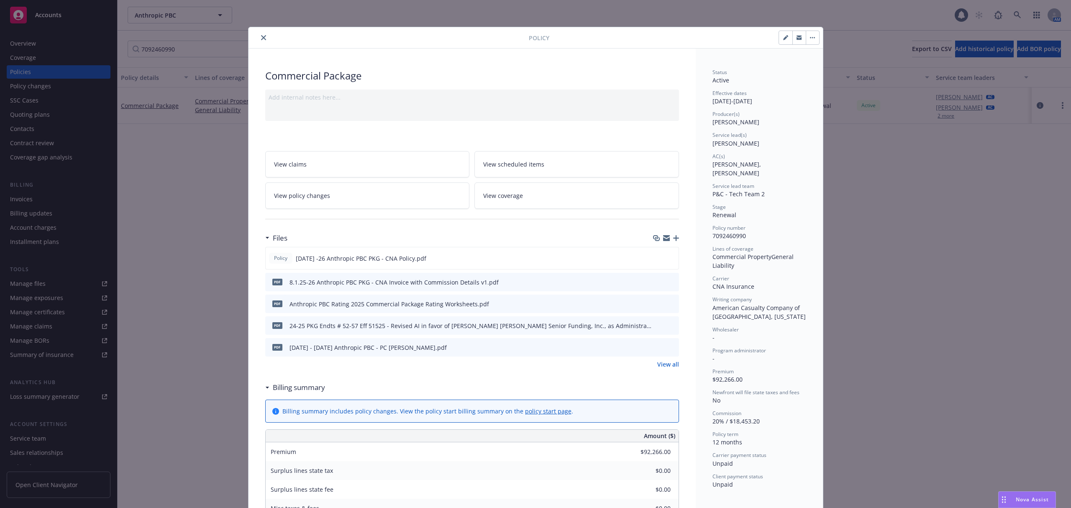
click at [261, 37] on icon "close" at bounding box center [263, 37] width 5 height 5
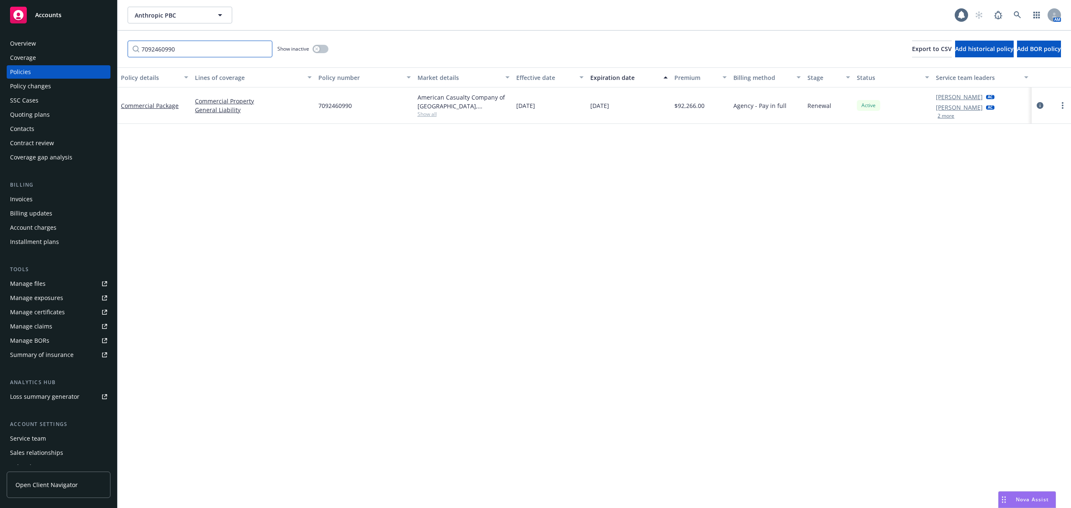
drag, startPoint x: 198, startPoint y: 54, endPoint x: 78, endPoint y: 55, distance: 120.1
click at [78, 55] on div "Accounts Overview Coverage Policies Policy changes SSC Cases Quoting plans Cont…" at bounding box center [535, 254] width 1071 height 508
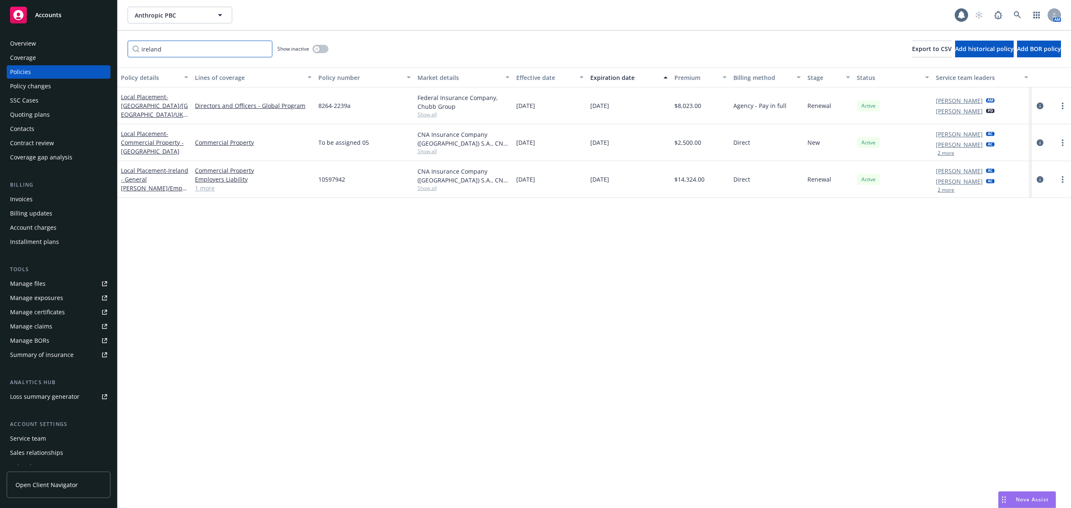
type input "ireland"
click at [1038, 181] on icon "circleInformation" at bounding box center [1040, 179] width 7 height 7
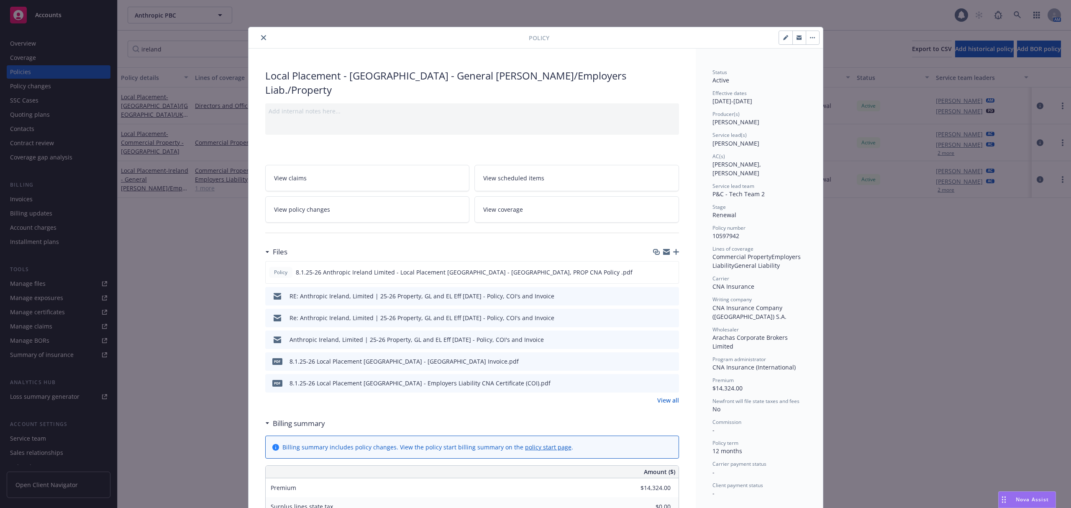
click at [261, 36] on icon "close" at bounding box center [263, 37] width 5 height 5
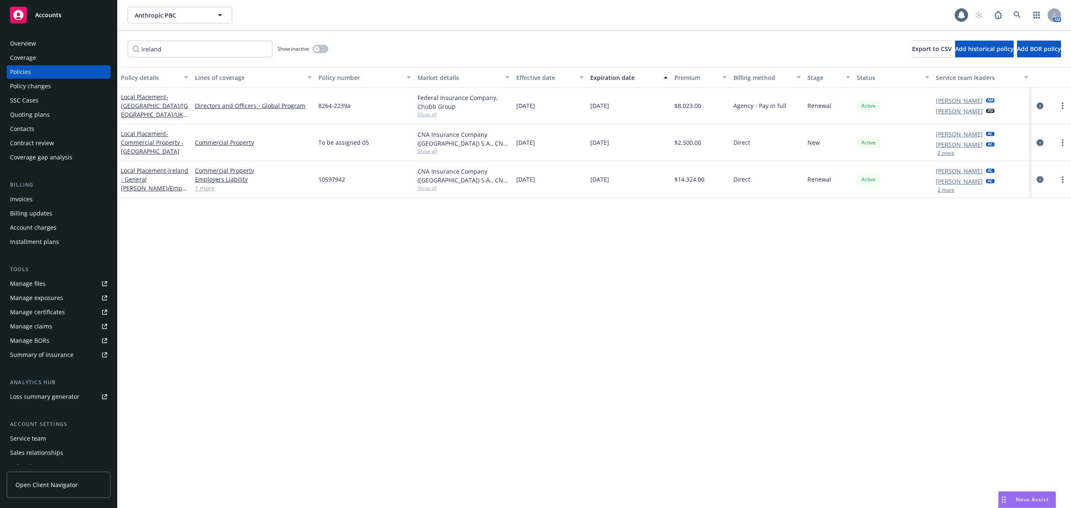
click at [1037, 143] on icon "circleInformation" at bounding box center [1040, 142] width 7 height 7
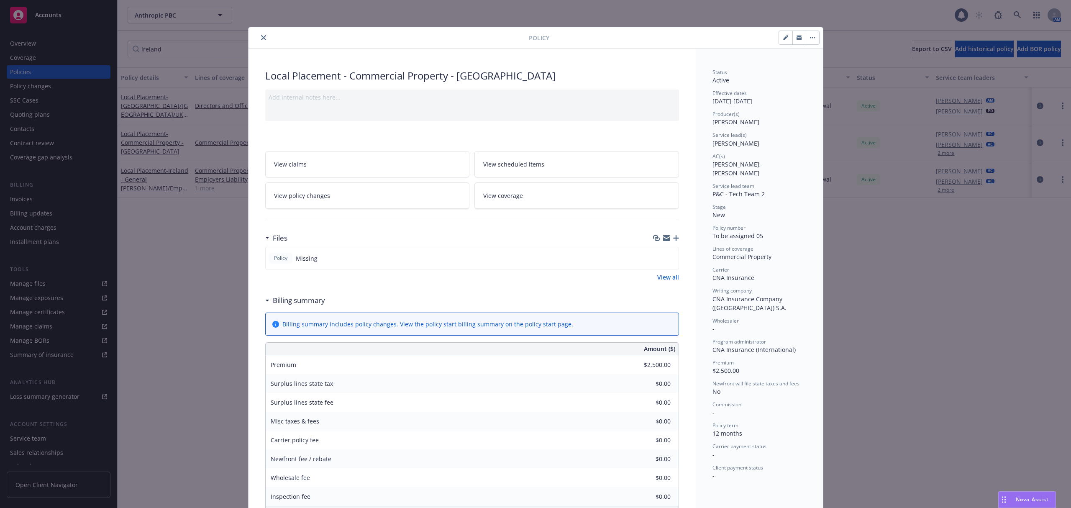
click at [252, 33] on div at bounding box center [390, 38] width 277 height 10
click at [252, 35] on div at bounding box center [390, 38] width 277 height 10
click at [261, 39] on icon "close" at bounding box center [263, 37] width 5 height 5
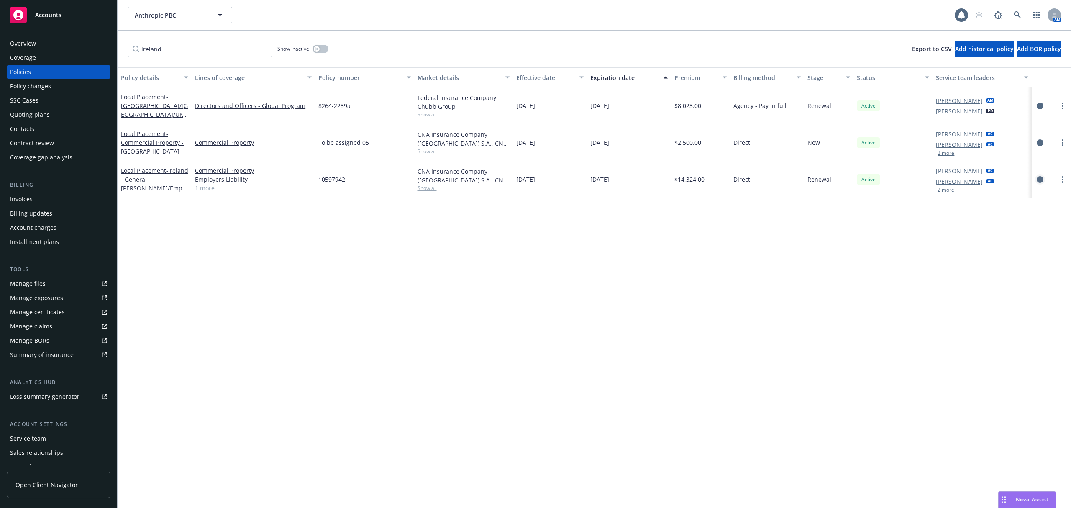
click at [1037, 181] on icon "circleInformation" at bounding box center [1040, 179] width 7 height 7
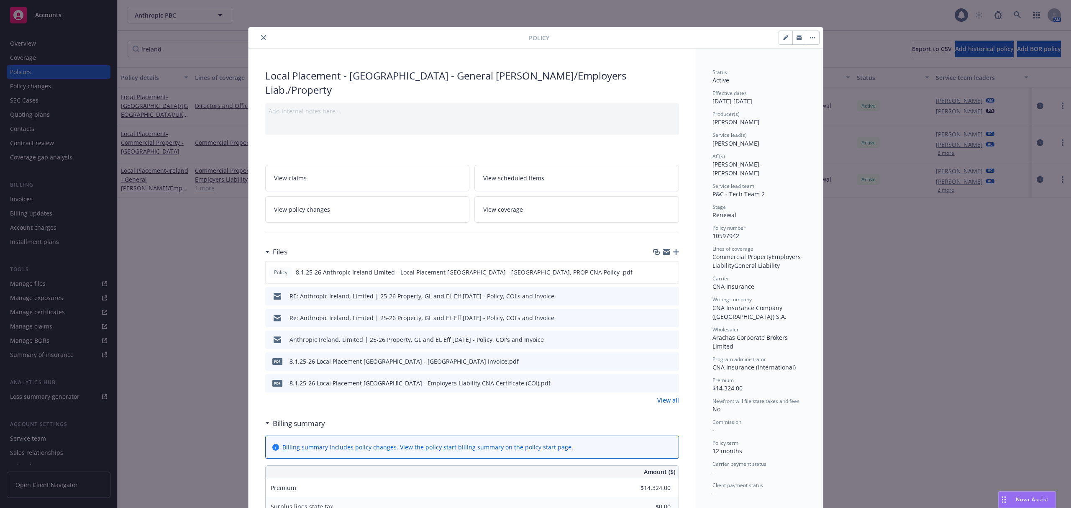
scroll to position [25, 0]
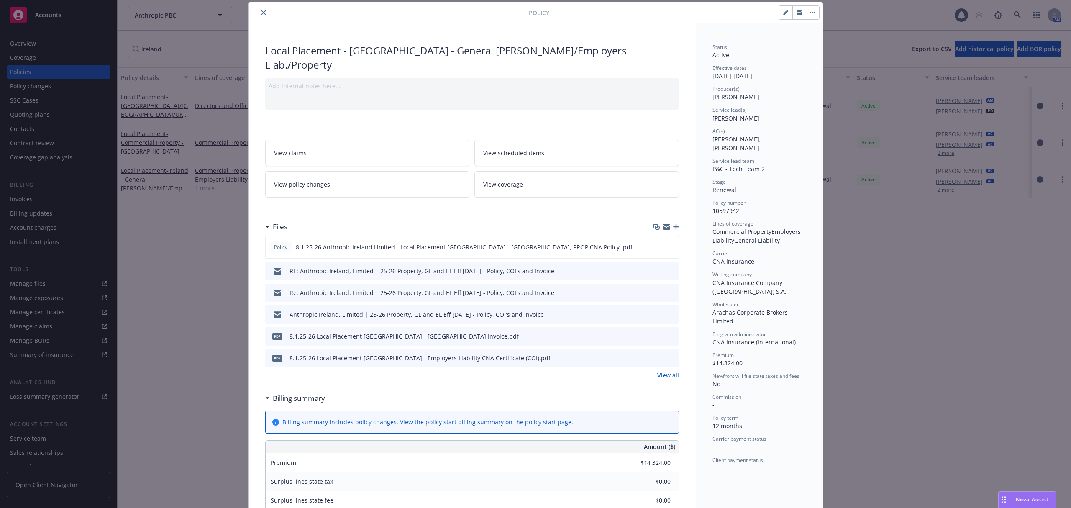
click at [660, 371] on link "View all" at bounding box center [669, 375] width 22 height 9
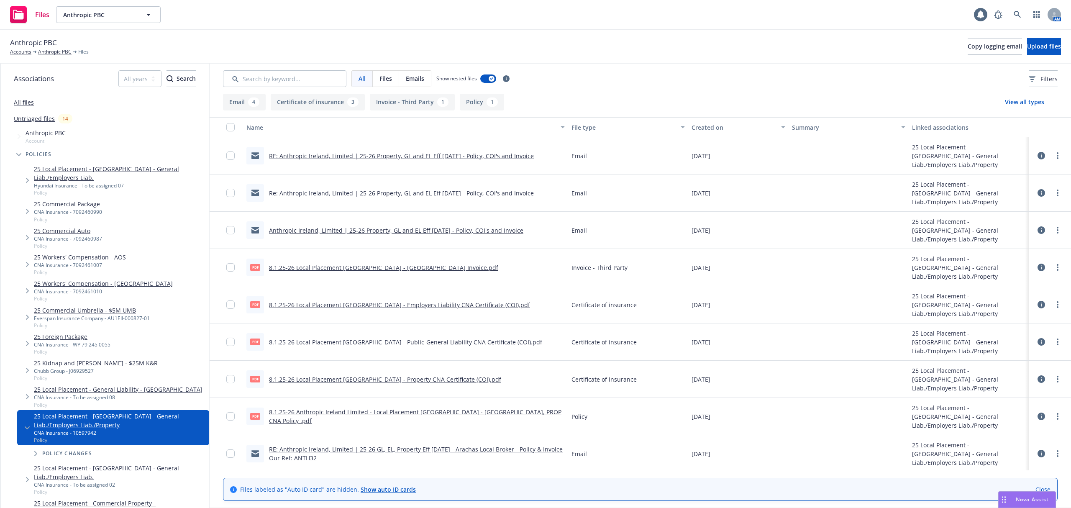
click at [471, 103] on button "Policy 1" at bounding box center [482, 102] width 44 height 17
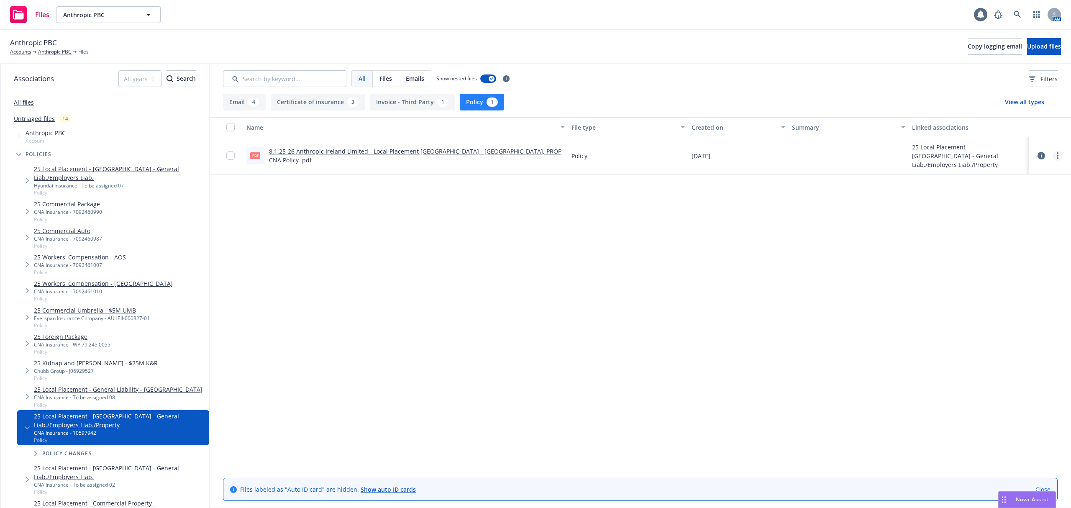
click at [1055, 158] on link "more" at bounding box center [1058, 156] width 10 height 10
click at [1008, 221] on link "Update associations" at bounding box center [1020, 223] width 83 height 17
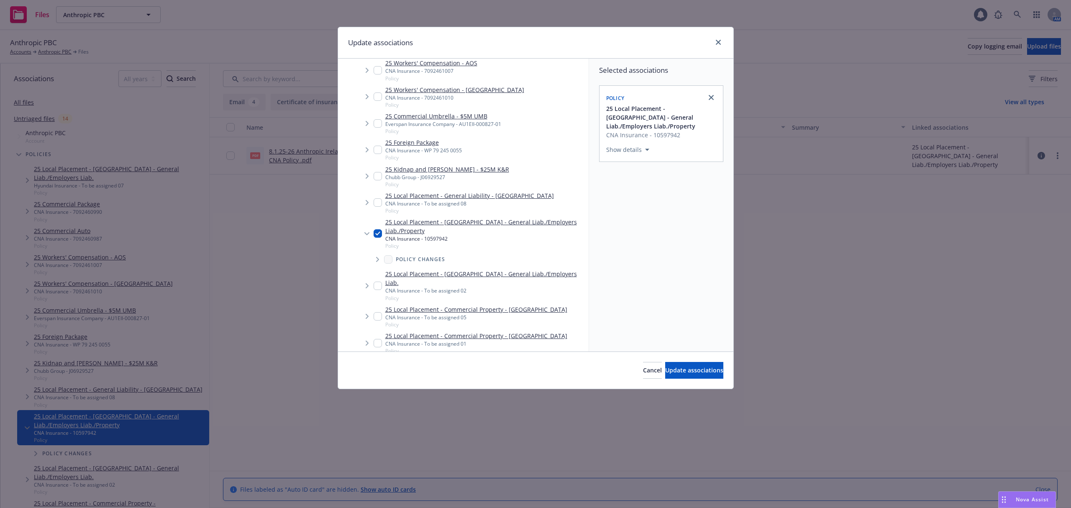
scroll to position [138, 0]
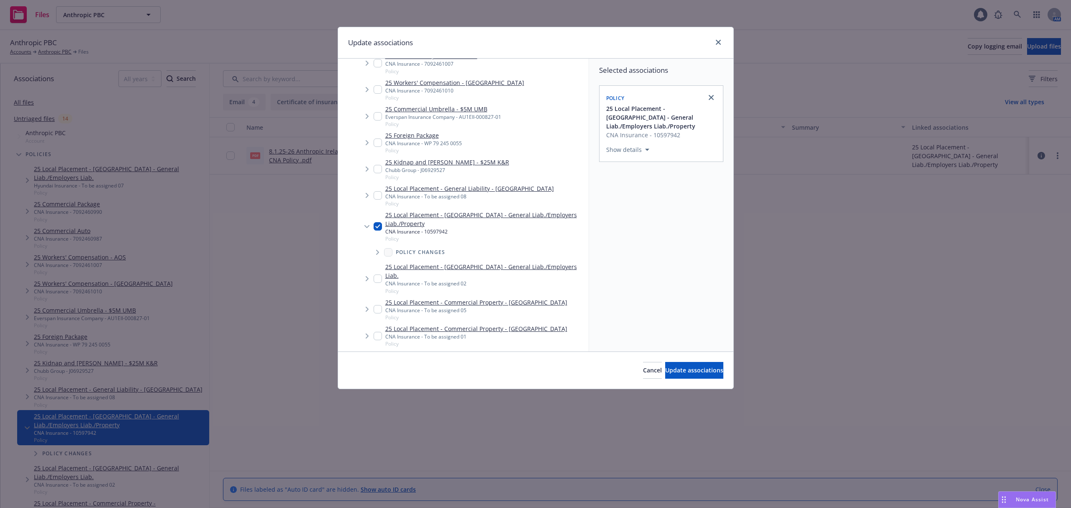
click at [380, 305] on input "Tree Example" at bounding box center [378, 309] width 8 height 8
checkbox input "true"
click at [691, 372] on span "Update associations" at bounding box center [694, 370] width 58 height 8
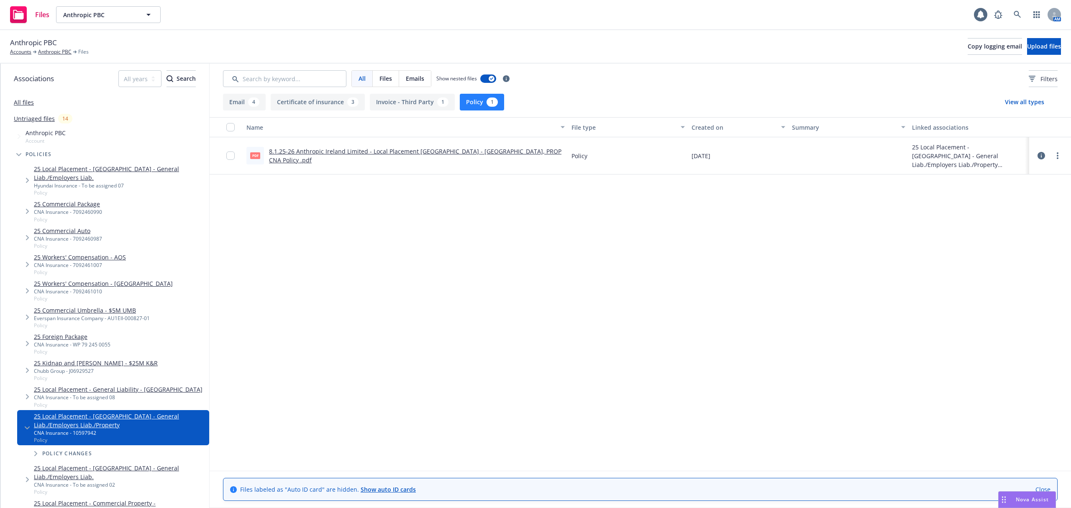
click at [411, 107] on button "Invoice - Third Party 1" at bounding box center [412, 102] width 85 height 17
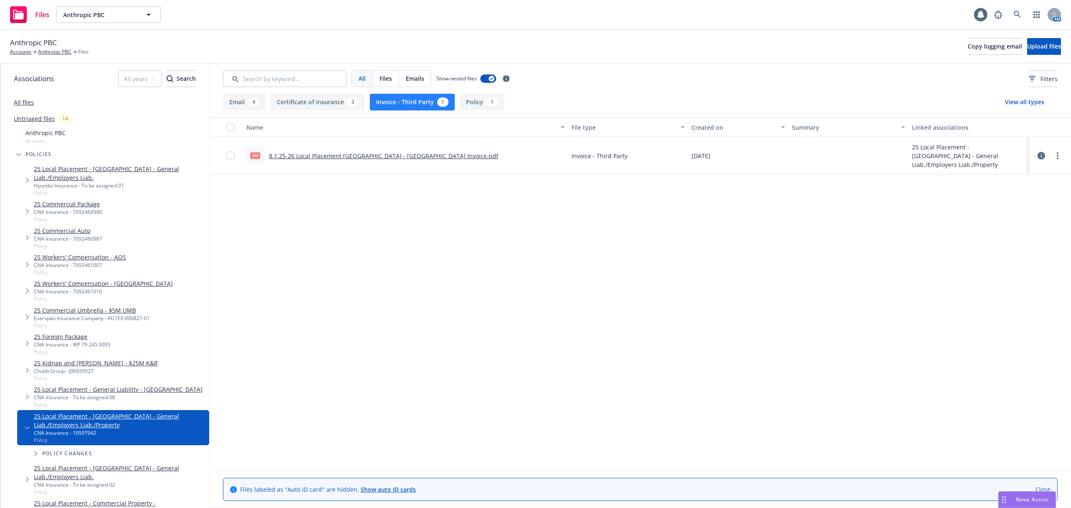
click at [398, 154] on link "8.1.25-26 Local Placement [GEOGRAPHIC_DATA] - [GEOGRAPHIC_DATA] Invoice.pdf" at bounding box center [383, 156] width 229 height 8
click at [1056, 156] on link "more" at bounding box center [1058, 156] width 10 height 10
click at [997, 226] on link "Update associations" at bounding box center [1020, 223] width 83 height 17
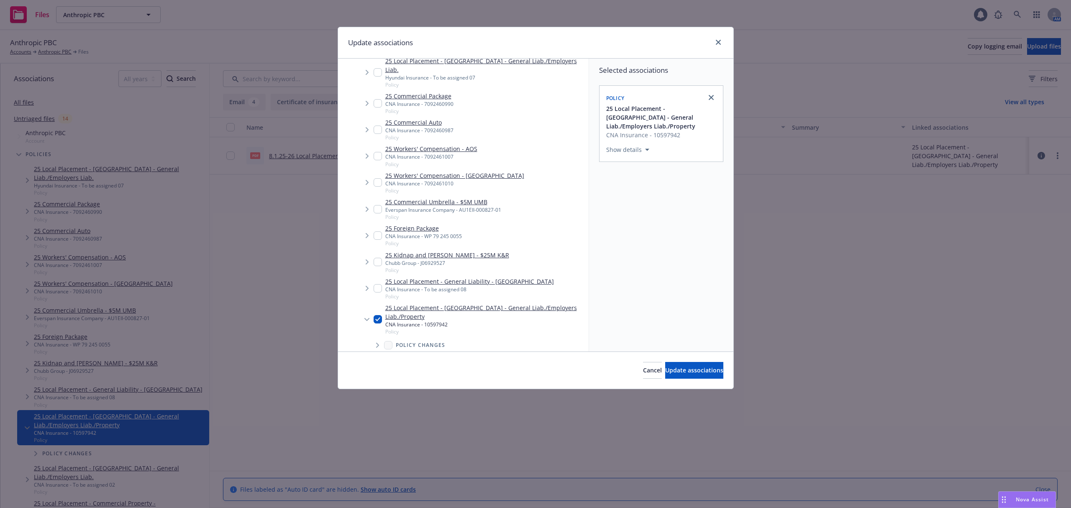
scroll to position [87, 0]
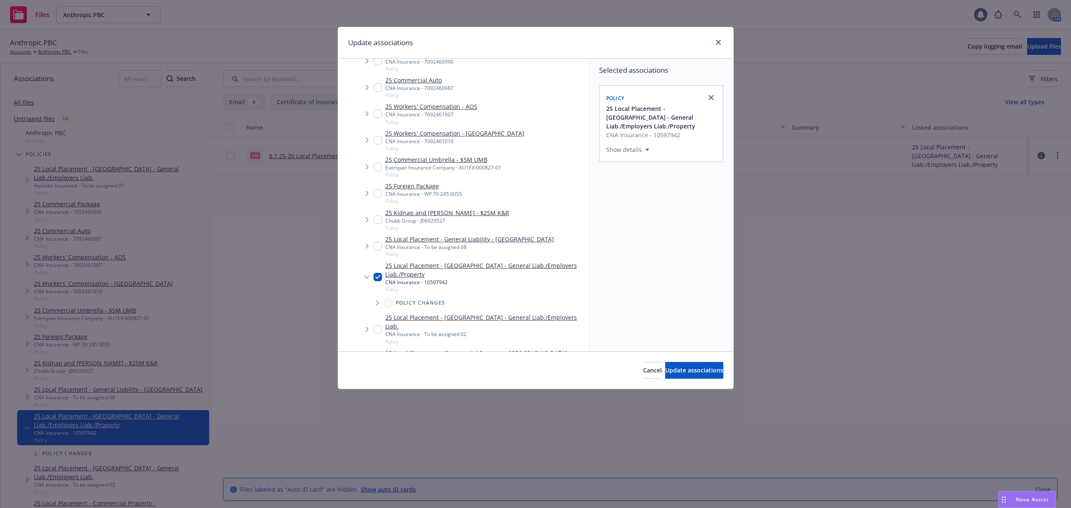
click at [379, 356] on input "Tree Example" at bounding box center [378, 360] width 8 height 8
checkbox input "true"
click at [697, 367] on span "Update associations" at bounding box center [694, 370] width 58 height 8
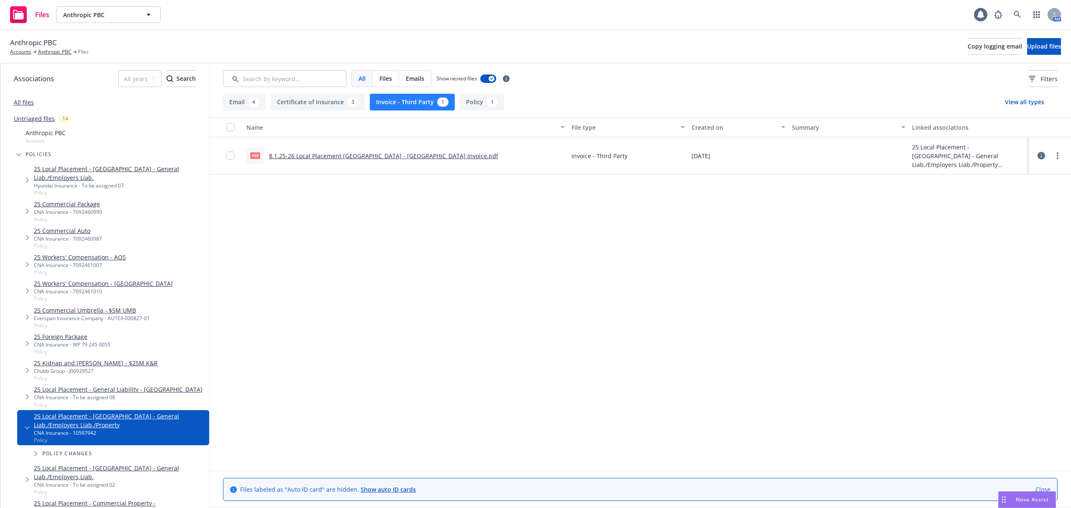
click at [298, 101] on button "Certificate of insurance 3" at bounding box center [318, 102] width 94 height 17
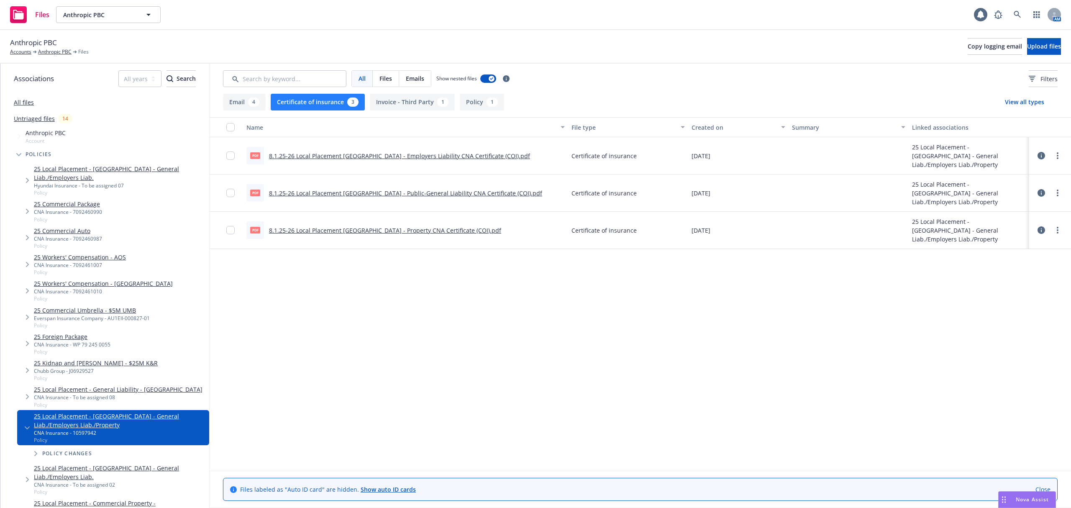
click at [252, 102] on div "4" at bounding box center [253, 102] width 11 height 9
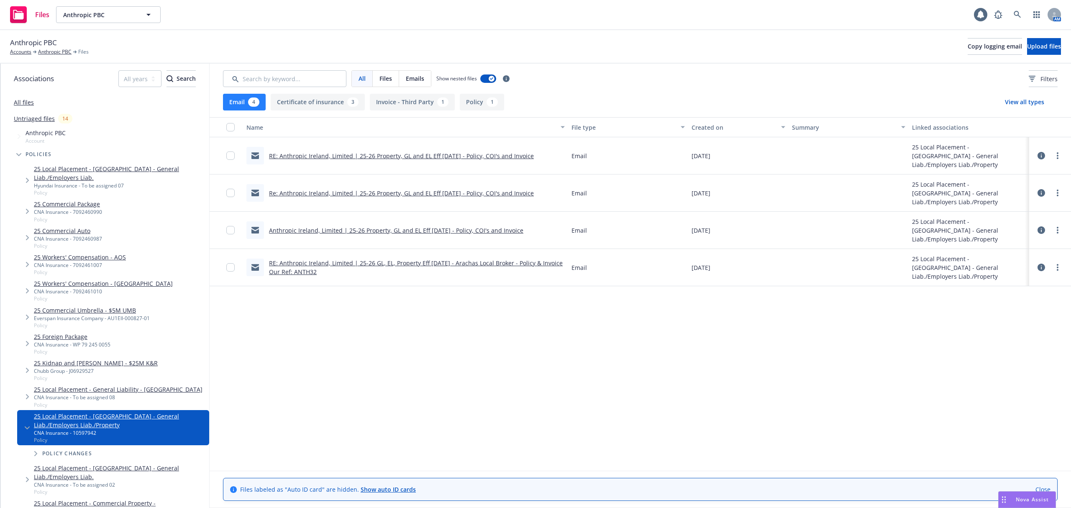
click at [325, 100] on button "Certificate of insurance 3" at bounding box center [318, 102] width 94 height 17
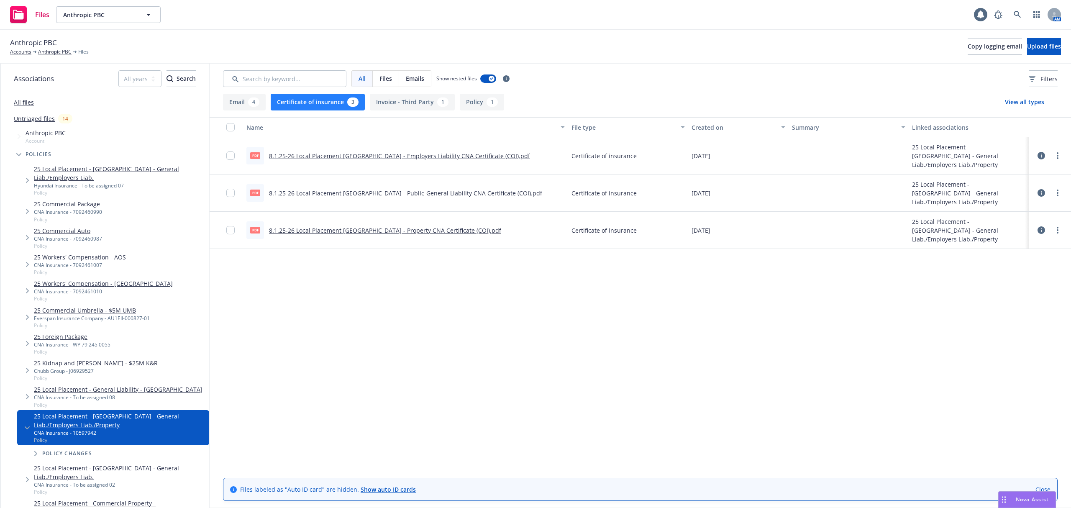
click at [46, 56] on div "Anthropic PBC Accounts Anthropic PBC Files Copy logging email Upload files" at bounding box center [535, 46] width 1071 height 33
click at [47, 52] on link "Anthropic PBC" at bounding box center [54, 52] width 33 height 8
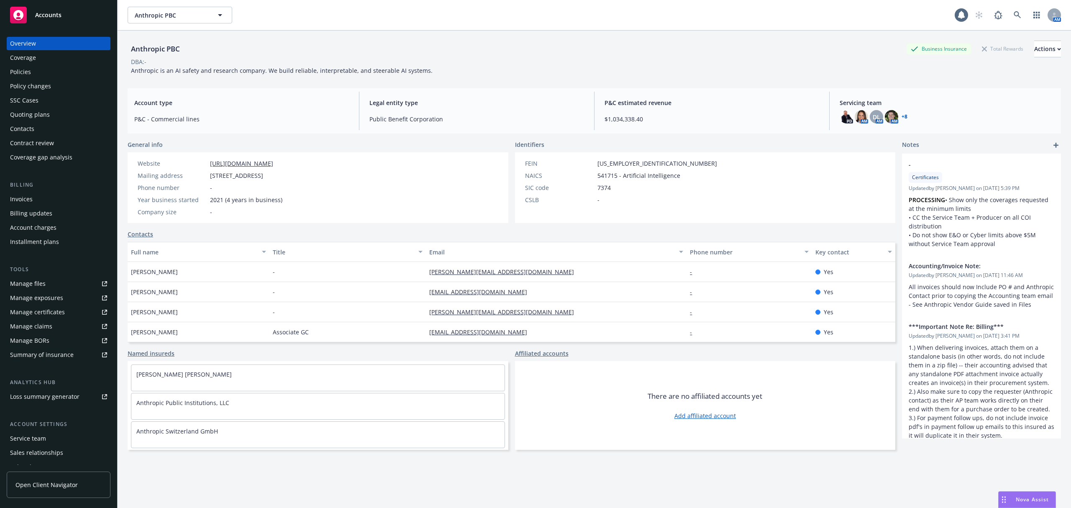
click at [67, 74] on div "Policies" at bounding box center [58, 71] width 97 height 13
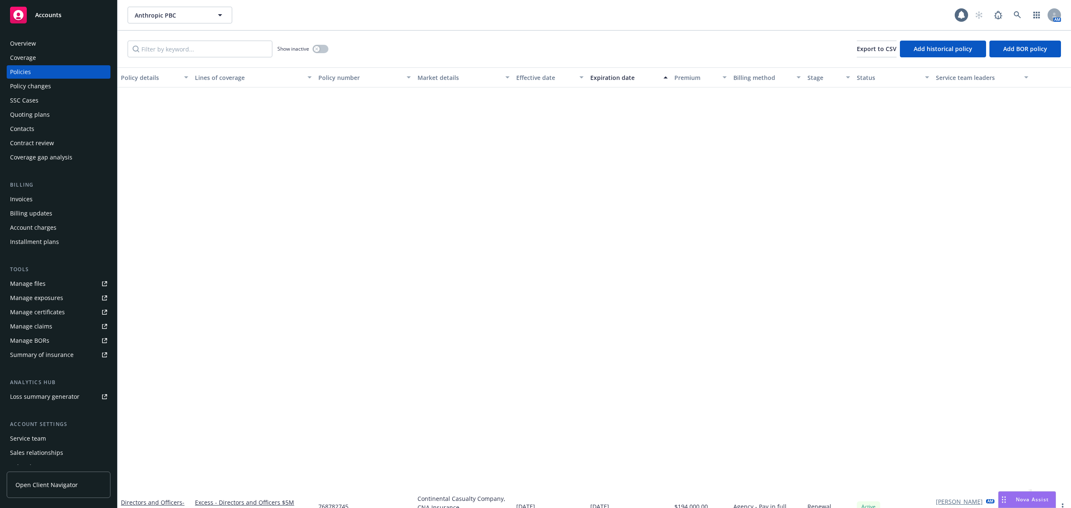
scroll to position [461, 0]
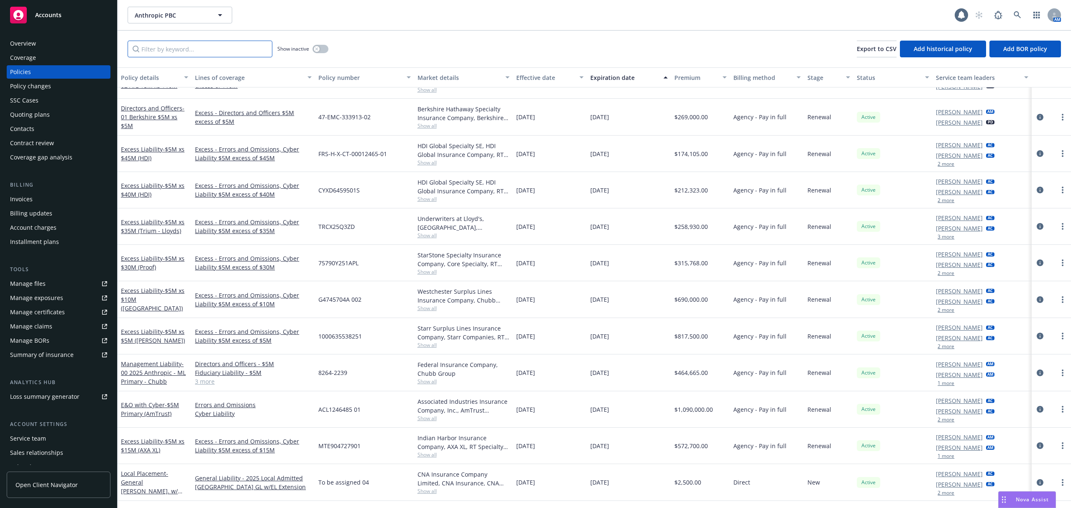
click at [187, 51] on input "Filter by keyword..." at bounding box center [200, 49] width 145 height 17
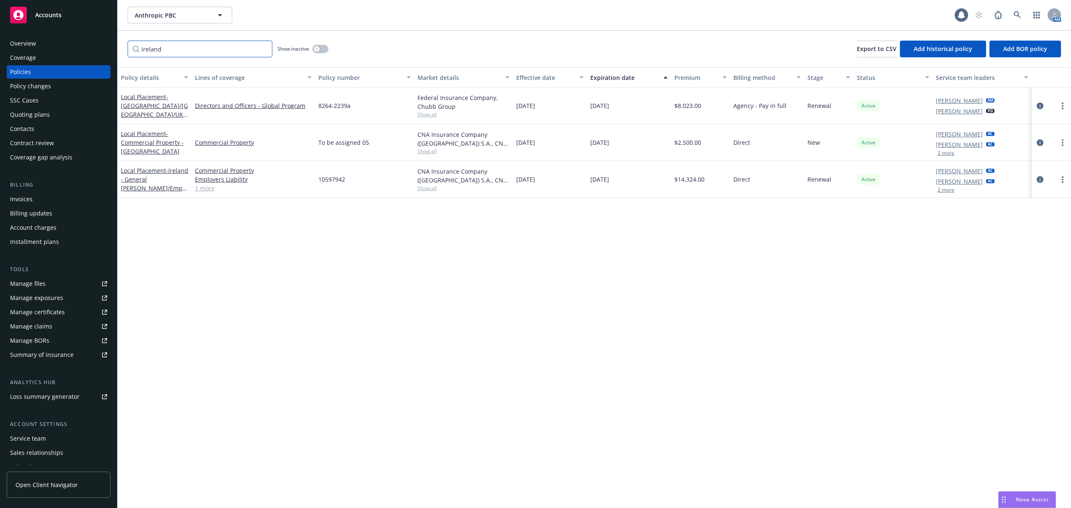
scroll to position [0, 0]
type input "ireland"
drag, startPoint x: 342, startPoint y: 183, endPoint x: 331, endPoint y: 183, distance: 10.5
click at [331, 183] on span "10597942" at bounding box center [332, 179] width 27 height 9
click at [331, 182] on span "10597942" at bounding box center [332, 179] width 27 height 9
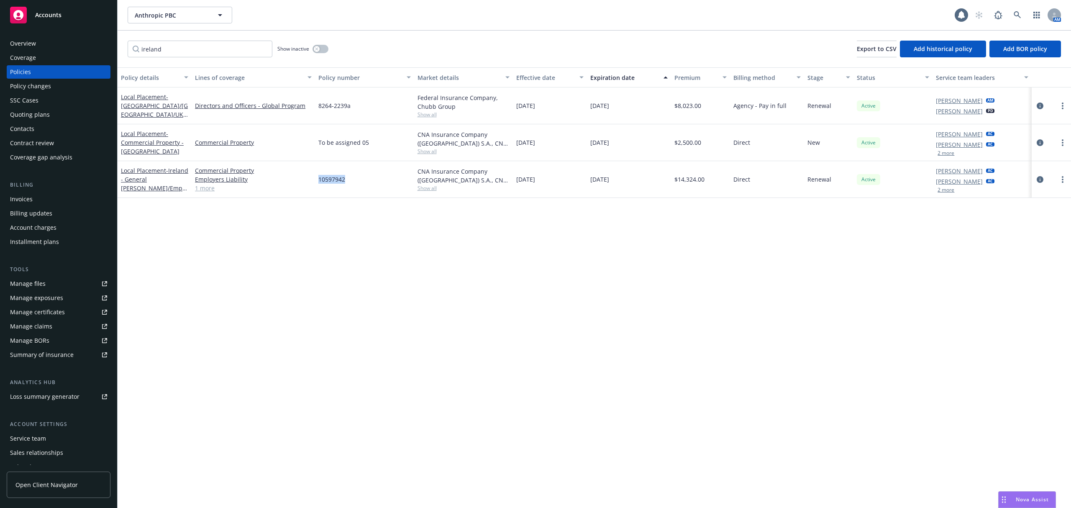
click at [331, 182] on span "10597942" at bounding box center [332, 179] width 27 height 9
click at [1041, 139] on icon "circleInformation" at bounding box center [1040, 142] width 7 height 7
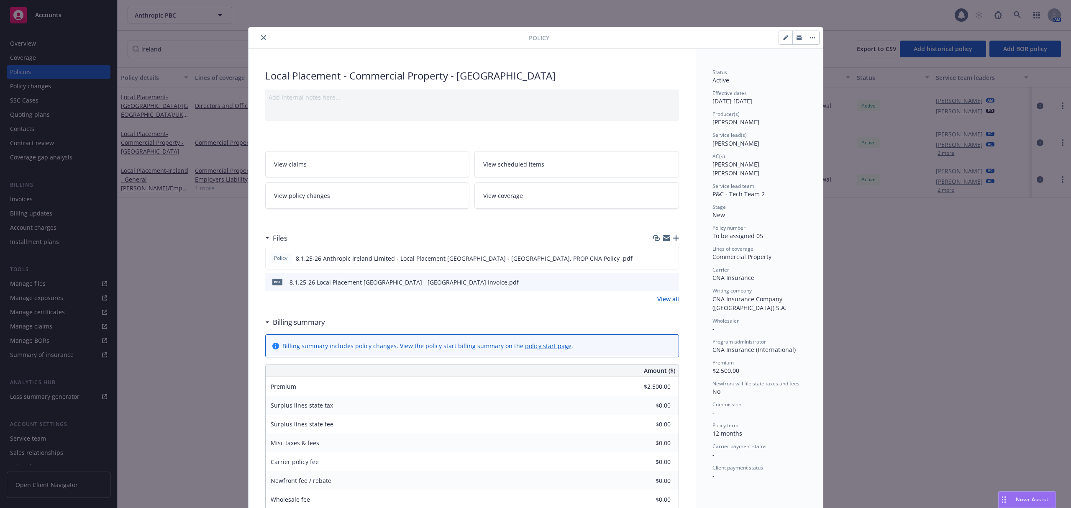
click at [809, 39] on button "button" at bounding box center [812, 37] width 13 height 13
click at [779, 43] on button "button" at bounding box center [785, 37] width 13 height 13
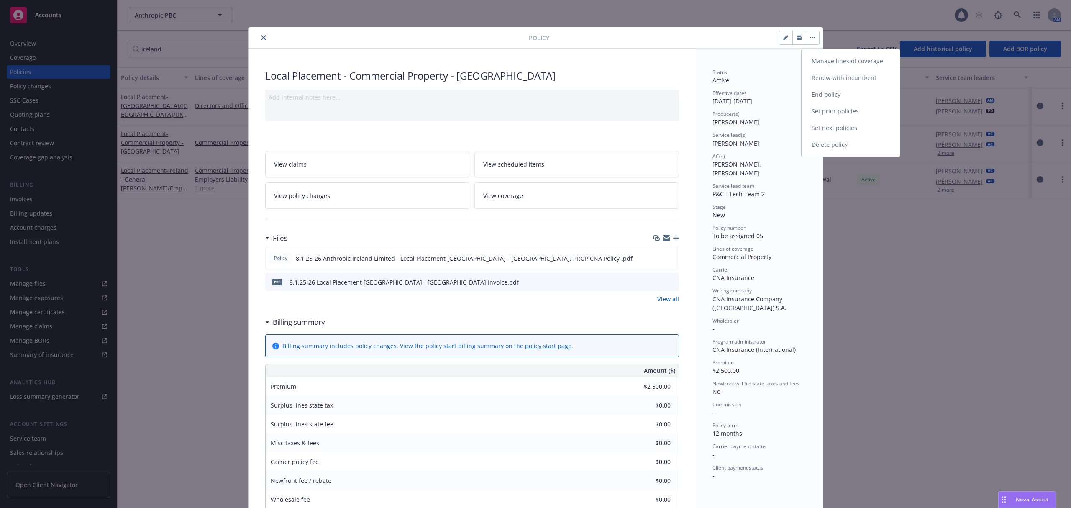
select select "NEW"
select select "12"
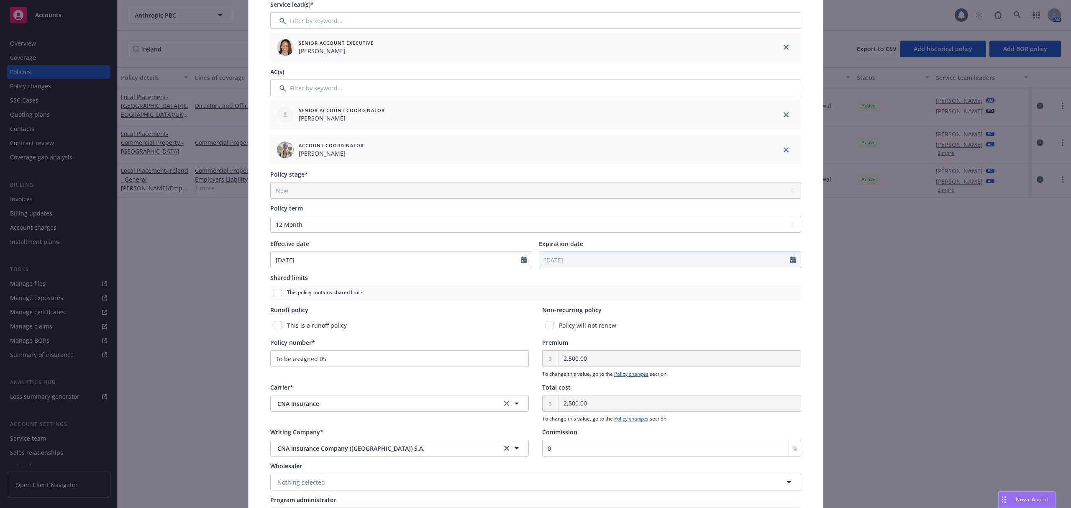
scroll to position [198, 0]
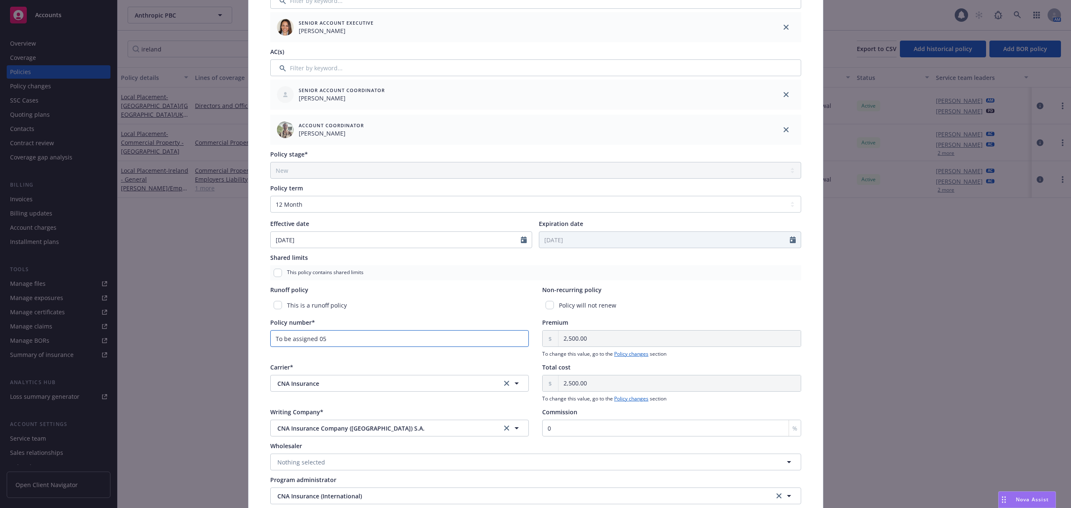
drag, startPoint x: 347, startPoint y: 342, endPoint x: 208, endPoint y: 352, distance: 139.7
click at [208, 352] on div "Edit policy details Cancel Save Policy type* Local Placement Display name Comme…" at bounding box center [535, 254] width 1071 height 508
paste input "10597942"
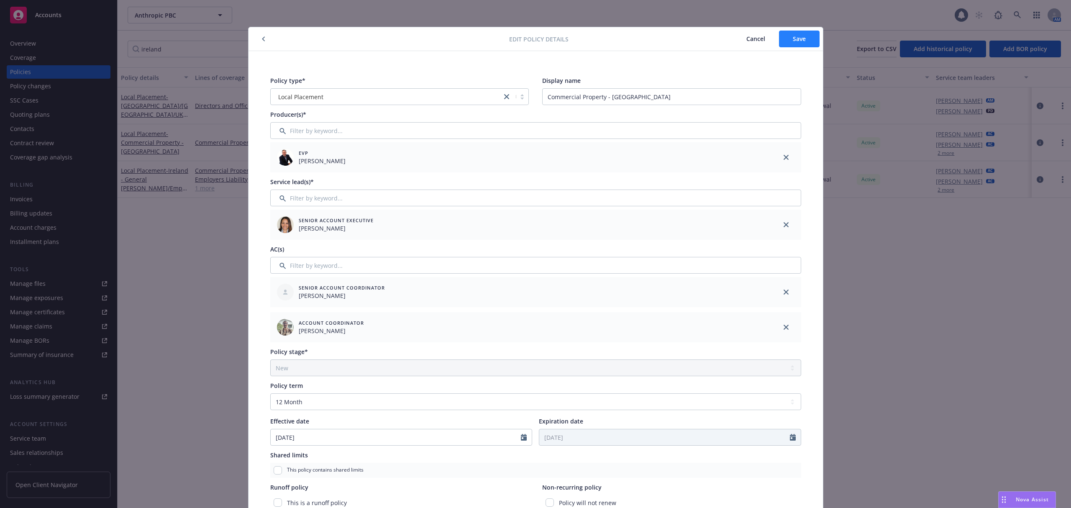
type input "10597942a"
click at [786, 38] on button "Save" at bounding box center [799, 39] width 41 height 17
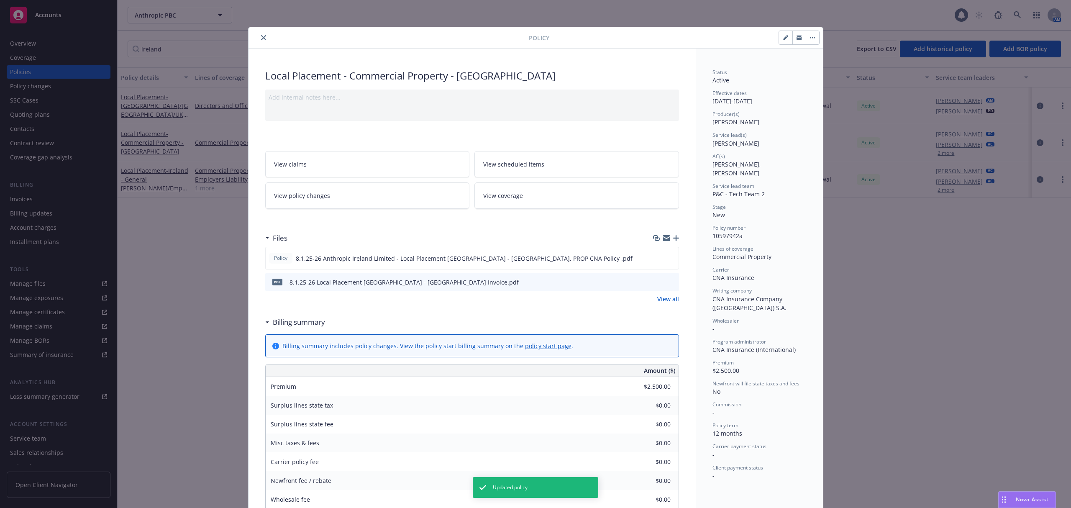
click at [261, 39] on icon "close" at bounding box center [263, 37] width 5 height 5
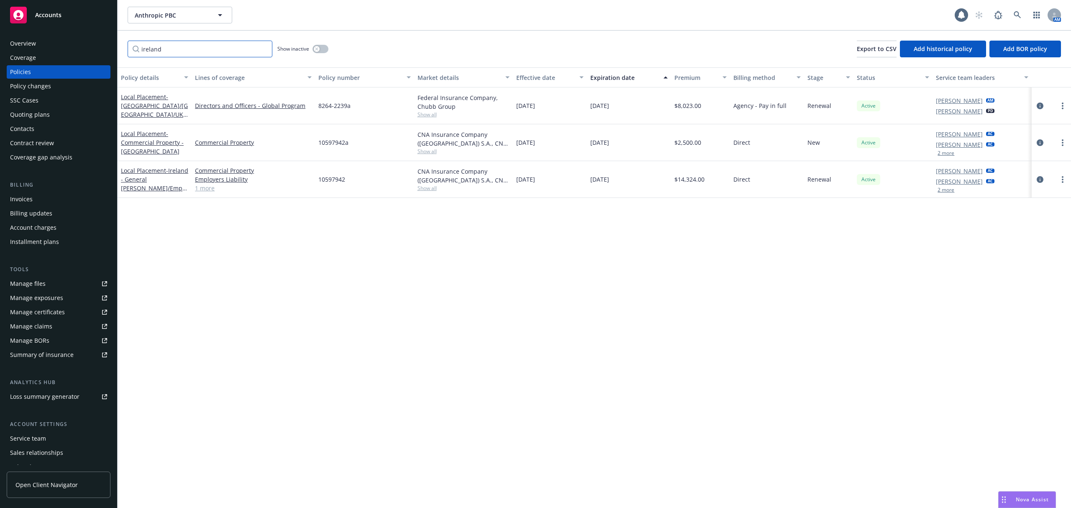
click at [264, 49] on input "ireland" at bounding box center [200, 49] width 145 height 17
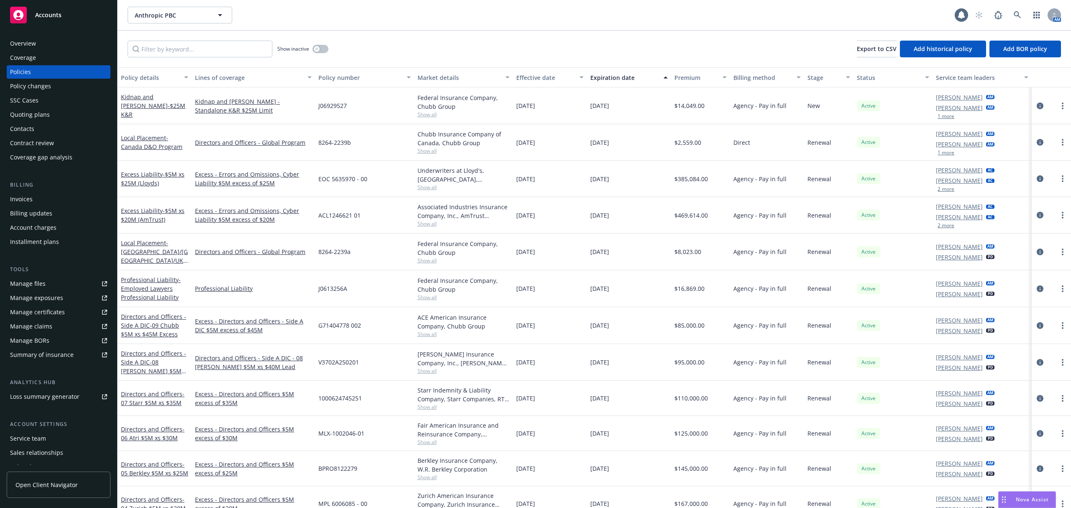
click at [63, 198] on div "Invoices" at bounding box center [58, 199] width 97 height 13
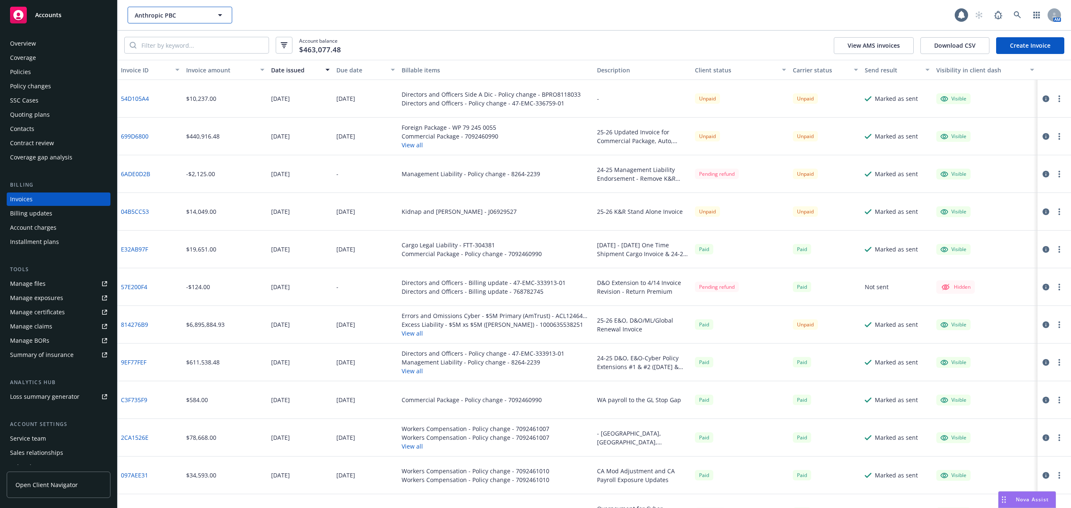
click at [154, 14] on span "Anthropic PBC" at bounding box center [171, 15] width 72 height 9
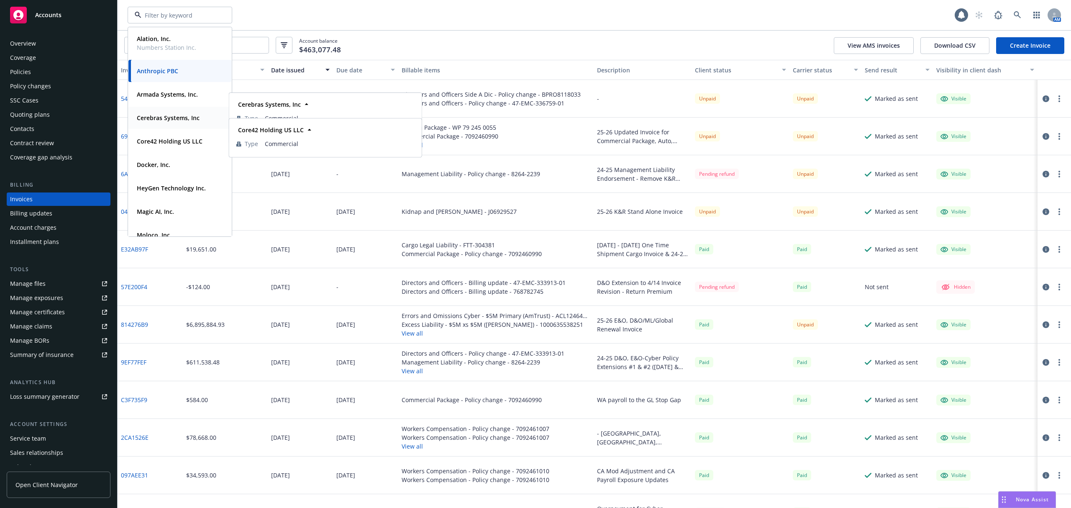
click at [174, 122] on span "Cerebras Systems, Inc" at bounding box center [168, 117] width 63 height 9
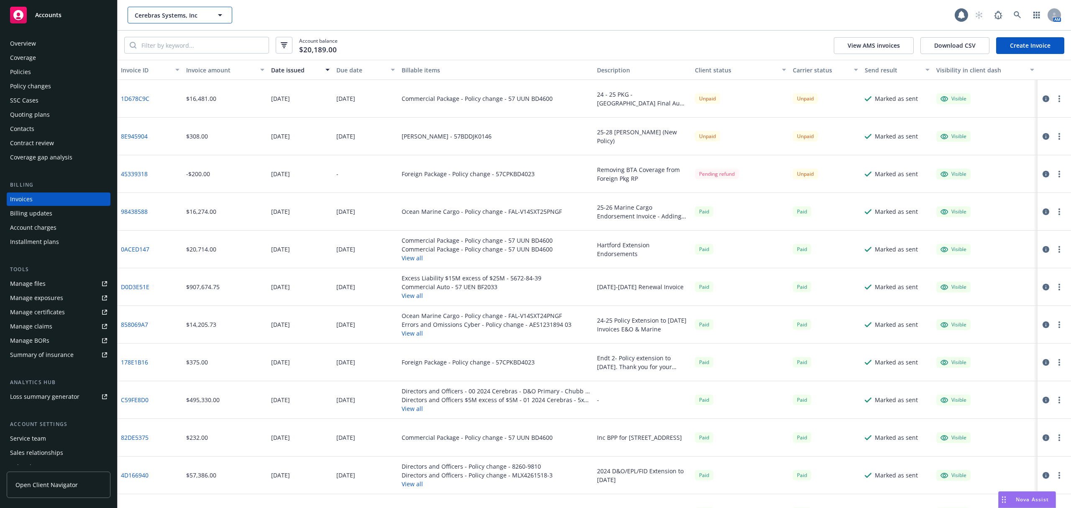
click at [164, 14] on span "Cerebras Systems, Inc" at bounding box center [171, 15] width 72 height 9
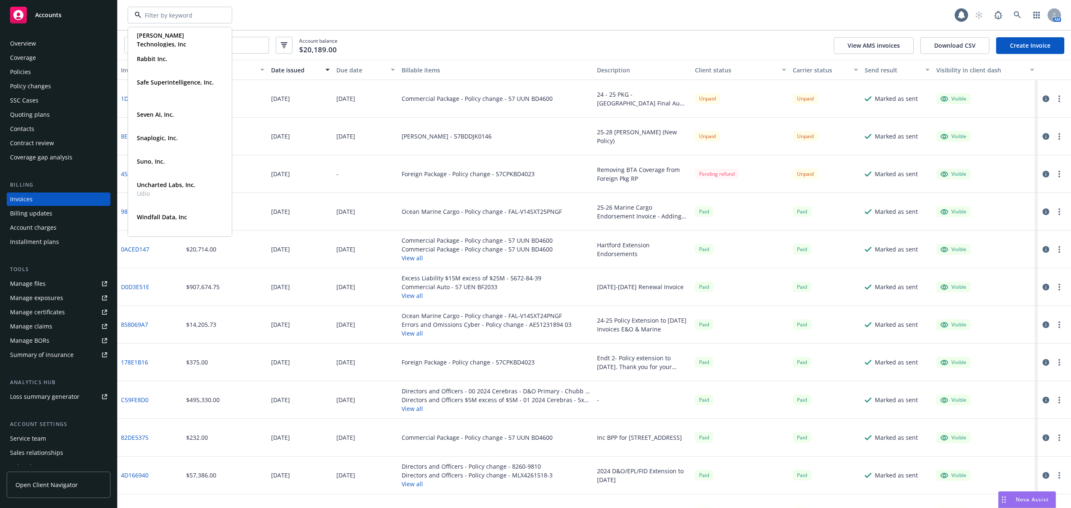
scroll to position [391, 0]
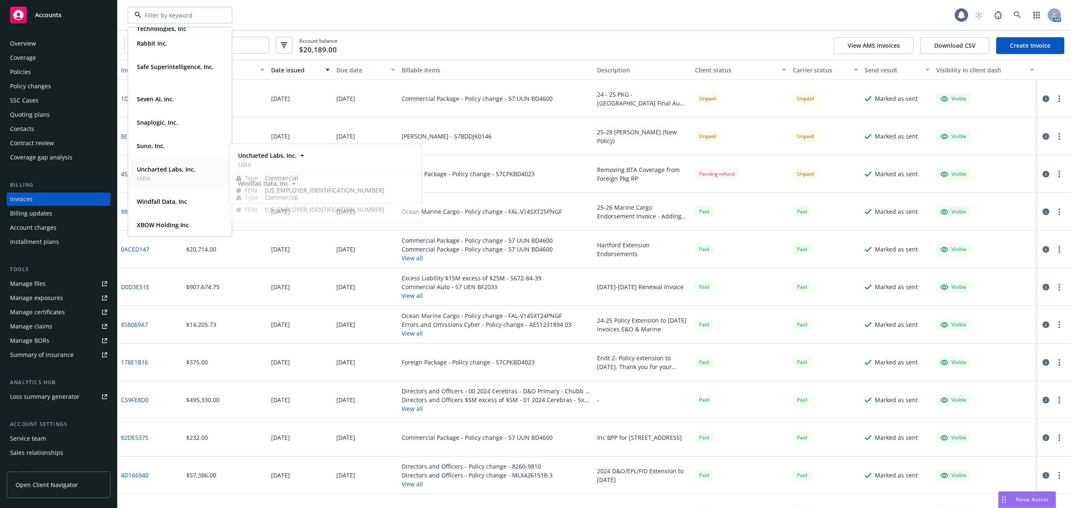
click at [172, 170] on strong "Uncharted Labs, Inc." at bounding box center [166, 169] width 59 height 8
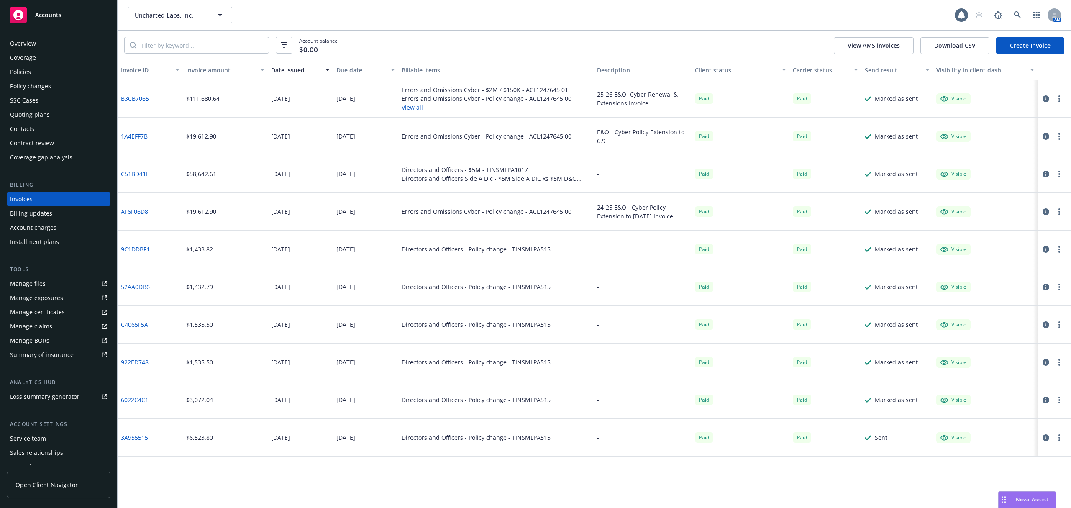
click at [54, 51] on div "Coverage" at bounding box center [58, 57] width 97 height 13
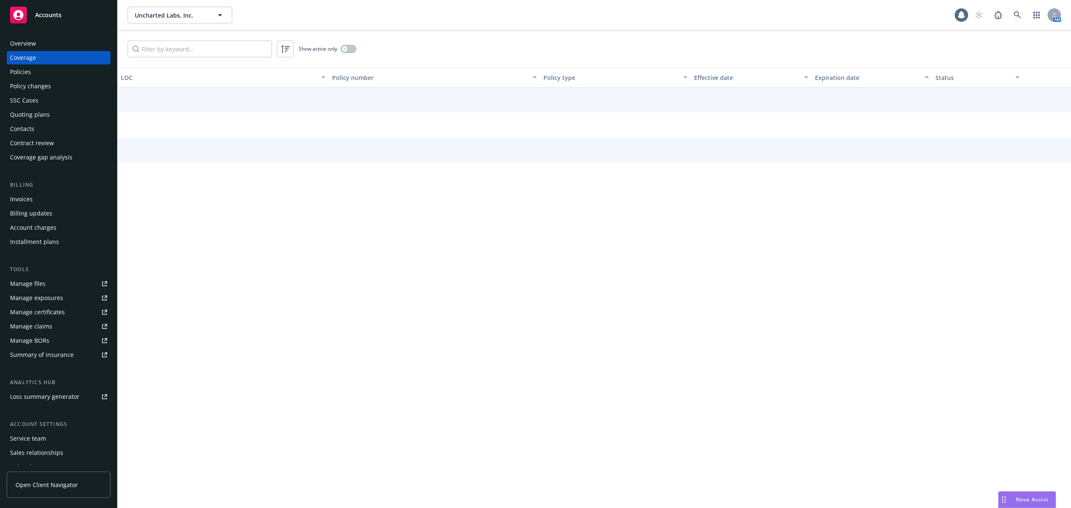
click at [48, 41] on div "Overview" at bounding box center [58, 43] width 97 height 13
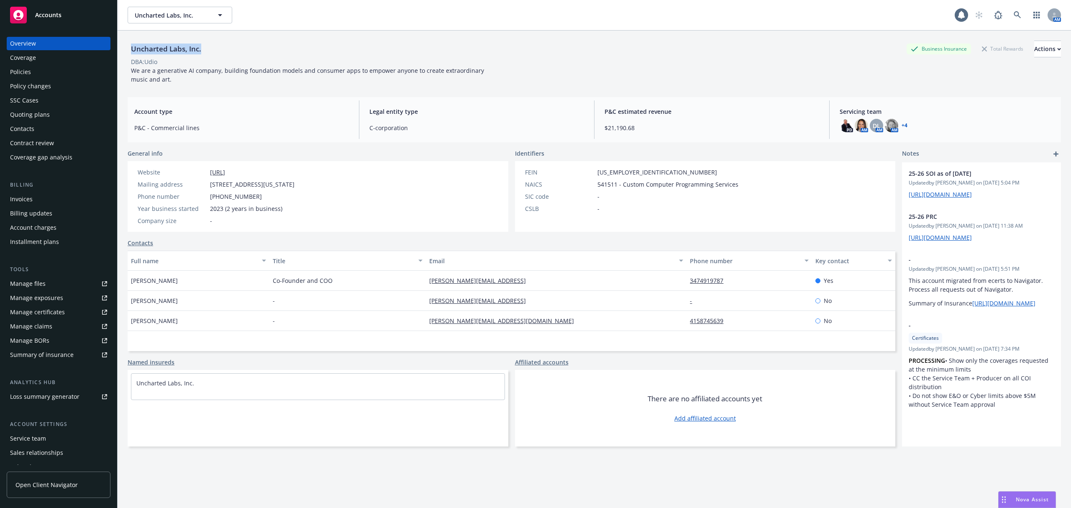
drag, startPoint x: 128, startPoint y: 48, endPoint x: 214, endPoint y: 48, distance: 86.2
click at [214, 48] on div "Uncharted Labs, Inc. Business Insurance Total Rewards Actions" at bounding box center [595, 49] width 934 height 17
copy div "Uncharted Labs, Inc."
click at [17, 70] on div "Policies" at bounding box center [20, 71] width 21 height 13
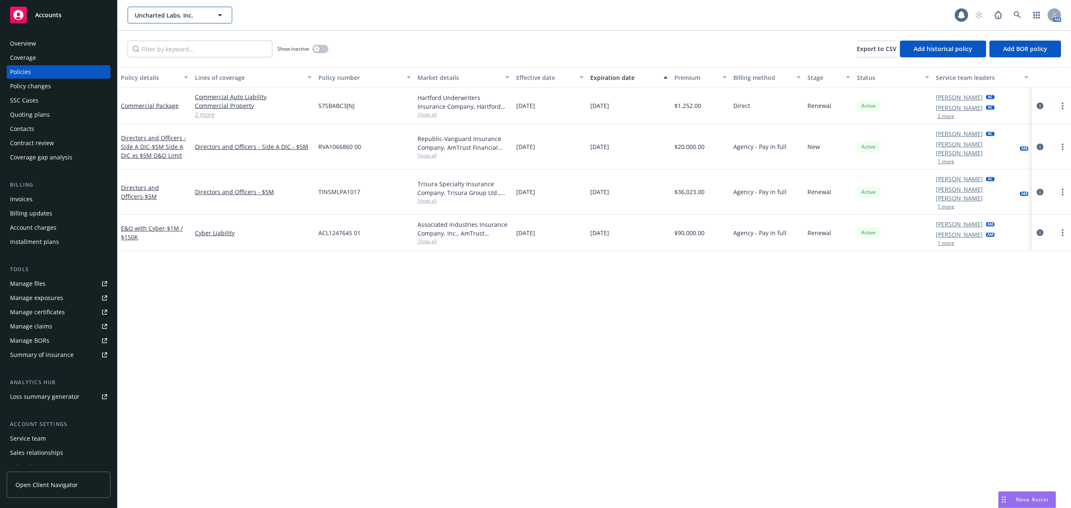
click at [161, 16] on span "Uncharted Labs, Inc." at bounding box center [171, 15] width 72 height 9
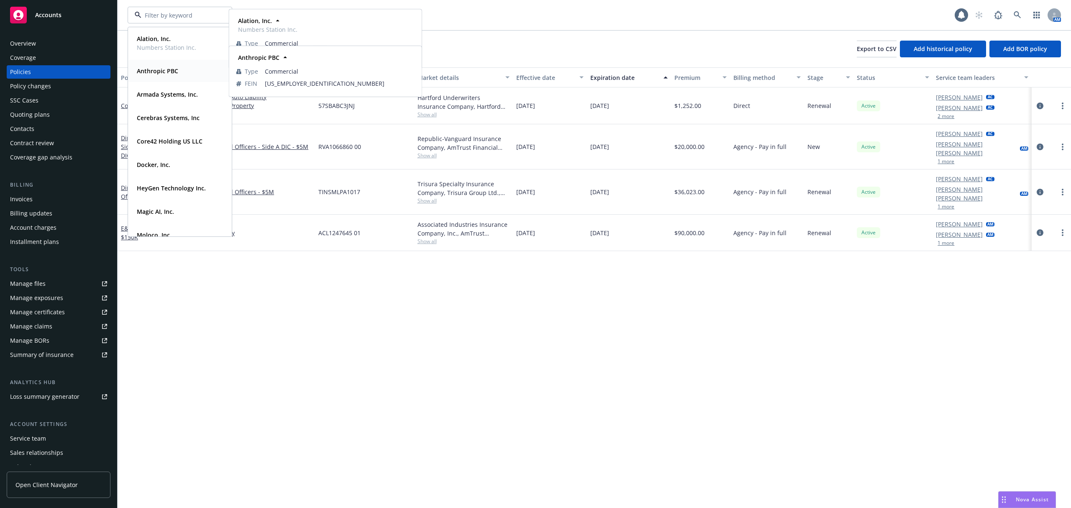
click at [172, 77] on div "Anthropic PBC Type Commercial FEIN 86-1696045" at bounding box center [179, 71] width 103 height 22
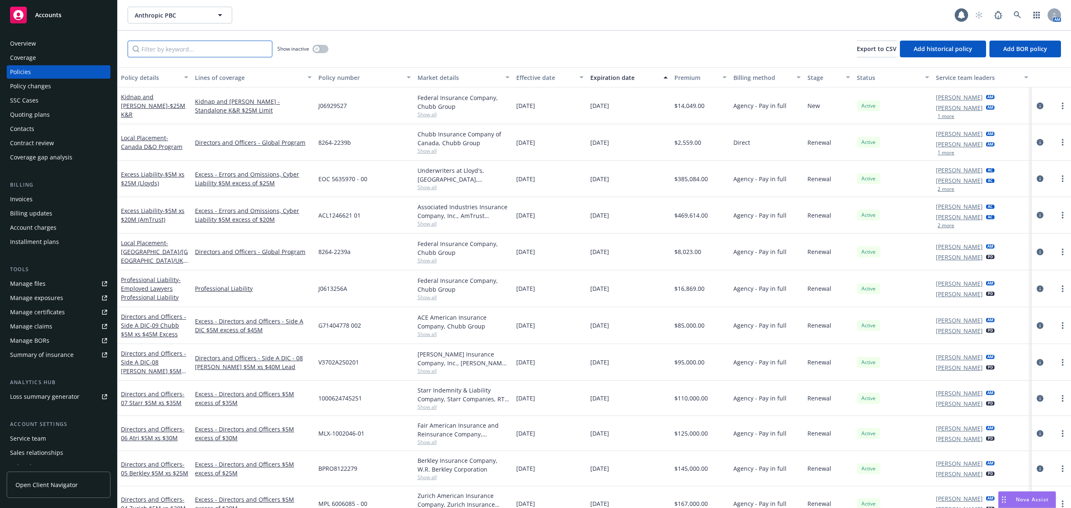
click at [193, 51] on input "Filter by keyword..." at bounding box center [200, 49] width 145 height 17
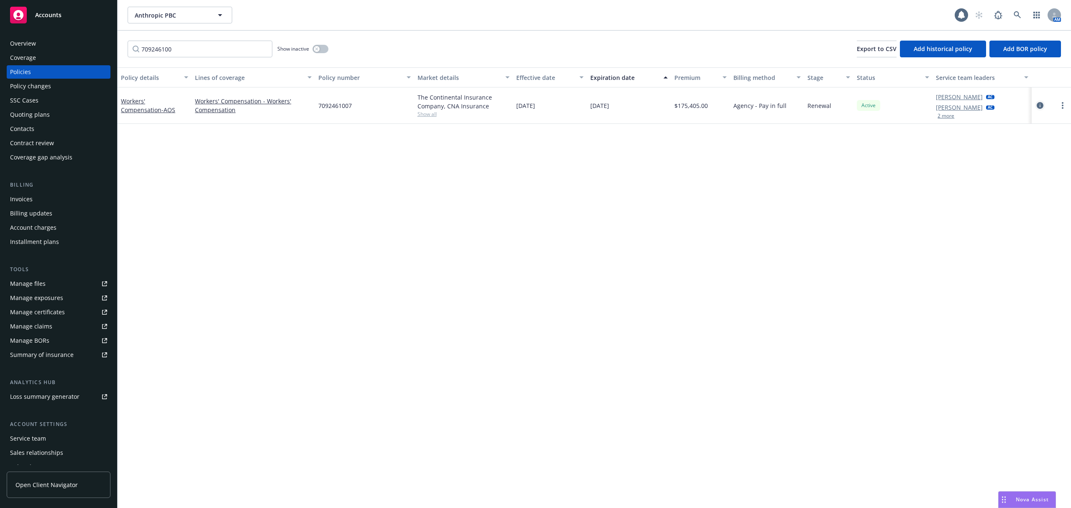
click at [1040, 107] on icon "circleInformation" at bounding box center [1040, 105] width 7 height 7
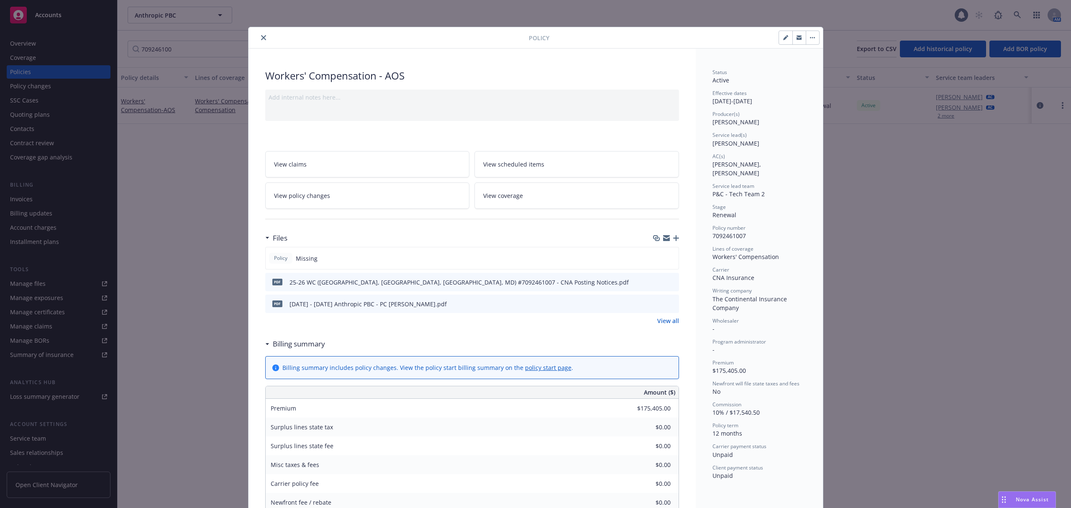
click at [262, 38] on icon "close" at bounding box center [263, 37] width 5 height 5
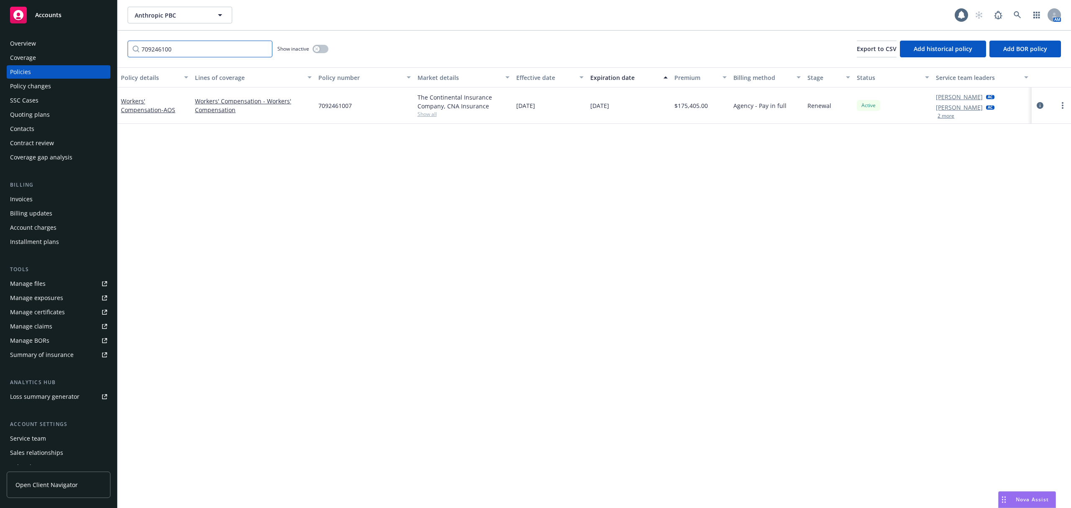
click at [188, 47] on input "709246100" at bounding box center [200, 49] width 145 height 17
drag, startPoint x: 187, startPoint y: 47, endPoint x: 32, endPoint y: 49, distance: 154.9
click at [32, 49] on div "Accounts Overview Coverage Policies Policy changes SSC Cases Quoting plans Cont…" at bounding box center [535, 254] width 1071 height 508
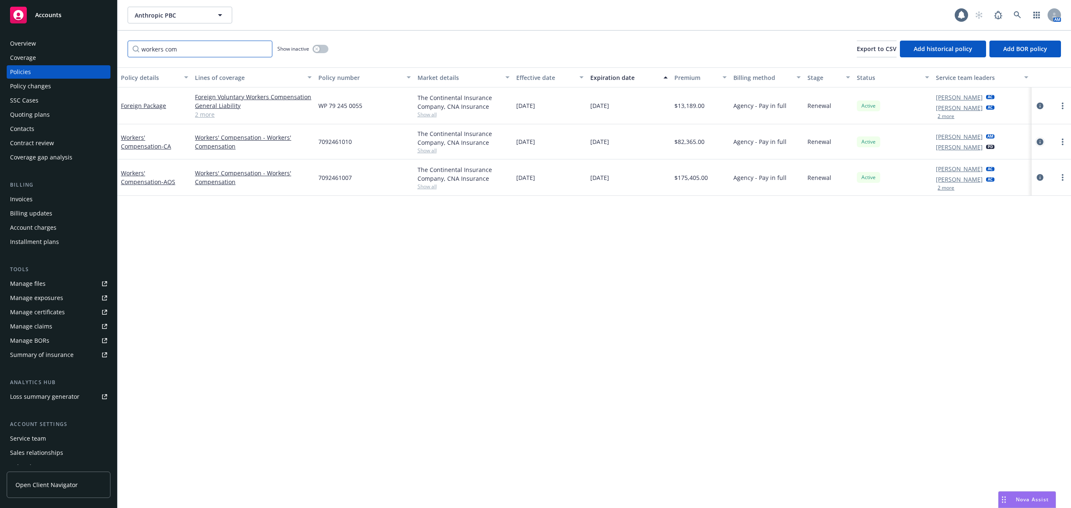
type input "workers com"
click at [1038, 141] on icon "circleInformation" at bounding box center [1040, 142] width 7 height 7
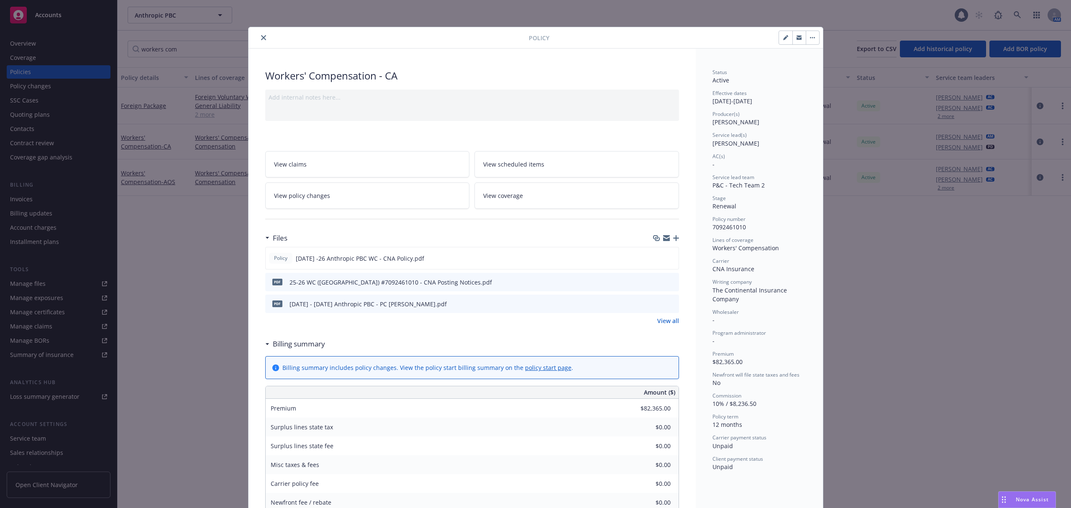
click at [670, 321] on link "View all" at bounding box center [669, 320] width 22 height 9
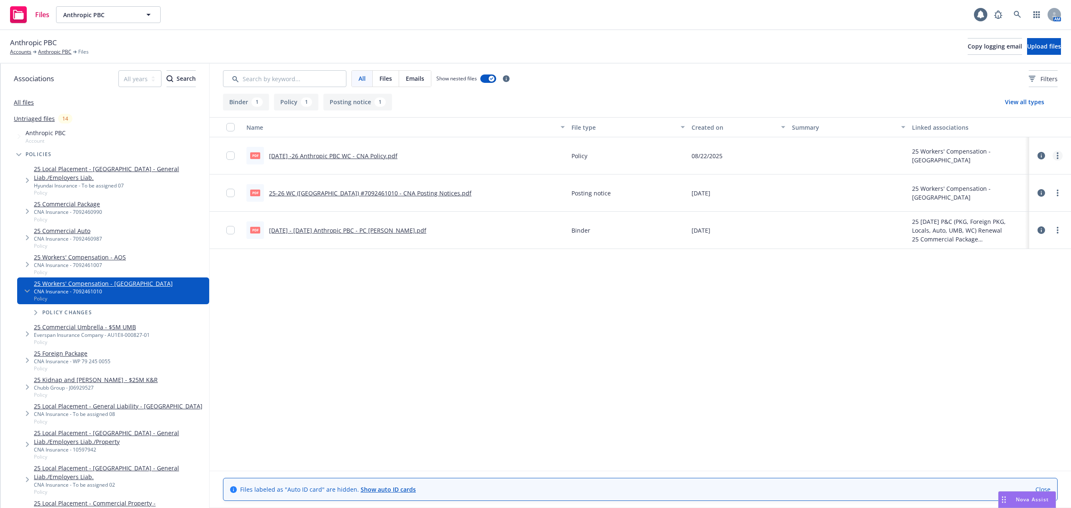
click at [1060, 157] on link "more" at bounding box center [1058, 156] width 10 height 10
click at [1006, 203] on link "Edit" at bounding box center [1020, 206] width 83 height 17
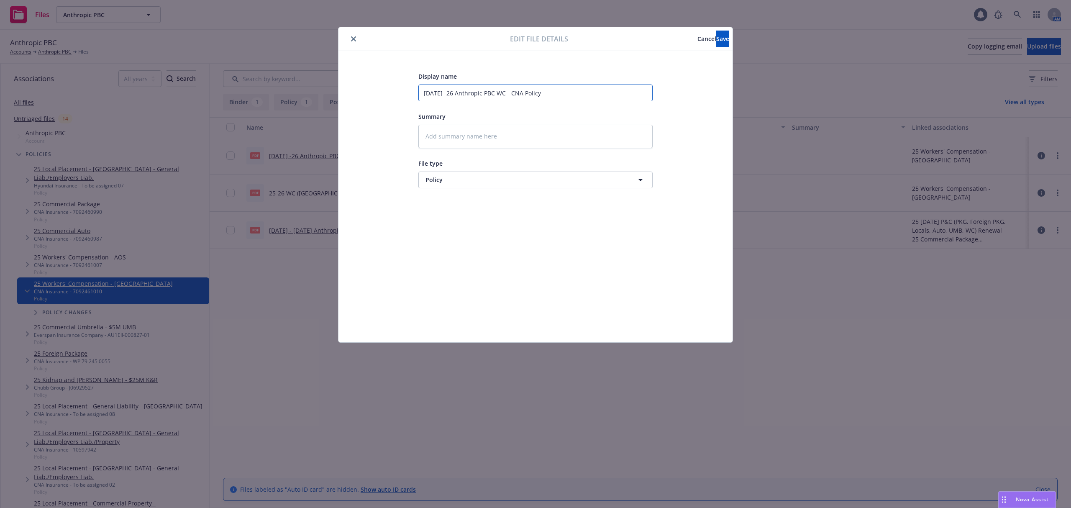
click at [501, 95] on input "8.1.25 -26 Anthropic PBC WC - CNA Policy" at bounding box center [536, 93] width 234 height 17
type textarea "x"
type input "8.1.25 -26 Anthropic PBC WC - CNA Policy"
type textarea "x"
type input "8.1.25 -26 Anthropic PBC WC C - CNA Policy"
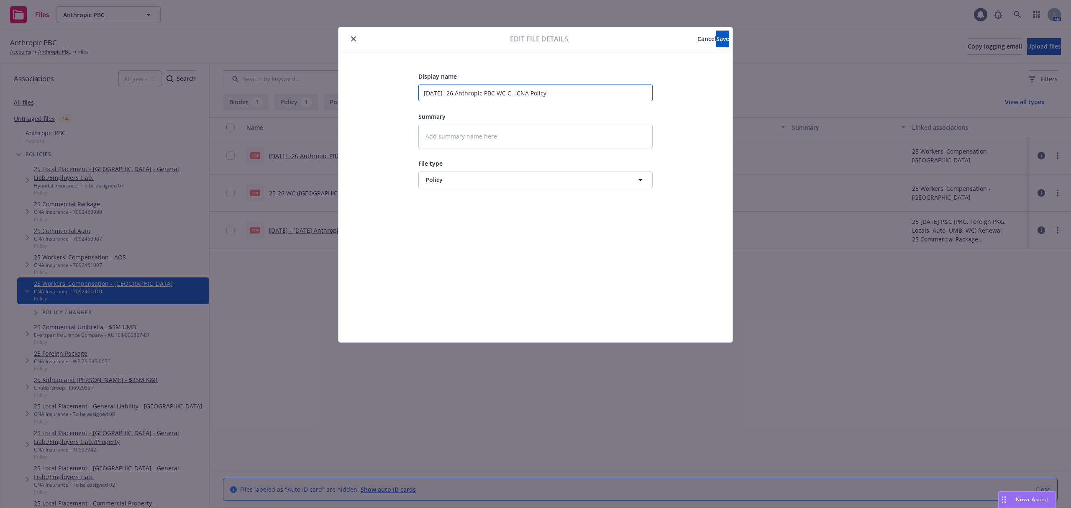
type textarea "x"
type input "8.1.25 -26 Anthropic PBC WC CA - CNA Policy"
click at [519, 105] on div "Display name 8.1.25 -26 Anthropic PBC WC CA - CNA Policy Summary File type Poli…" at bounding box center [536, 129] width 234 height 117
click at [717, 44] on button "Save" at bounding box center [723, 39] width 13 height 17
type textarea "x"
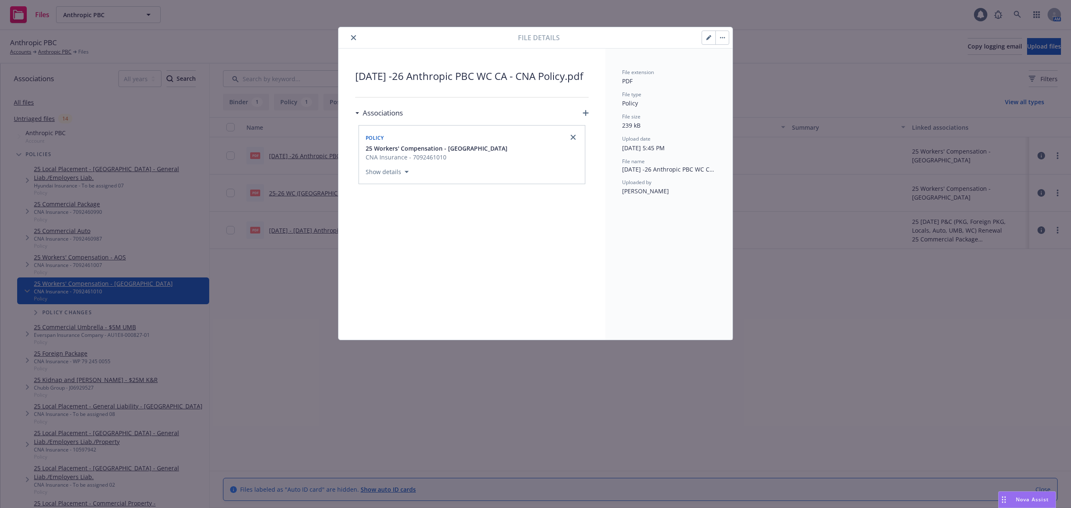
click at [352, 39] on icon "close" at bounding box center [353, 37] width 5 height 5
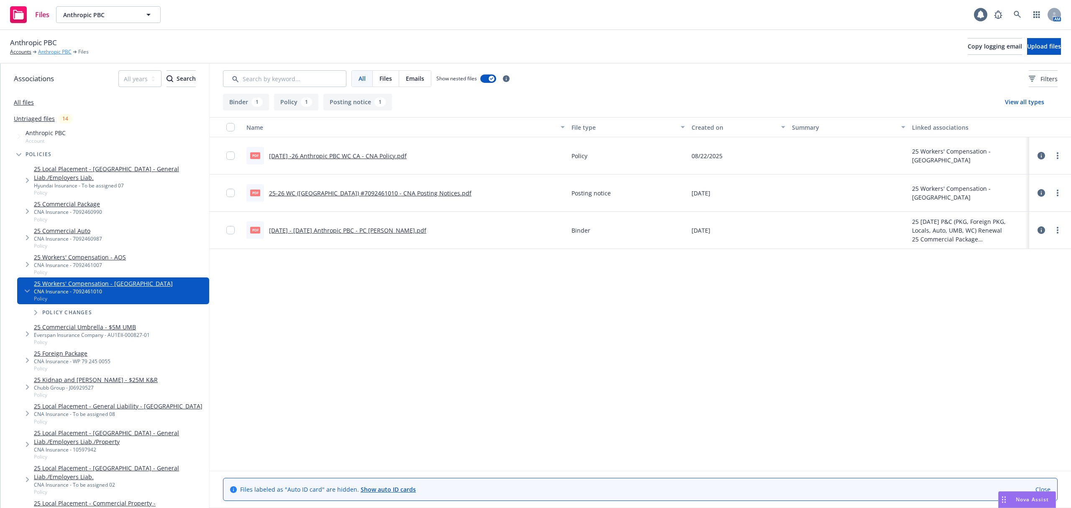
click at [51, 55] on link "Anthropic PBC" at bounding box center [54, 52] width 33 height 8
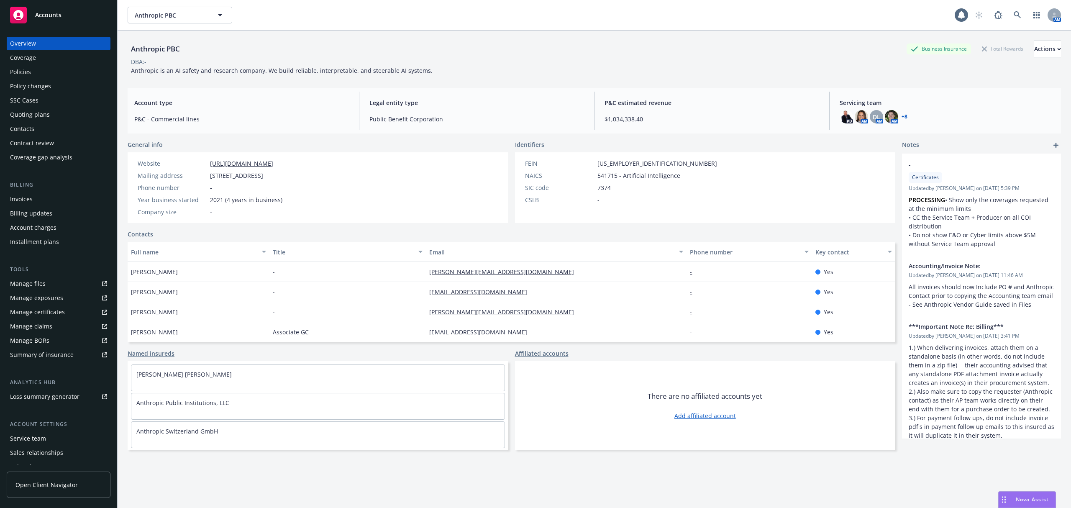
click at [25, 75] on div "Policies" at bounding box center [20, 71] width 21 height 13
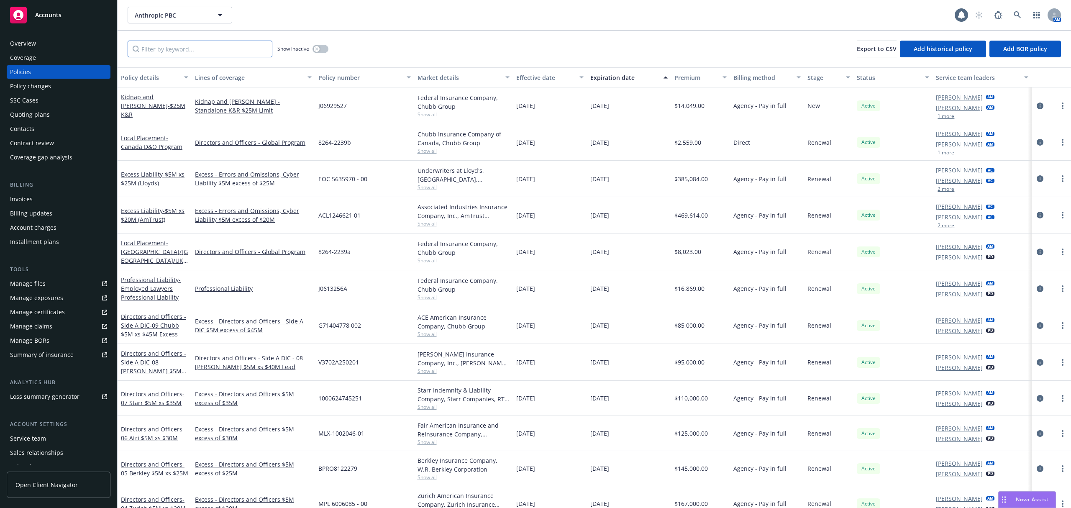
click at [199, 51] on input "Filter by keyword..." at bounding box center [200, 49] width 145 height 17
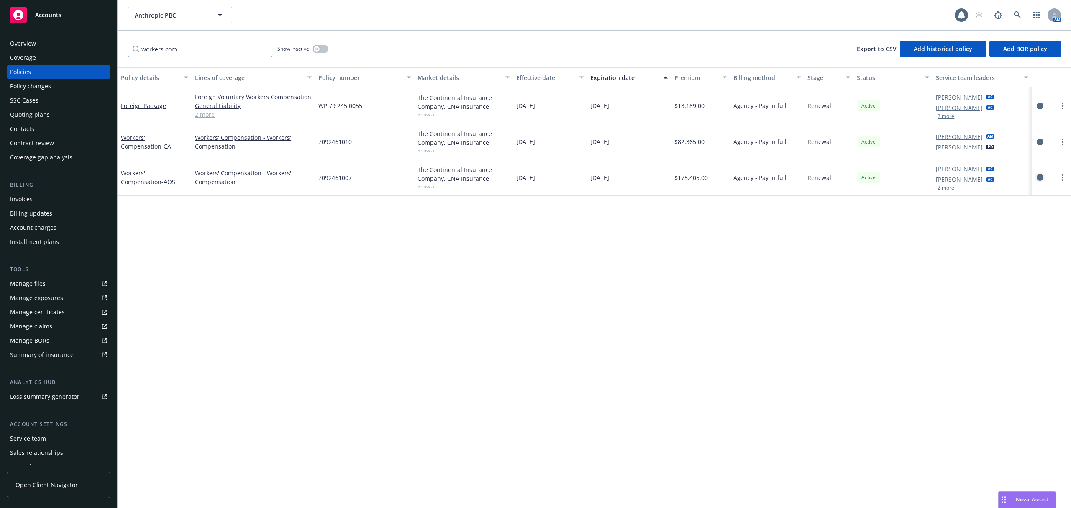
type input "workers com"
click at [1037, 176] on icon "circleInformation" at bounding box center [1040, 177] width 7 height 7
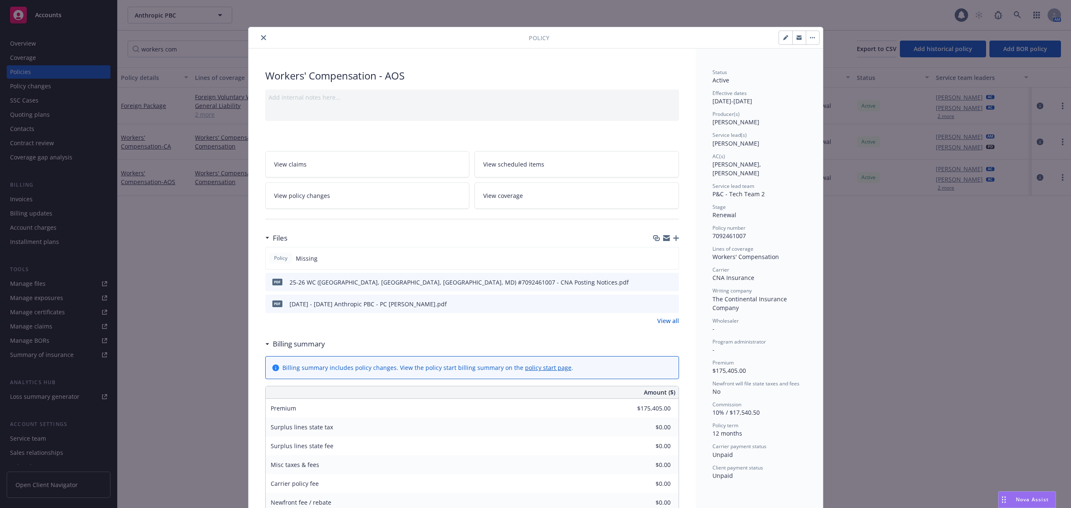
click at [673, 240] on icon "button" at bounding box center [676, 238] width 6 height 6
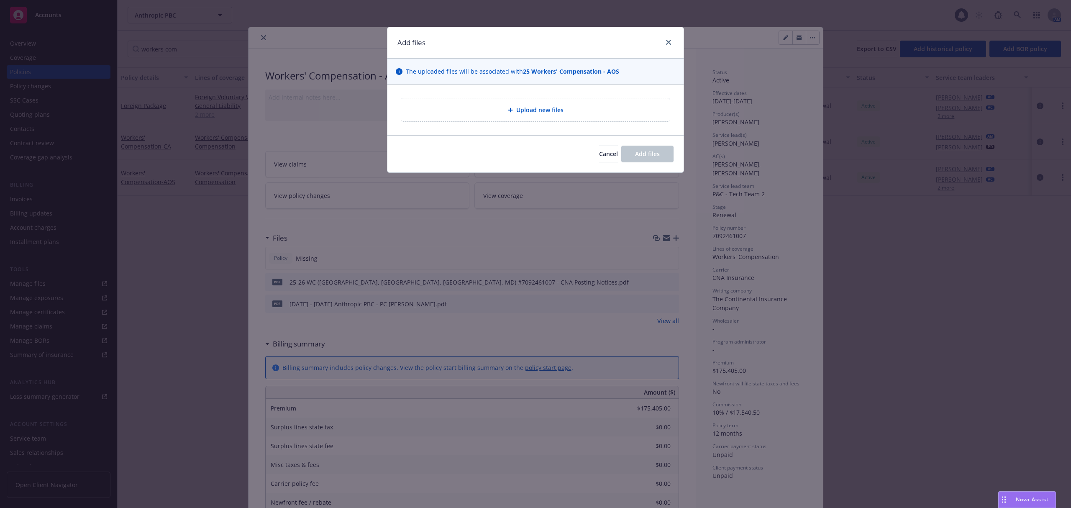
click at [587, 101] on div "Upload new files" at bounding box center [535, 109] width 269 height 23
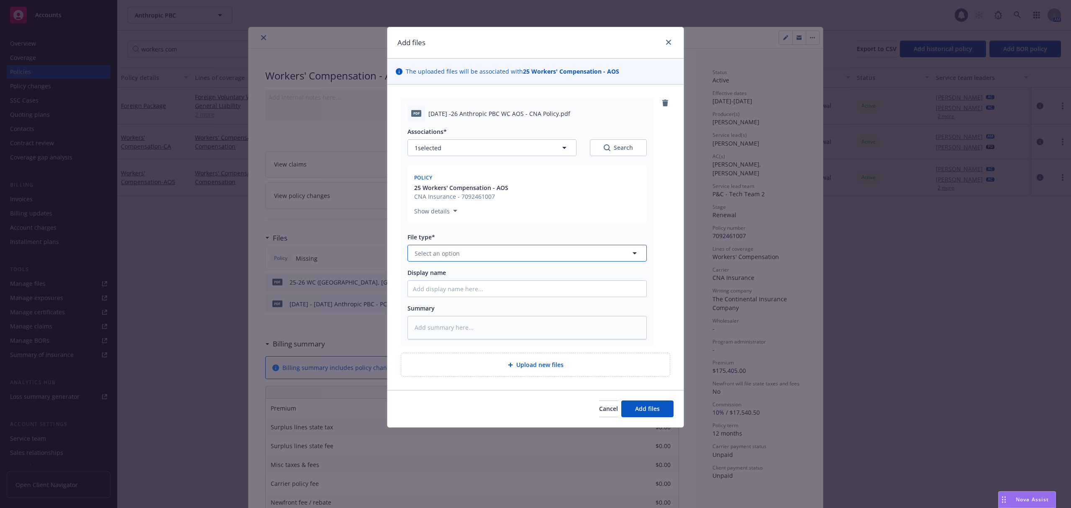
click at [438, 252] on span "Select an option" at bounding box center [437, 253] width 45 height 9
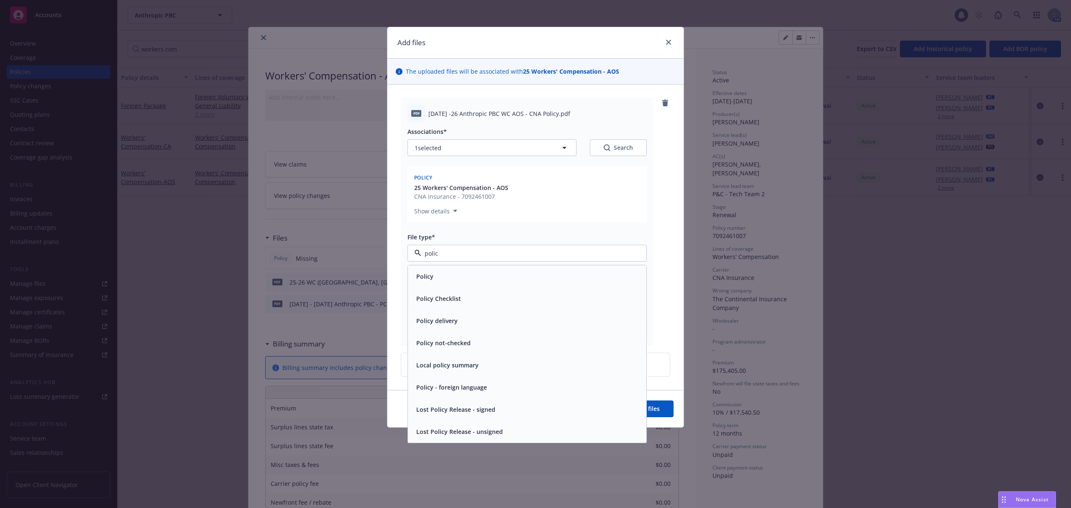
type input "policy"
click at [437, 273] on div "Policy" at bounding box center [527, 276] width 229 height 12
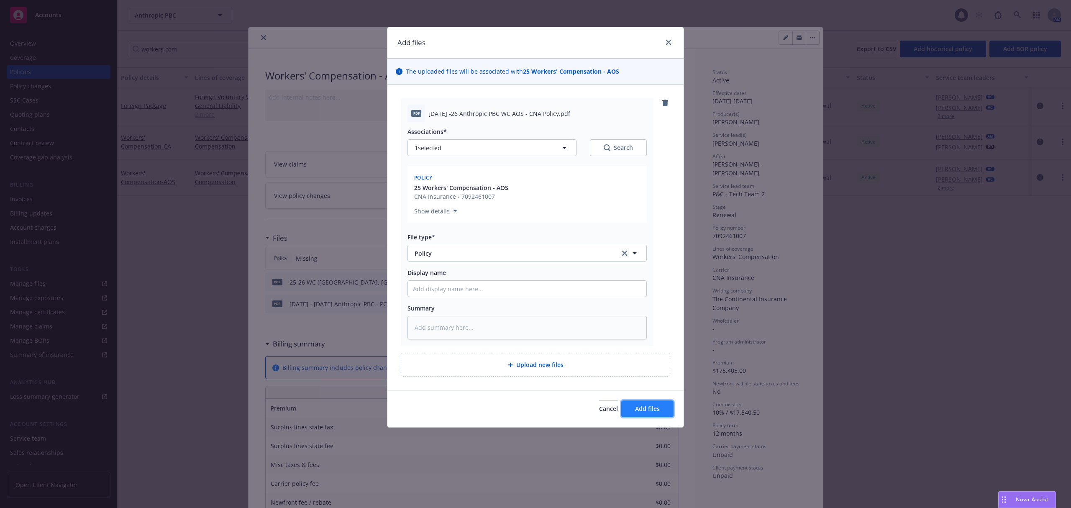
click at [663, 408] on button "Add files" at bounding box center [648, 409] width 52 height 17
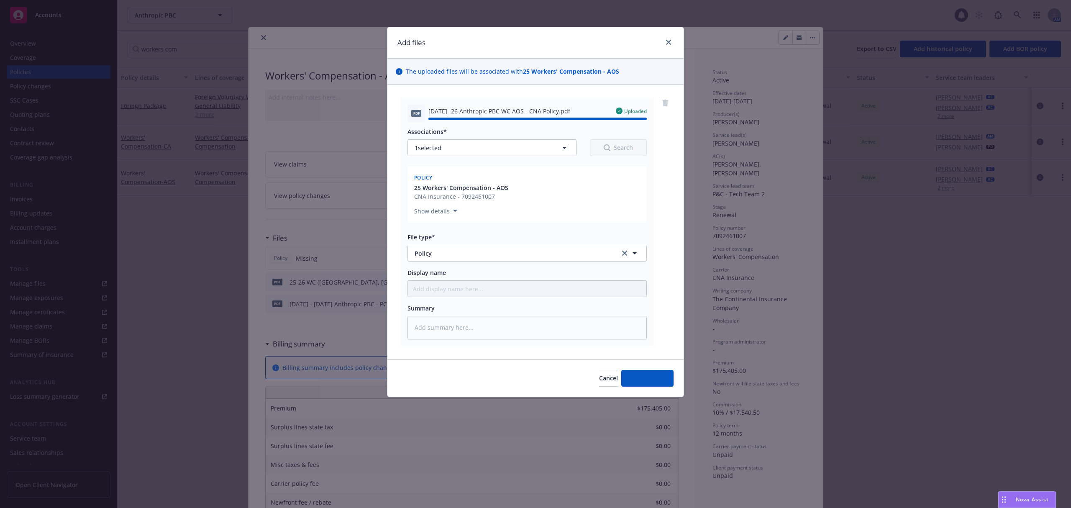
type textarea "x"
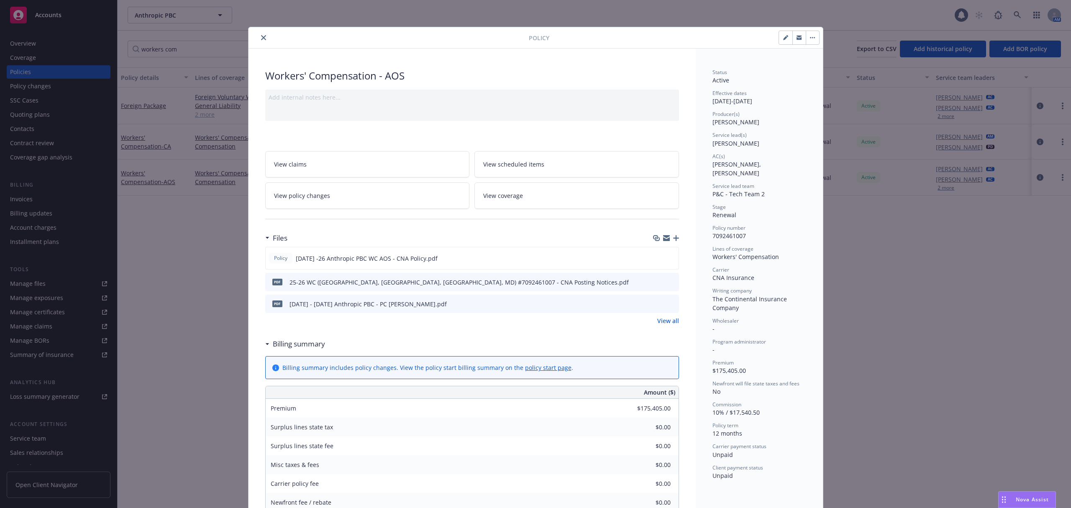
click at [259, 34] on button "close" at bounding box center [264, 38] width 10 height 10
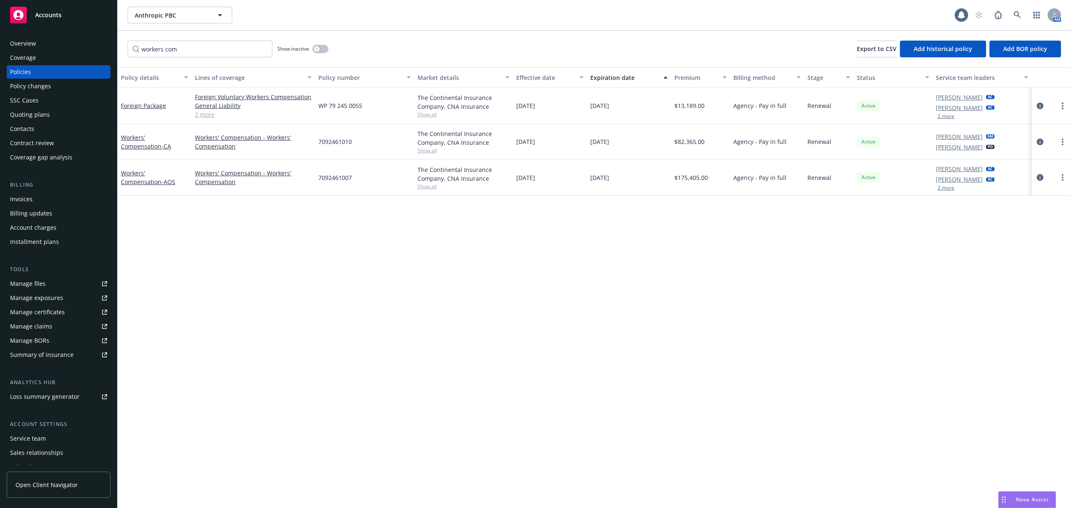
click at [270, 288] on div "Policy details Lines of coverage Policy number Market details Effective date Ex…" at bounding box center [595, 287] width 954 height 441
click at [34, 89] on div "Policy changes" at bounding box center [30, 86] width 41 height 13
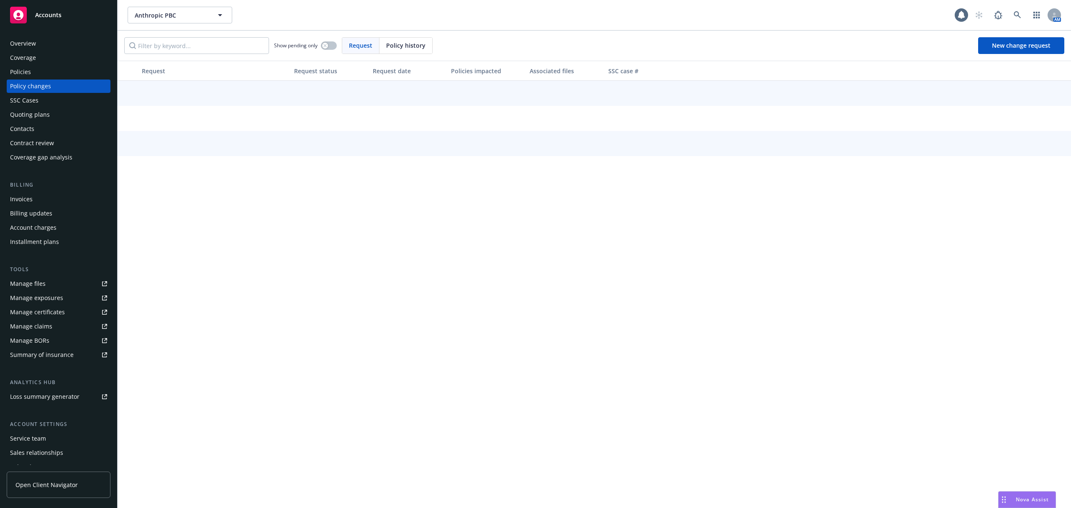
click at [39, 121] on div "Overview Coverage Policies Policy changes SSC Cases Quoting plans Contacts Cont…" at bounding box center [59, 100] width 104 height 127
click at [30, 114] on div "Quoting plans" at bounding box center [30, 114] width 40 height 13
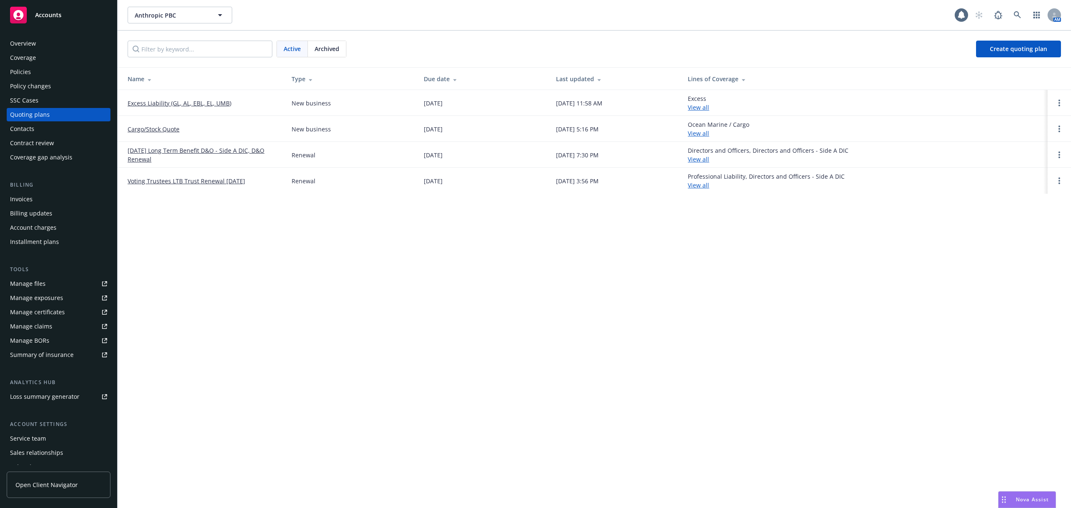
click at [188, 104] on link "Excess Liability (GL, AL, EBL, EL, UMB)" at bounding box center [180, 103] width 104 height 9
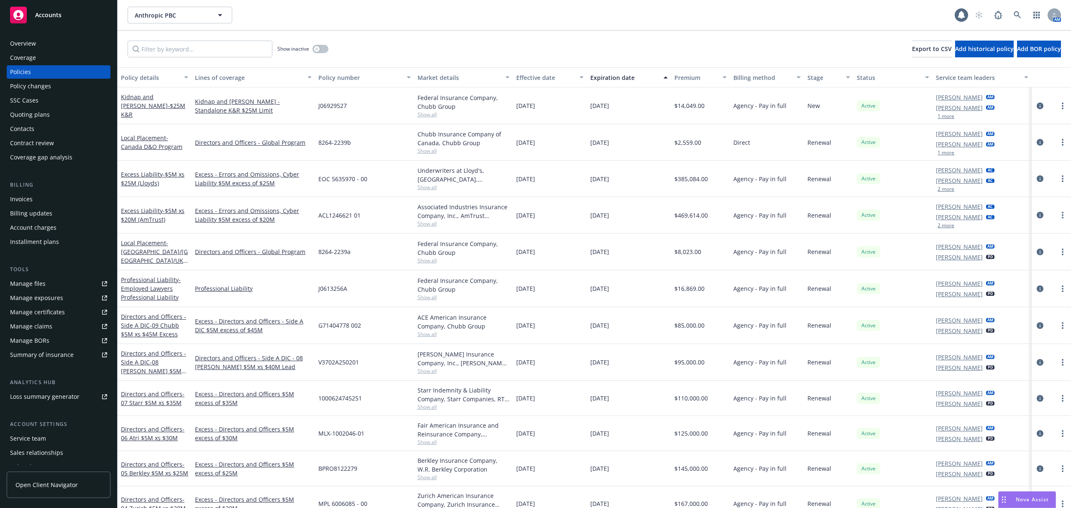
click at [63, 88] on div "Policy changes" at bounding box center [58, 86] width 97 height 13
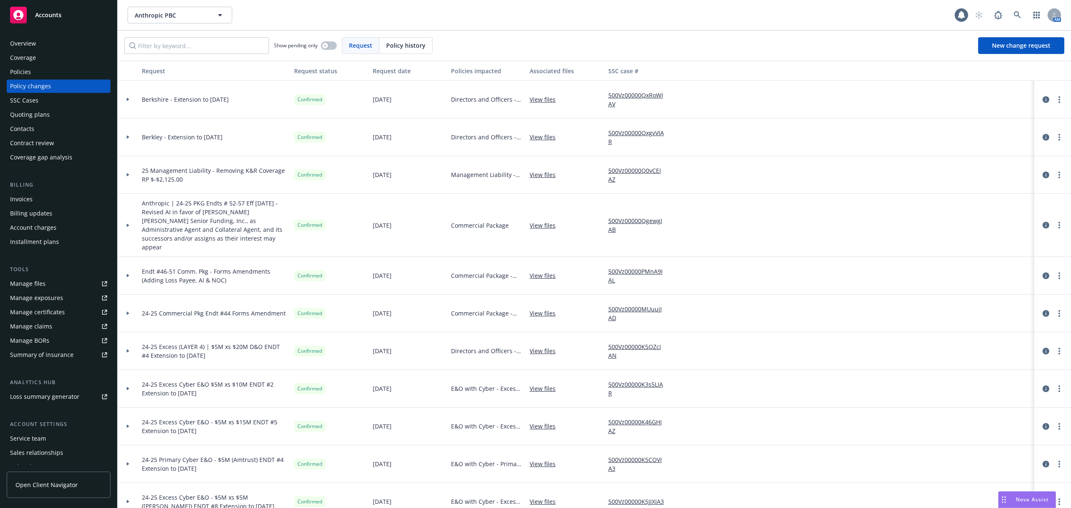
click at [126, 217] on div at bounding box center [128, 225] width 21 height 63
